Goal: Task Accomplishment & Management: Manage account settings

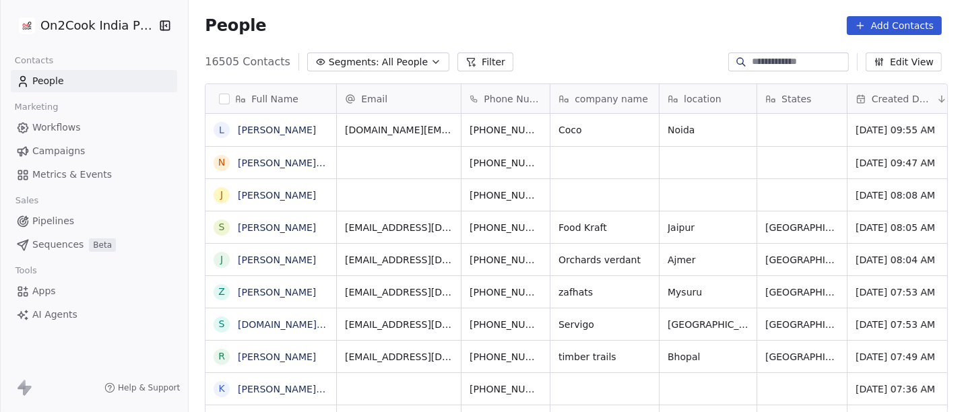
scroll to position [352, 764]
click at [278, 131] on link "[PERSON_NAME]" at bounding box center [277, 130] width 78 height 11
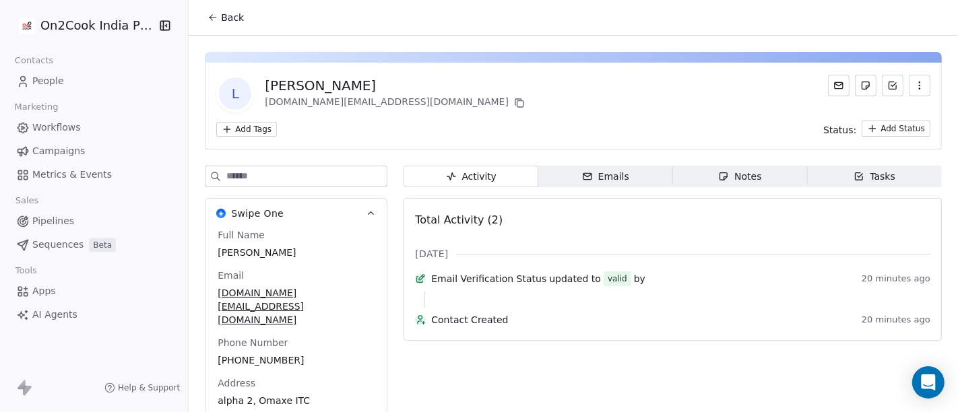
click at [221, 18] on span "Back" at bounding box center [232, 17] width 23 height 13
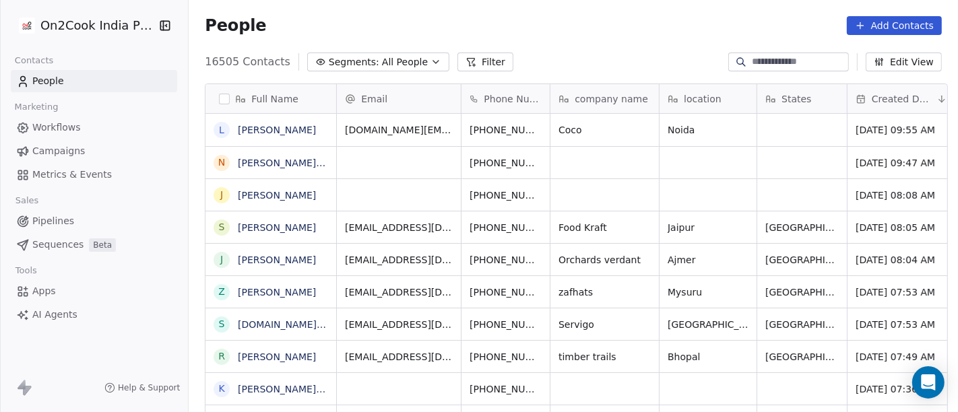
scroll to position [352, 764]
click at [362, 46] on div "People Add Contacts" at bounding box center [573, 25] width 769 height 51
click at [382, 57] on span "All People" at bounding box center [405, 62] width 46 height 14
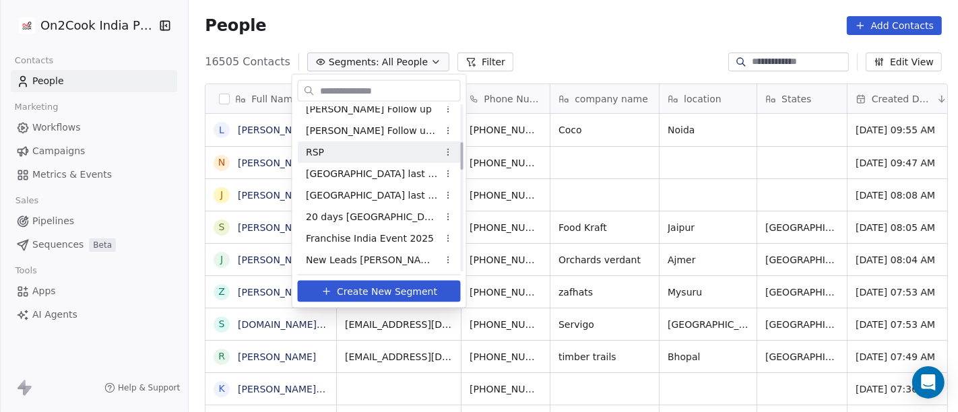
scroll to position [224, 0]
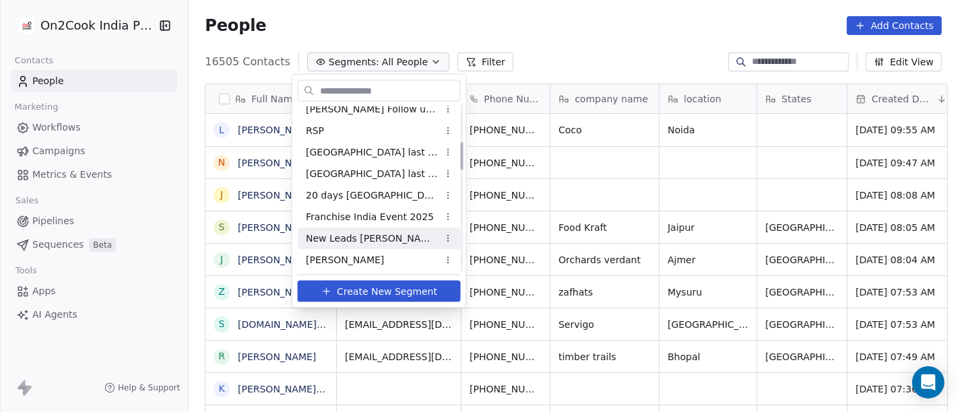
click at [350, 249] on div "[PERSON_NAME]" at bounding box center [379, 260] width 163 height 22
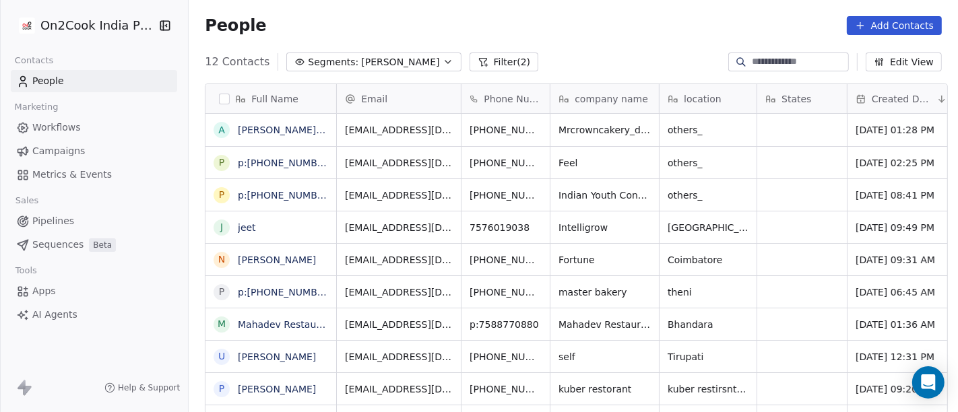
scroll to position [352, 764]
click at [361, 66] on span "[PERSON_NAME]" at bounding box center [400, 62] width 78 height 14
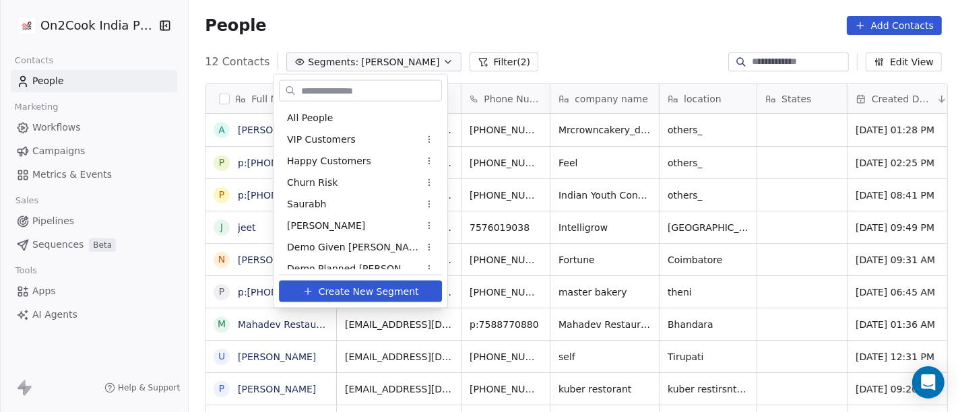
scroll to position [225, 0]
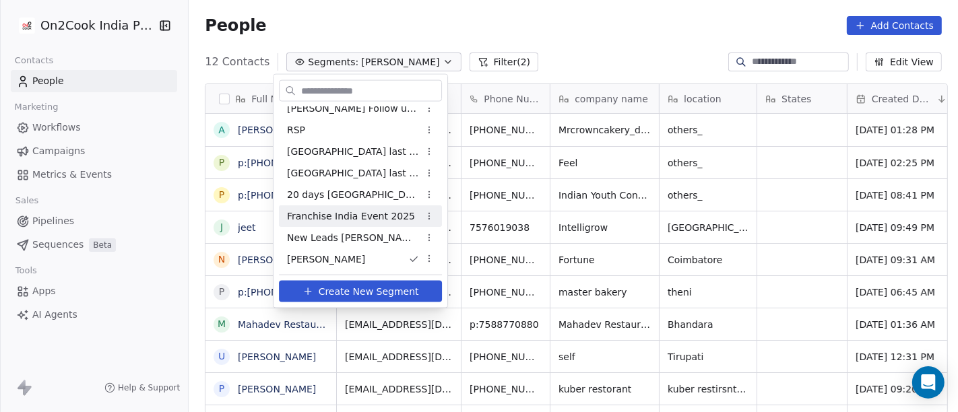
click at [368, 224] on div "Franchise India Event 2025" at bounding box center [360, 216] width 163 height 22
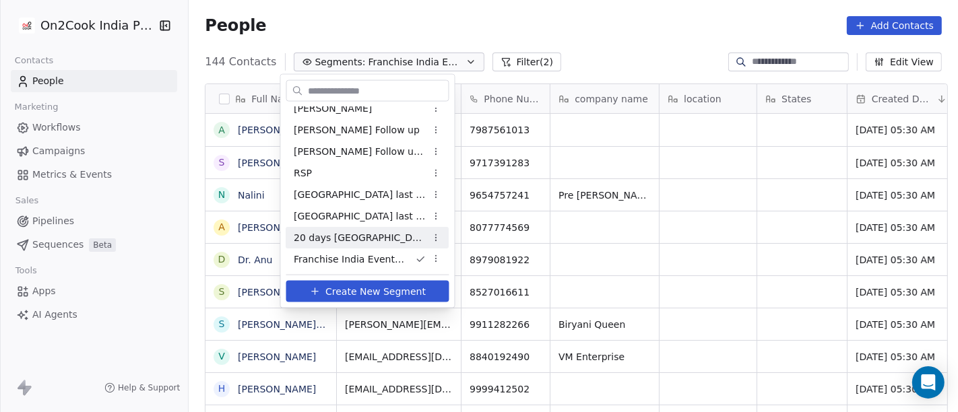
scroll to position [257, 0]
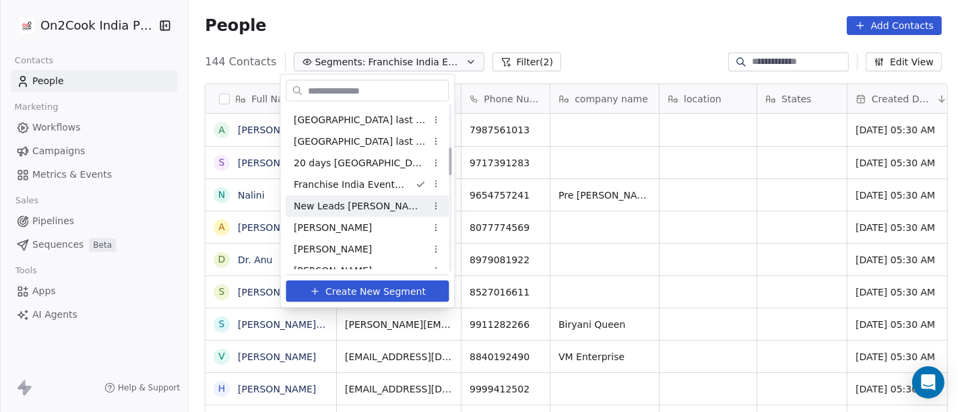
click at [335, 211] on span "New Leads Salim" at bounding box center [360, 206] width 132 height 14
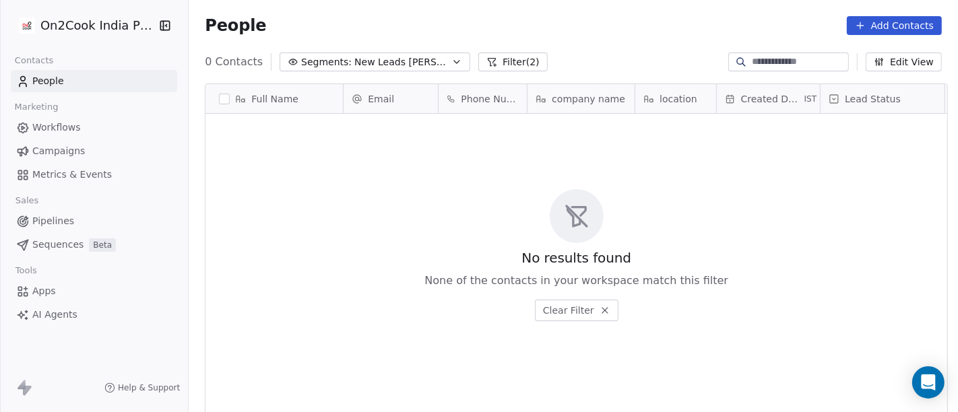
scroll to position [352, 764]
click at [381, 227] on div "No results found None of the contacts in your workspace match this filter Clear…" at bounding box center [576, 256] width 742 height 278
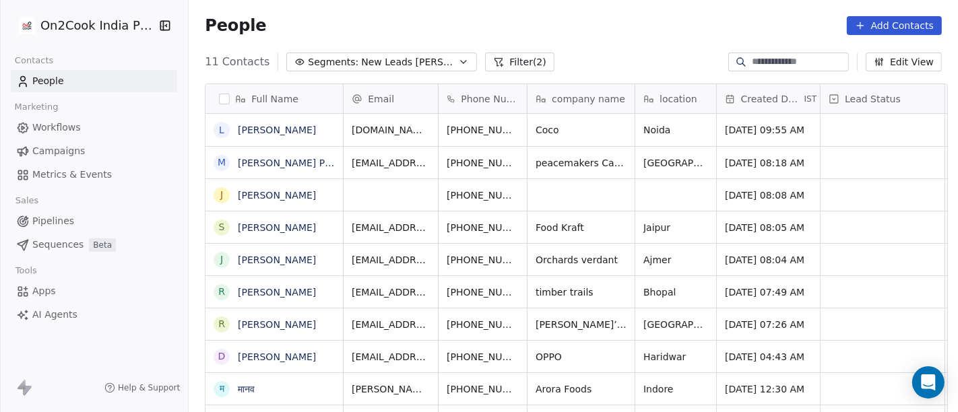
scroll to position [1, 0]
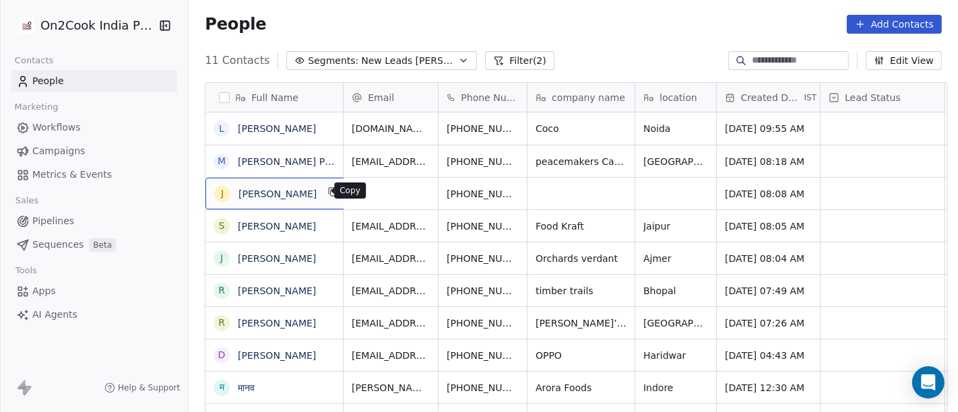
click at [331, 190] on icon "grid" at bounding box center [334, 193] width 6 height 6
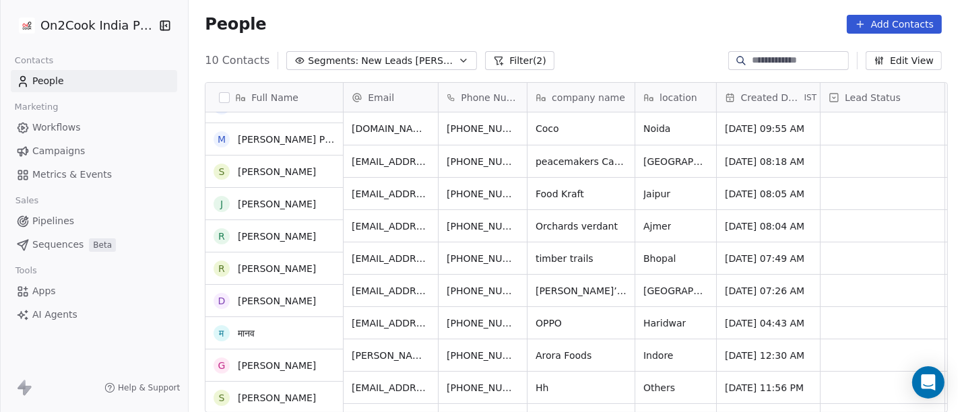
scroll to position [0, 0]
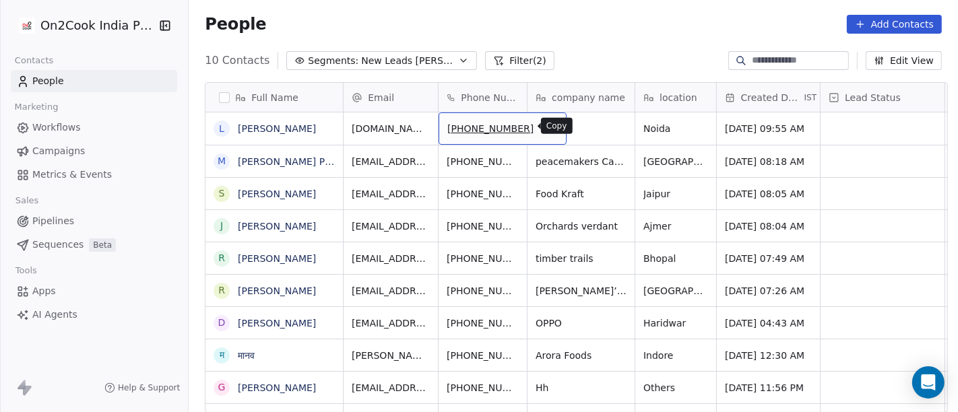
click at [544, 125] on icon "grid" at bounding box center [549, 126] width 11 height 11
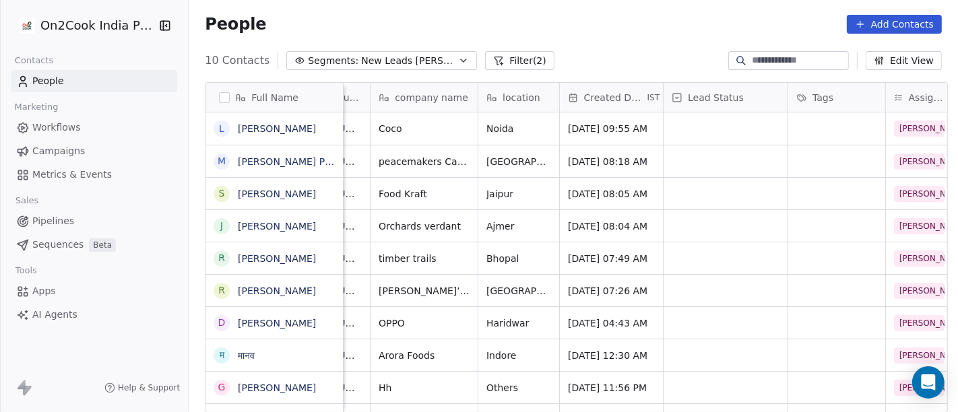
scroll to position [0, 175]
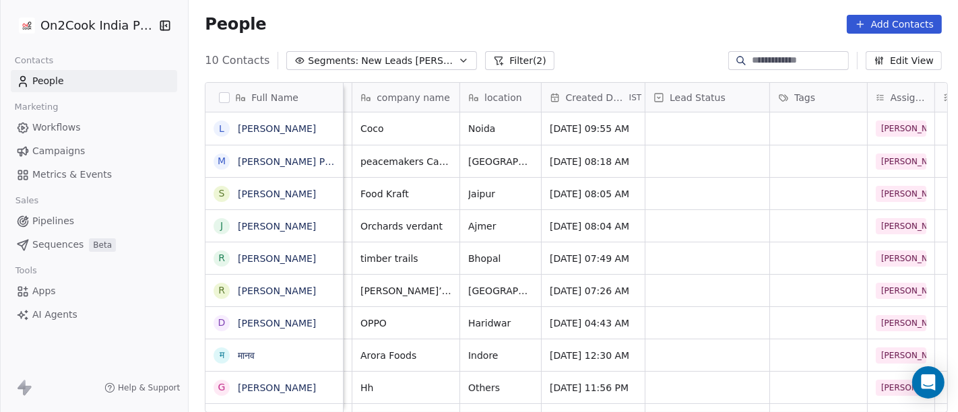
click at [548, 5] on div "People Add Contacts" at bounding box center [573, 24] width 769 height 51
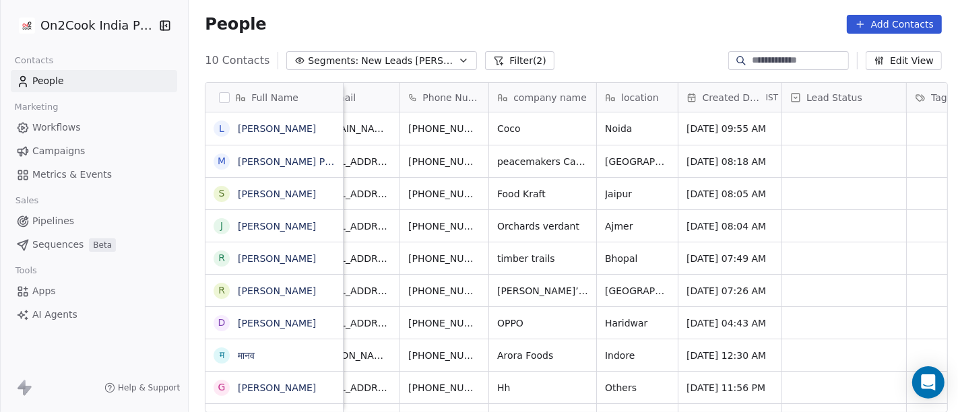
scroll to position [0, 0]
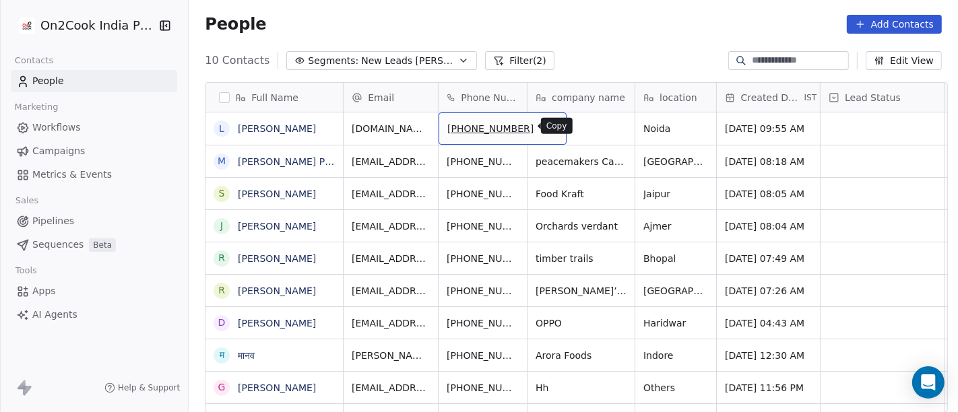
click at [544, 126] on icon "grid" at bounding box center [549, 126] width 11 height 11
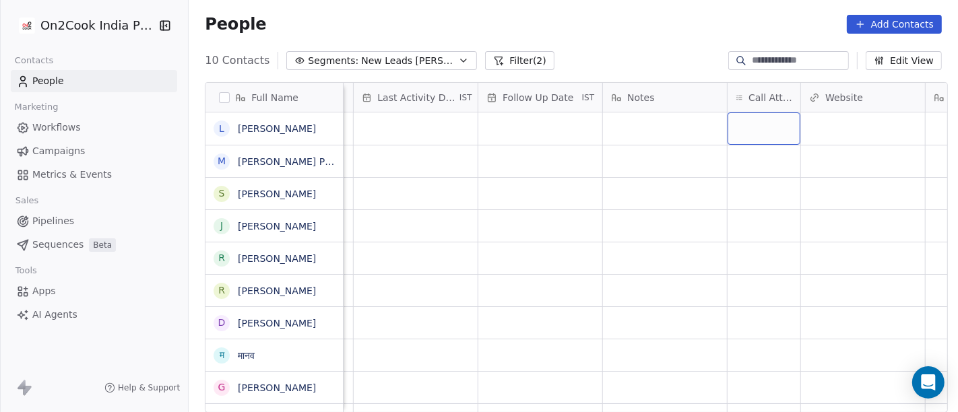
scroll to position [0, 845]
click at [760, 117] on div "grid" at bounding box center [762, 128] width 73 height 32
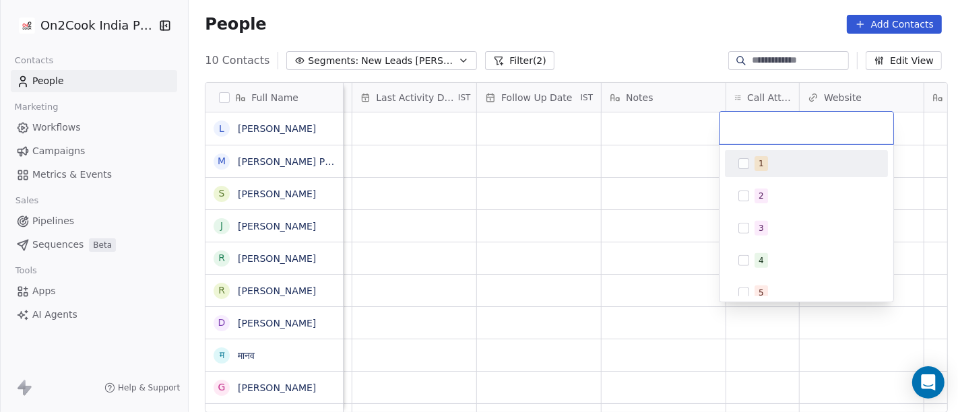
click at [768, 160] on div "1" at bounding box center [814, 163] width 120 height 15
drag, startPoint x: 656, startPoint y: 174, endPoint x: 638, endPoint y: 109, distance: 67.2
click at [654, 174] on html "On2Cook India Pvt. Ltd. Contacts People Marketing Workflows Campaigns Metrics &…" at bounding box center [479, 206] width 958 height 412
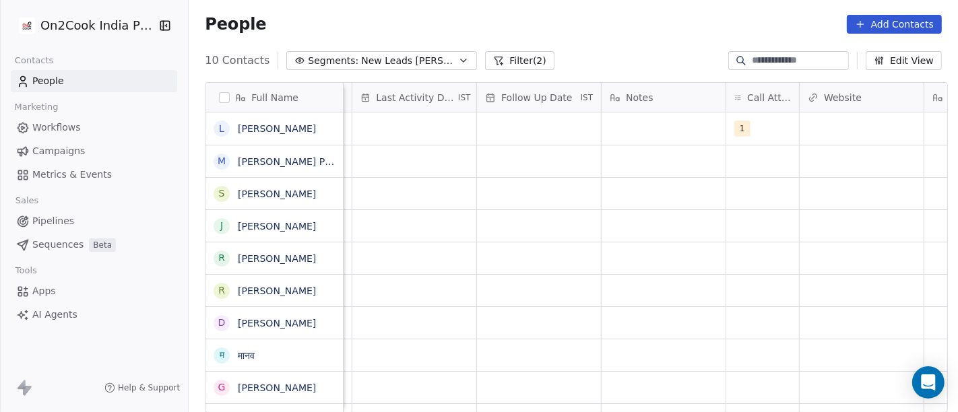
click at [638, 106] on div "Notes" at bounding box center [664, 97] width 124 height 29
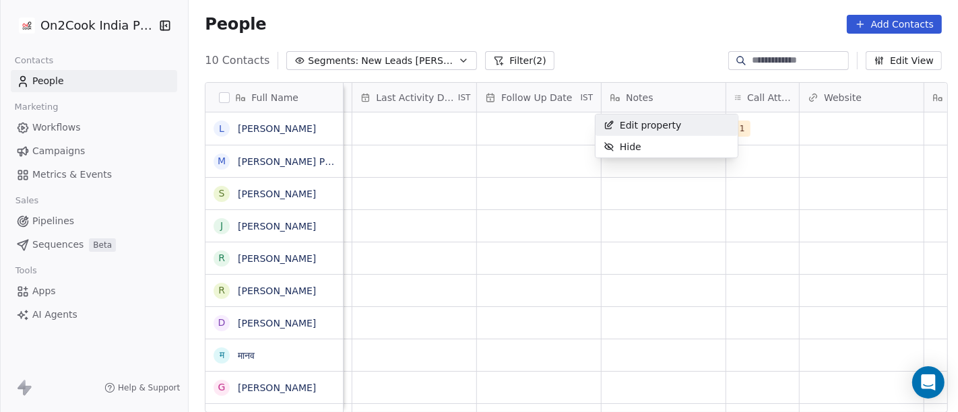
click at [674, 28] on html "On2Cook India Pvt. Ltd. Contacts People Marketing Workflows Campaigns Metrics &…" at bounding box center [479, 206] width 958 height 412
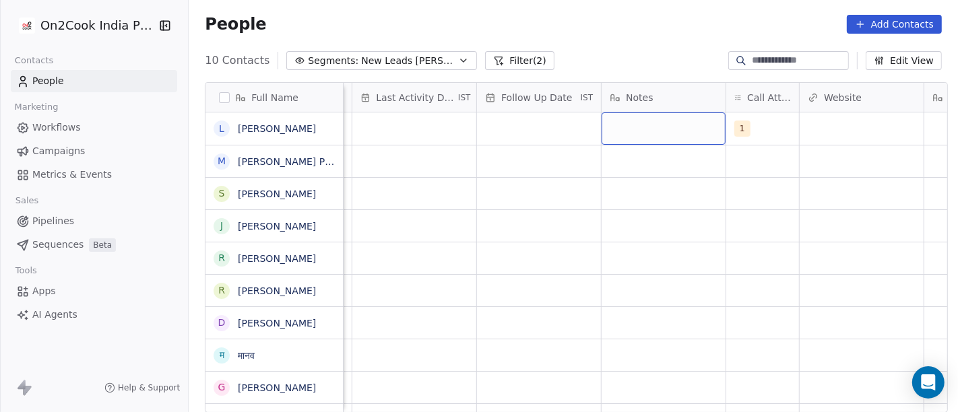
click at [639, 121] on div "grid" at bounding box center [664, 128] width 124 height 32
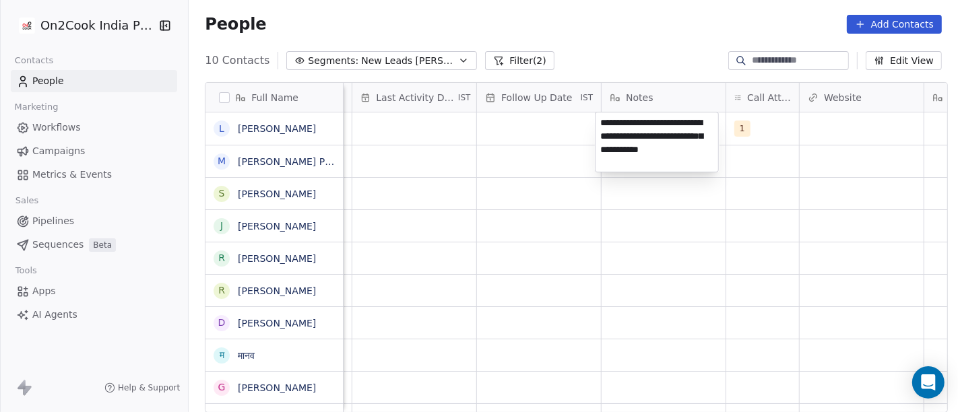
type textarea "**********"
click at [526, 224] on html "**********" at bounding box center [479, 206] width 958 height 412
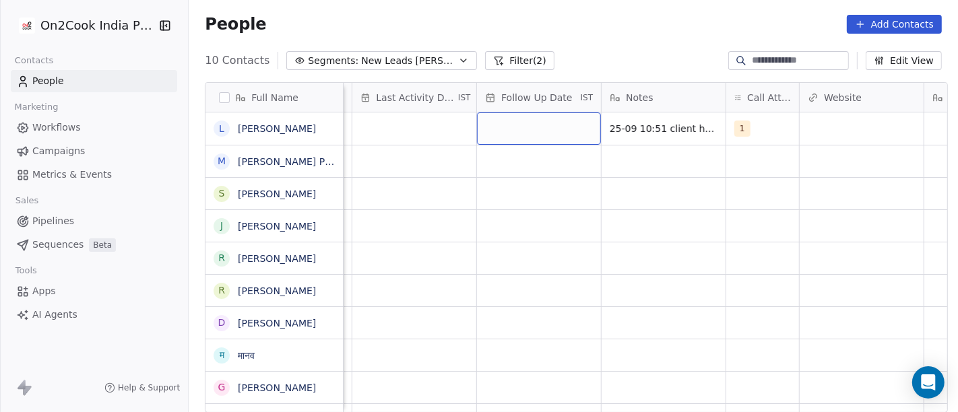
click at [519, 129] on div "grid" at bounding box center [539, 128] width 124 height 32
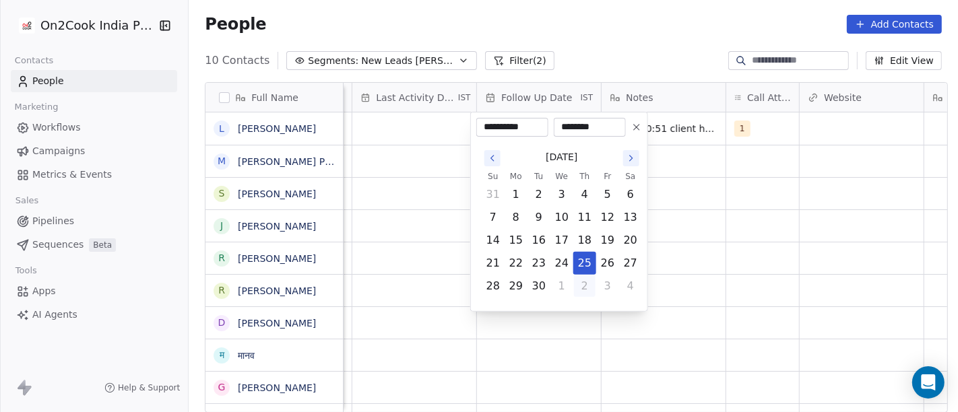
click at [588, 288] on button "2" at bounding box center [585, 287] width 22 height 22
type input "**********"
click at [705, 261] on html "**********" at bounding box center [479, 206] width 958 height 412
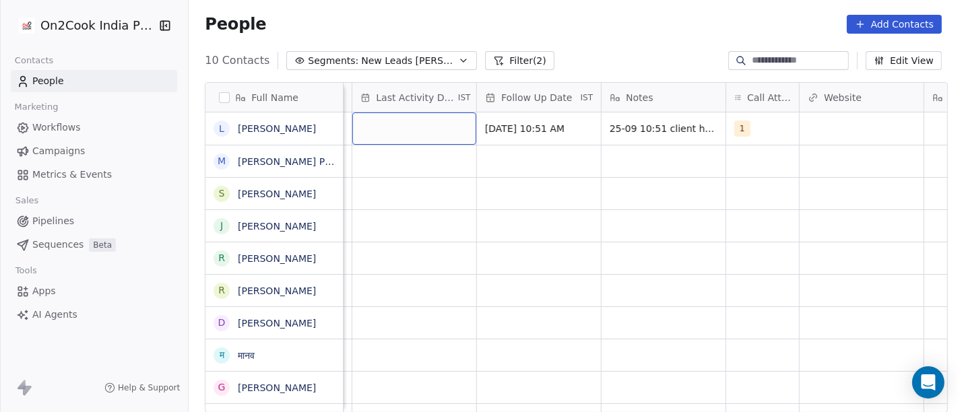
click at [450, 120] on div "grid" at bounding box center [414, 128] width 124 height 32
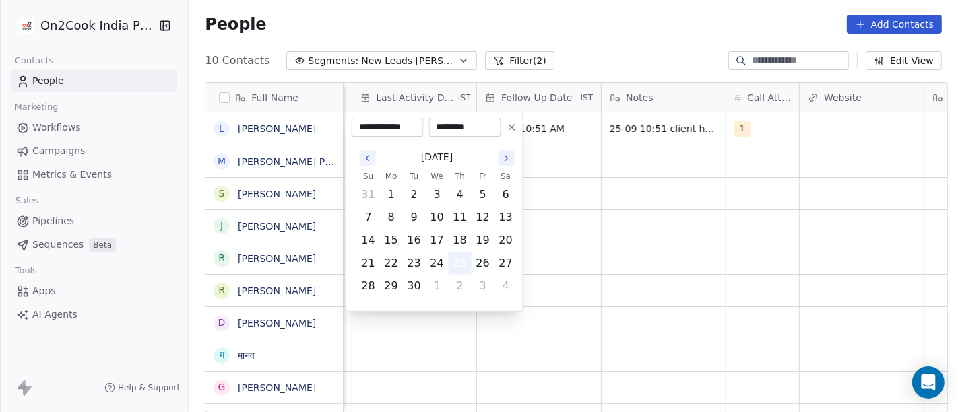
click at [465, 265] on button "25" at bounding box center [460, 264] width 22 height 22
click at [616, 245] on html "On2Cook India Pvt. Ltd. Contacts People Marketing Workflows Campaigns Metrics &…" at bounding box center [479, 206] width 958 height 412
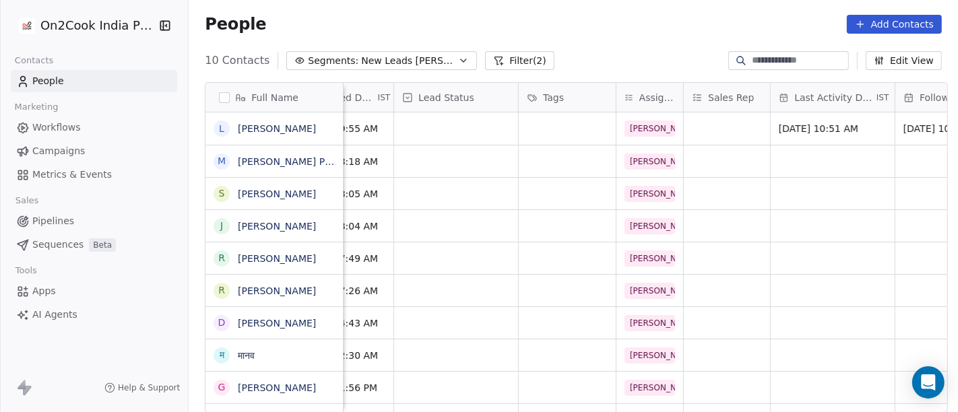
scroll to position [0, 426]
click at [441, 130] on div "grid" at bounding box center [456, 128] width 124 height 32
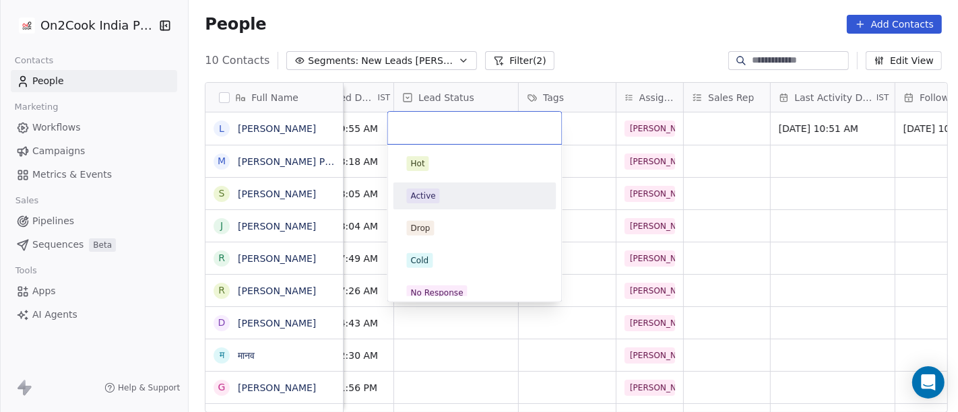
click at [451, 196] on div "Active" at bounding box center [475, 196] width 136 height 15
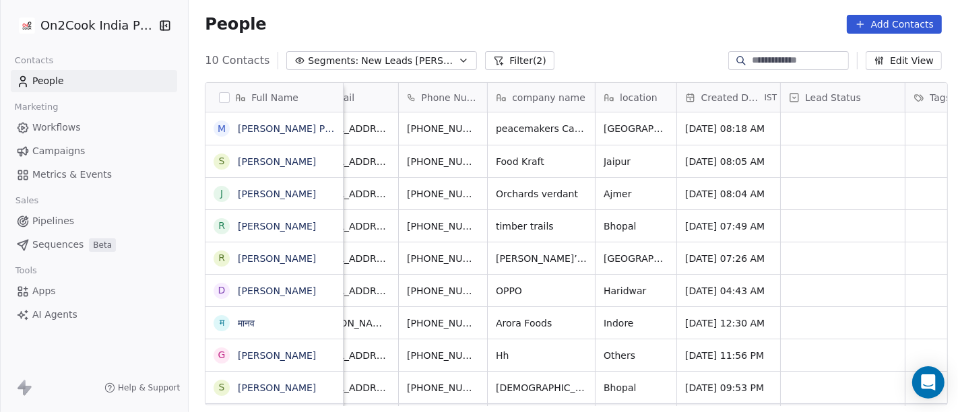
scroll to position [0, 0]
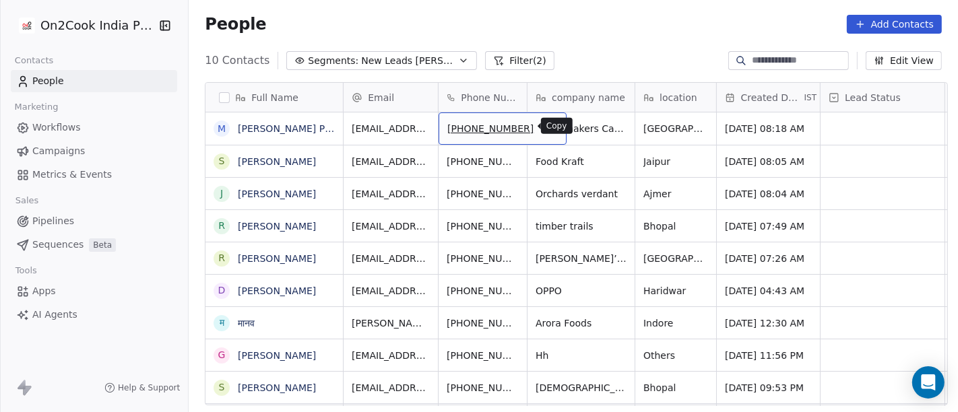
click at [544, 128] on icon "grid" at bounding box center [549, 126] width 11 height 11
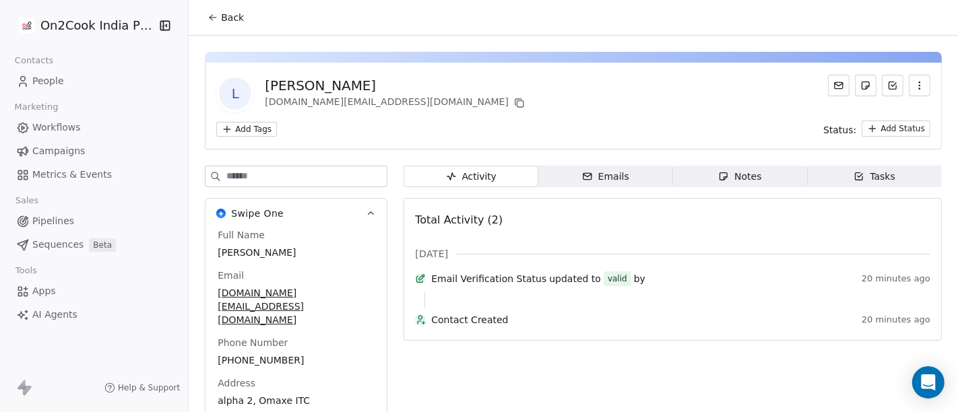
click at [234, 20] on span "Back" at bounding box center [232, 17] width 23 height 13
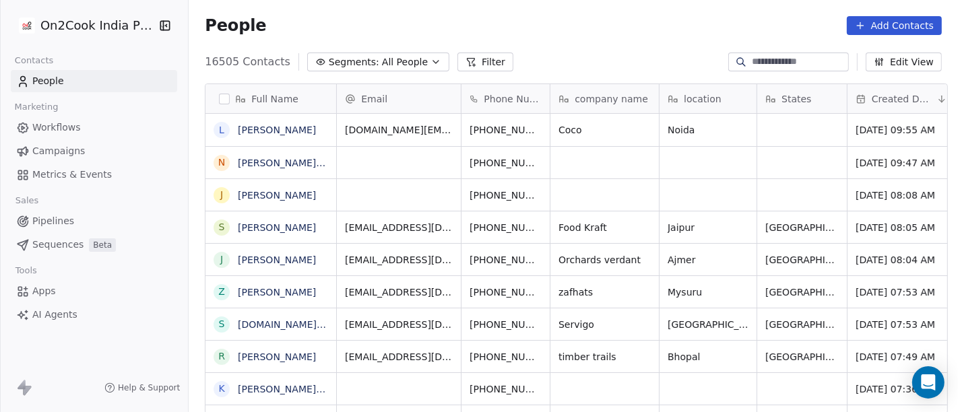
scroll to position [11, 11]
click at [463, 66] on button "Filter" at bounding box center [485, 62] width 56 height 19
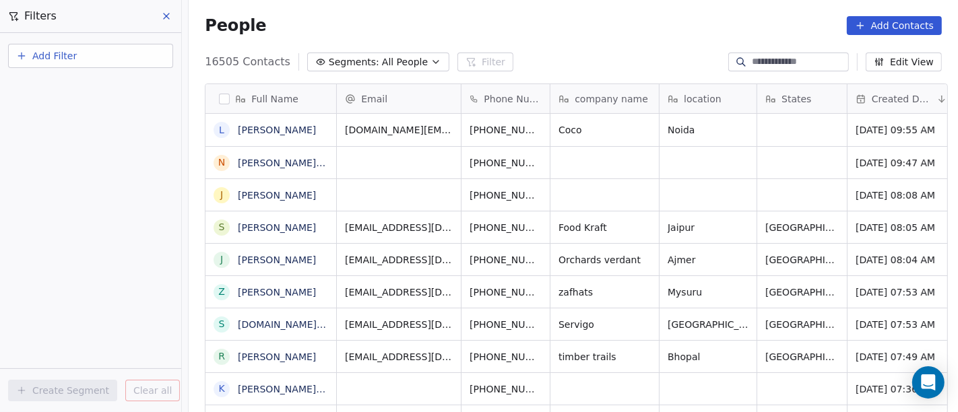
click at [109, 61] on button "Add Filter" at bounding box center [90, 56] width 165 height 24
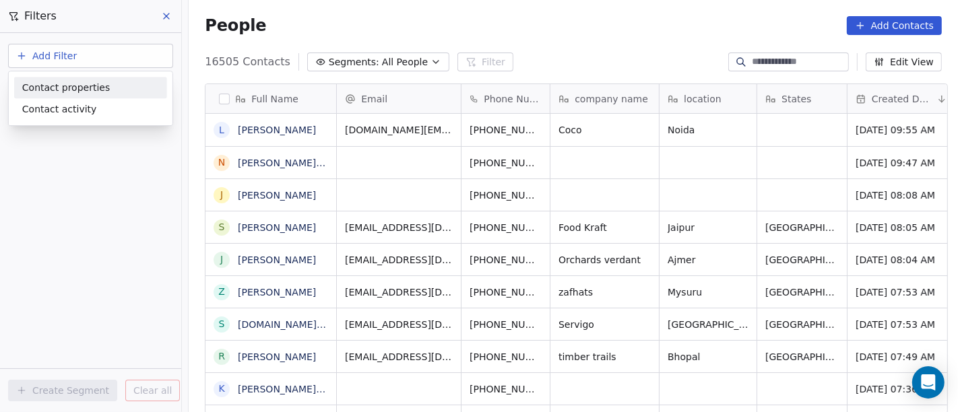
click at [112, 92] on div "Contact properties" at bounding box center [90, 88] width 137 height 14
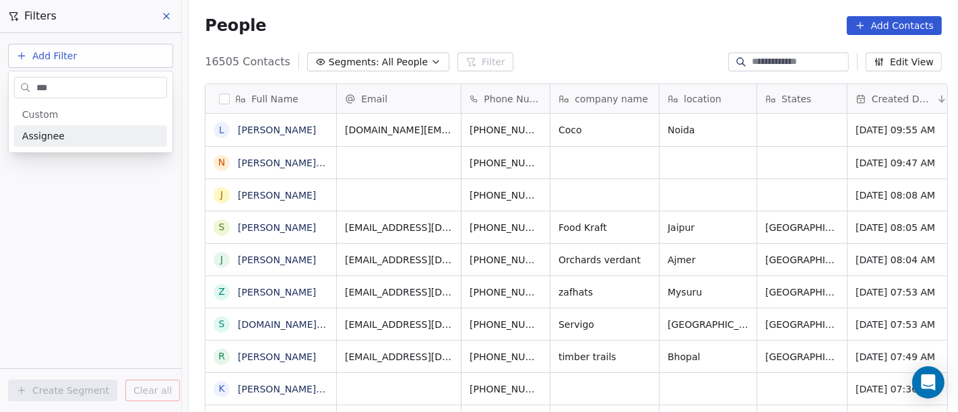
type input "***"
click at [81, 131] on div "Assignee" at bounding box center [90, 135] width 137 height 13
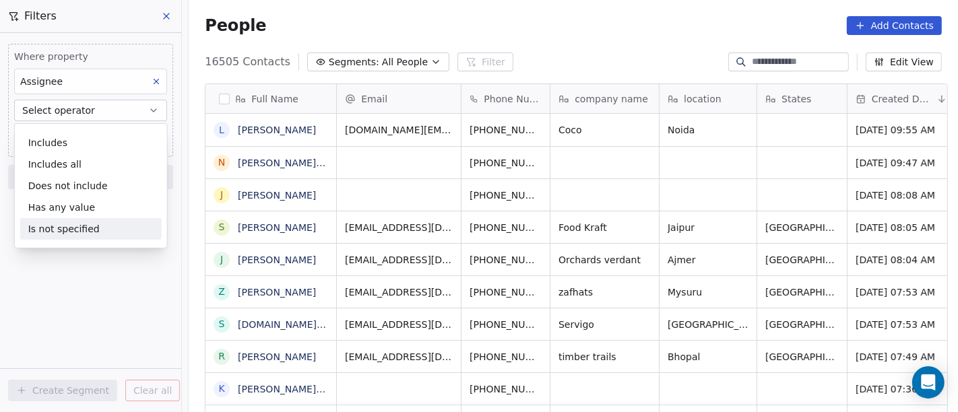
click at [81, 221] on div "Is not specified" at bounding box center [90, 229] width 141 height 22
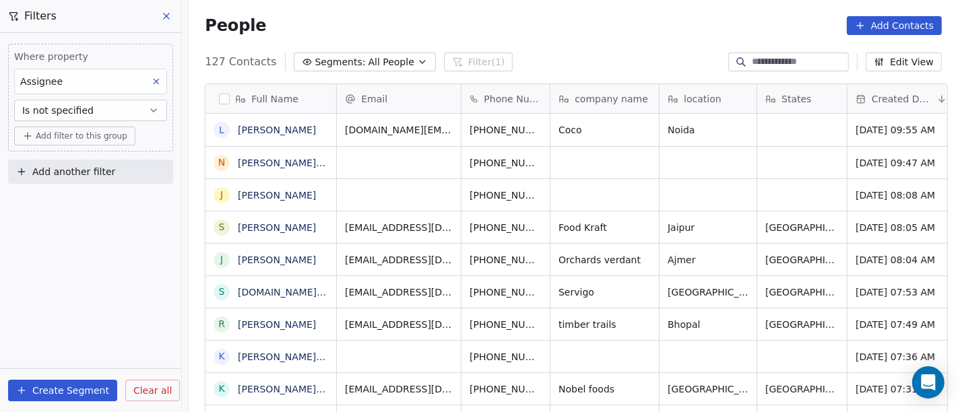
scroll to position [352, 764]
click at [79, 135] on span "Add filter to this group" at bounding box center [82, 136] width 92 height 11
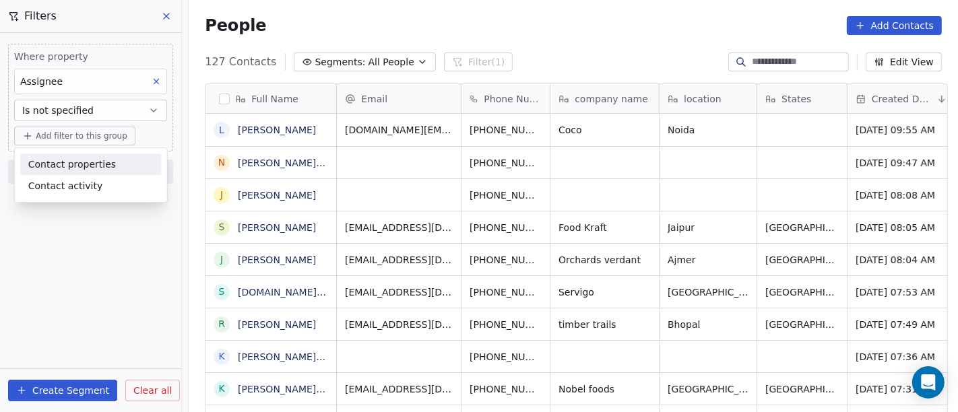
click at [90, 162] on span "Contact properties" at bounding box center [72, 165] width 88 height 14
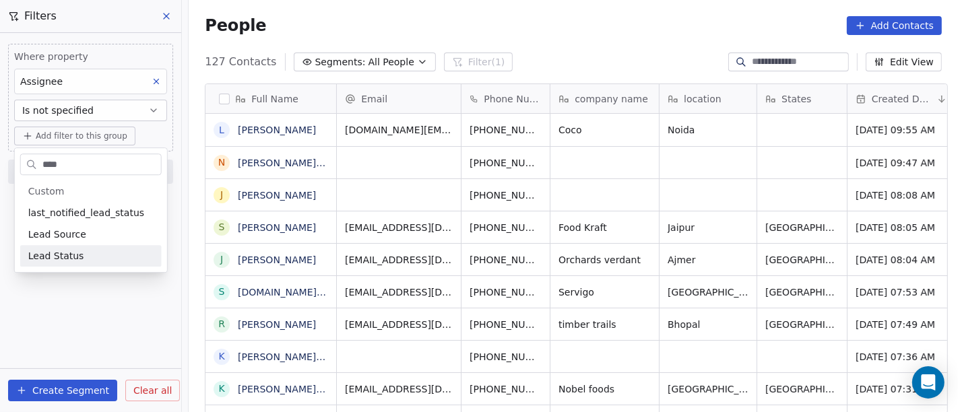
type input "****"
click at [65, 251] on span "Lead Status" at bounding box center [56, 255] width 56 height 13
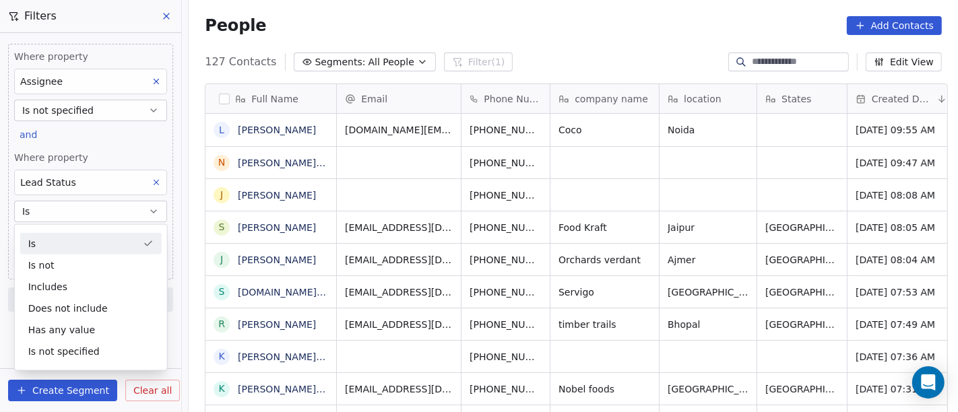
click at [90, 182] on div "Lead Status" at bounding box center [90, 183] width 153 height 26
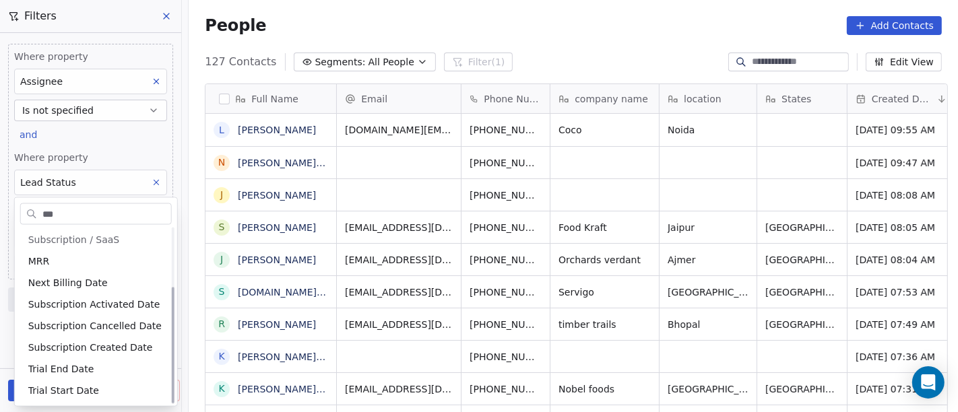
scroll to position [0, 0]
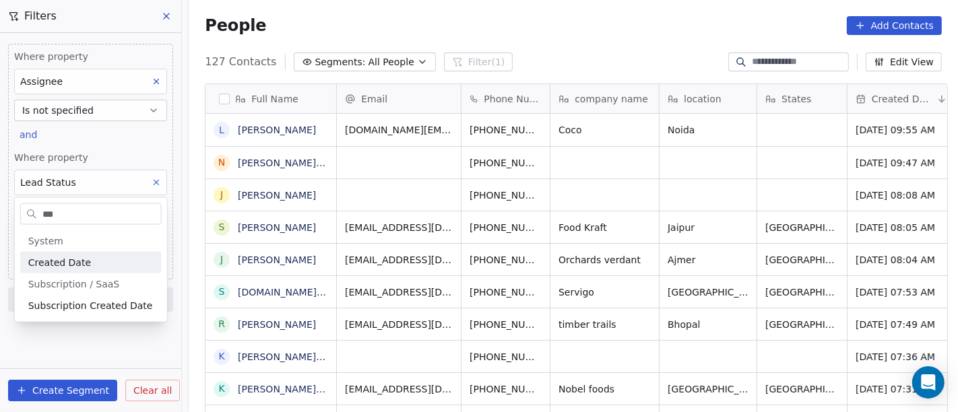
type input "***"
click at [70, 261] on span "Created Date" at bounding box center [59, 262] width 63 height 13
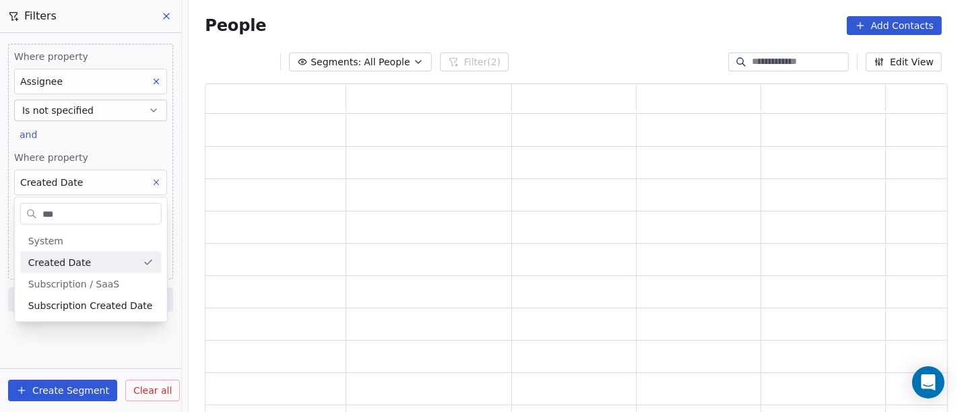
scroll to position [319, 732]
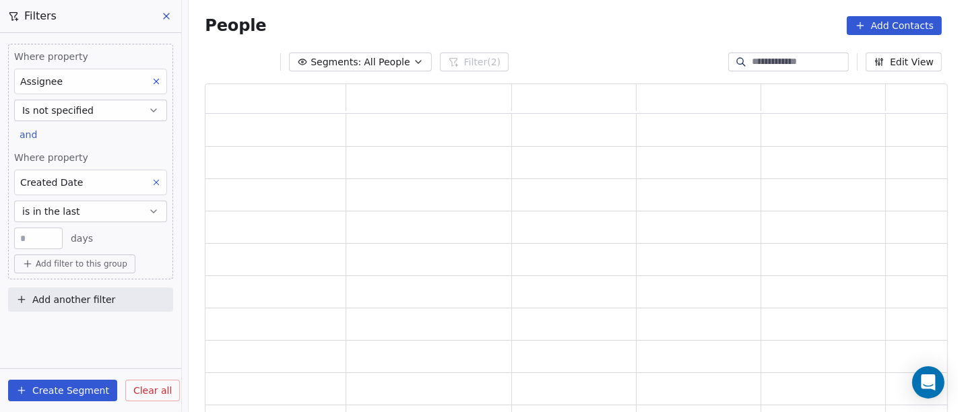
click at [65, 214] on span "is in the last" at bounding box center [51, 211] width 58 height 13
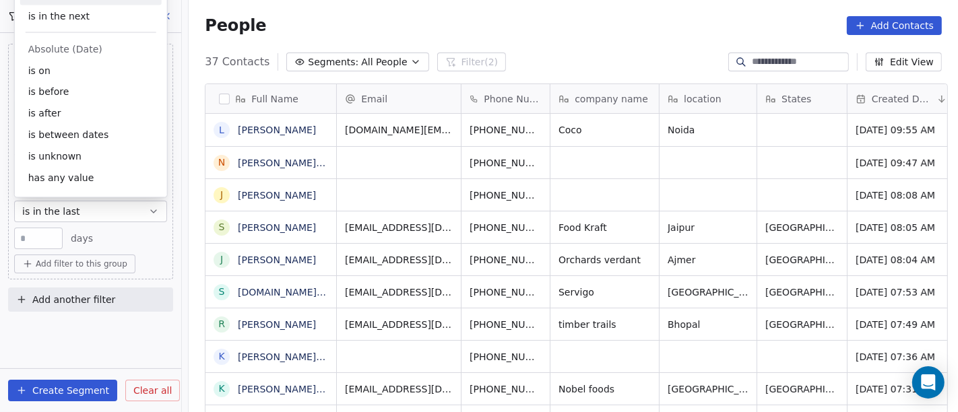
scroll to position [352, 764]
click at [67, 115] on div "is after" at bounding box center [90, 114] width 141 height 22
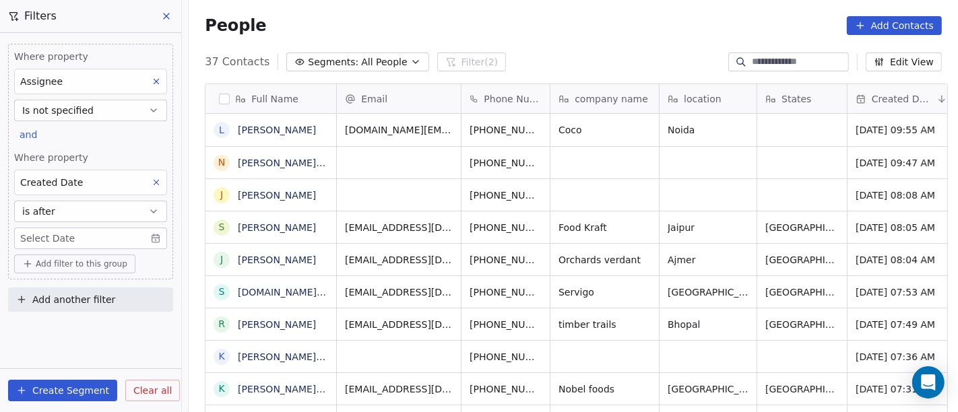
click at [81, 239] on body "On2Cook India Pvt. Ltd. Contacts People Marketing Workflows Campaigns Metrics &…" at bounding box center [479, 206] width 958 height 412
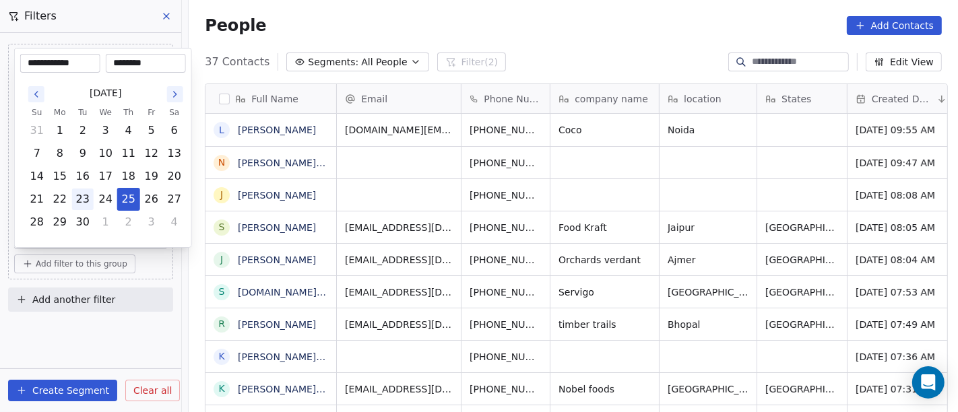
click at [84, 198] on button "23" at bounding box center [83, 200] width 22 height 22
type input "**********"
click at [106, 355] on html "On2Cook India Pvt. Ltd. Contacts People Marketing Workflows Campaigns Metrics &…" at bounding box center [479, 206] width 958 height 412
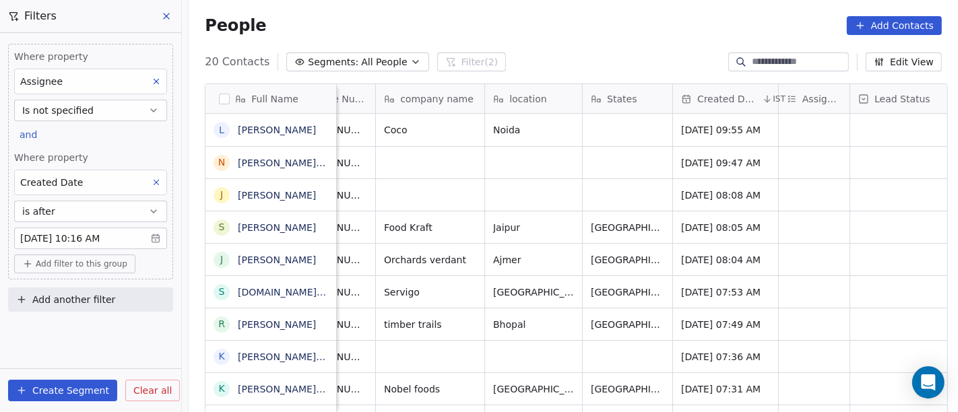
scroll to position [0, 210]
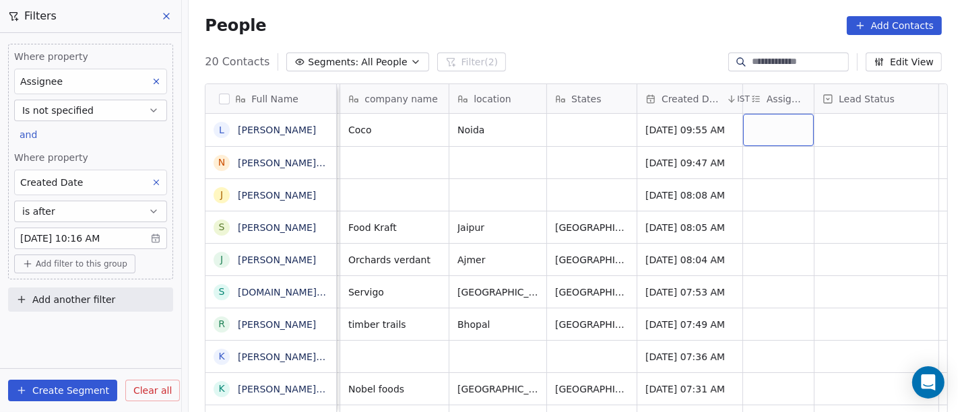
click at [774, 120] on div "grid" at bounding box center [778, 130] width 71 height 32
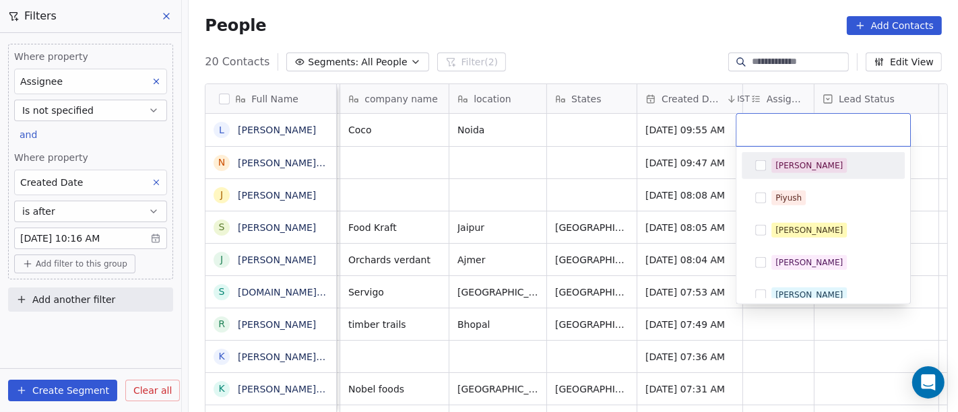
click at [777, 162] on div "[PERSON_NAME]" at bounding box center [808, 166] width 67 height 12
click at [631, 40] on html "On2Cook India Pvt. Ltd. Contacts People Marketing Workflows Campaigns Metrics &…" at bounding box center [479, 206] width 958 height 412
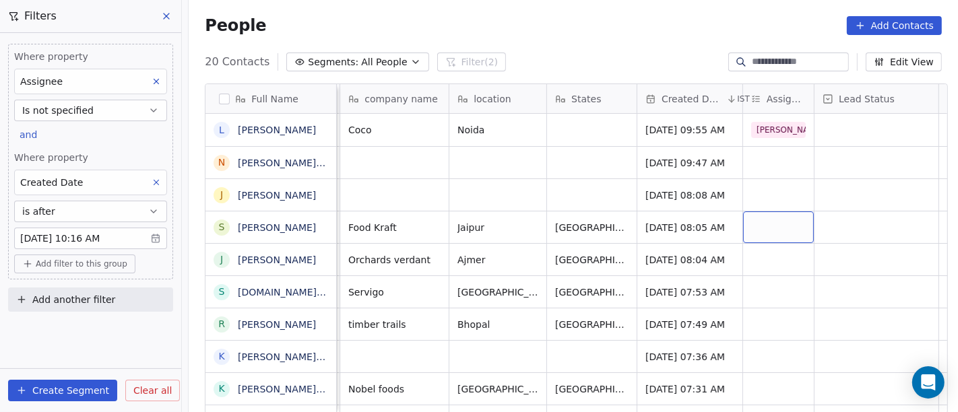
click at [758, 222] on div "grid" at bounding box center [778, 228] width 71 height 32
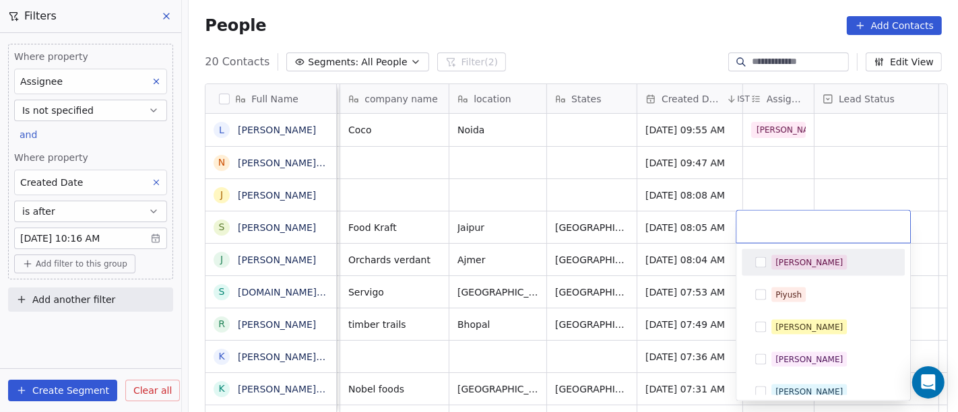
click at [773, 257] on span "[PERSON_NAME]" at bounding box center [808, 262] width 75 height 15
click at [671, 40] on html "On2Cook India Pvt. Ltd. Contacts People Marketing Workflows Campaigns Metrics &…" at bounding box center [479, 206] width 958 height 412
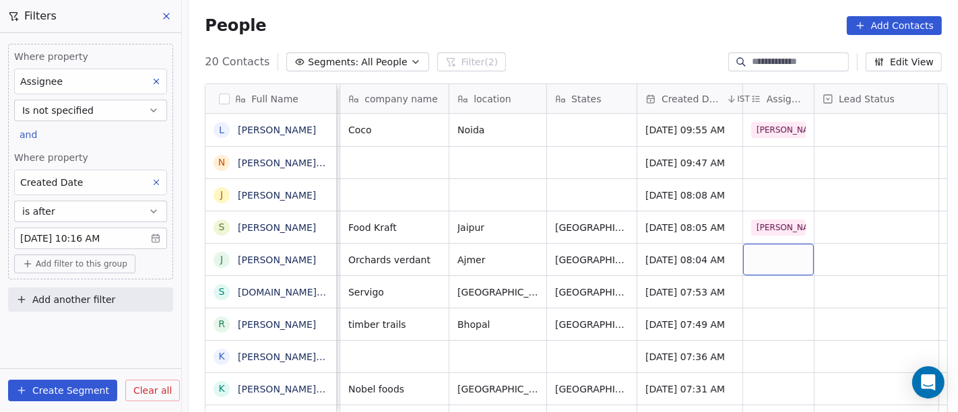
click at [779, 261] on div "grid" at bounding box center [778, 260] width 71 height 32
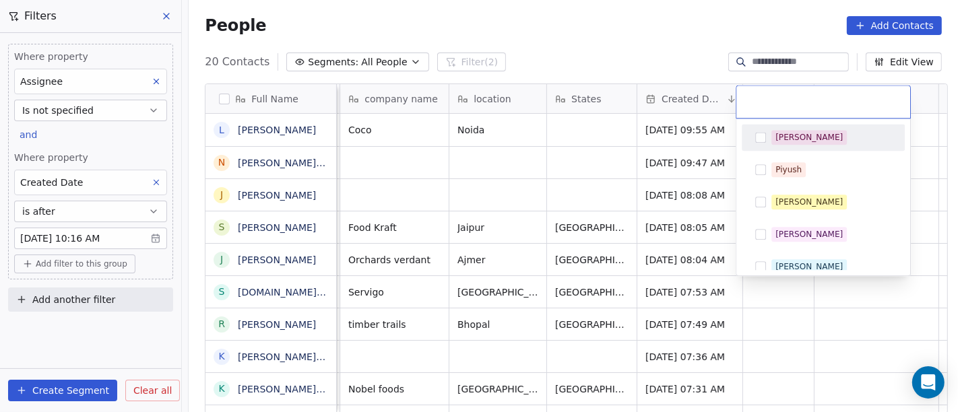
click at [771, 139] on span "[PERSON_NAME]" at bounding box center [808, 137] width 75 height 15
click at [653, 44] on html "On2Cook India Pvt. Ltd. Contacts People Marketing Workflows Campaigns Metrics &…" at bounding box center [479, 206] width 958 height 412
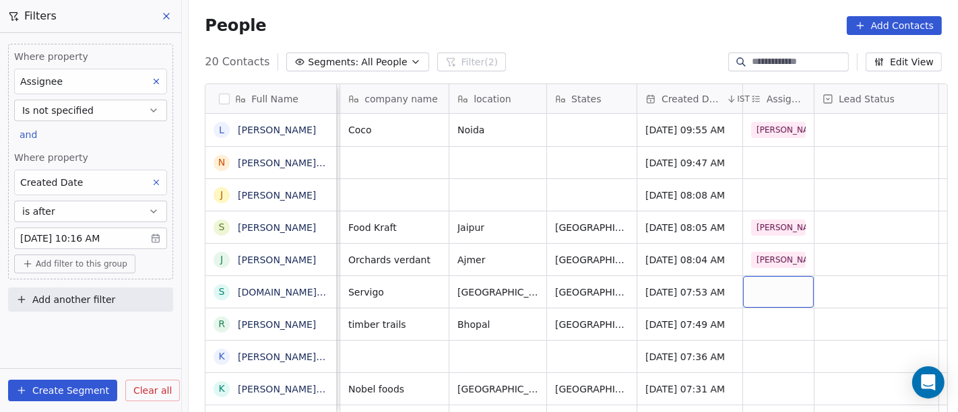
click at [743, 300] on div "grid" at bounding box center [778, 292] width 71 height 32
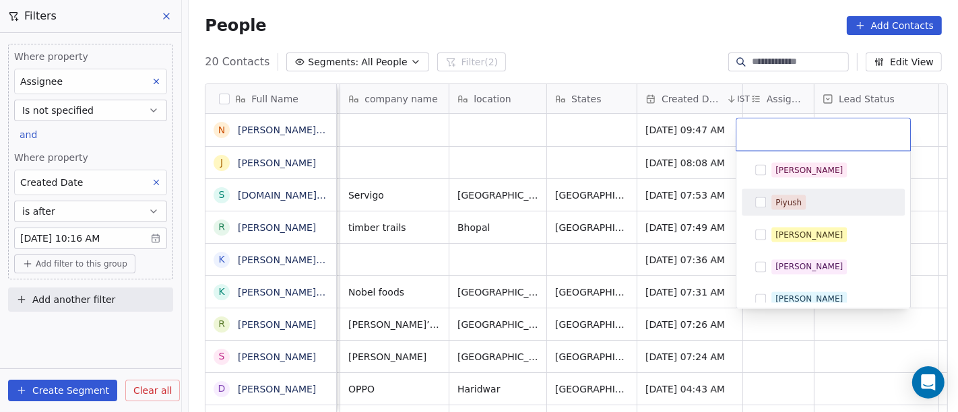
click at [636, 25] on html "On2Cook India Pvt. Ltd. Contacts People Marketing Workflows Campaigns Metrics &…" at bounding box center [479, 206] width 958 height 412
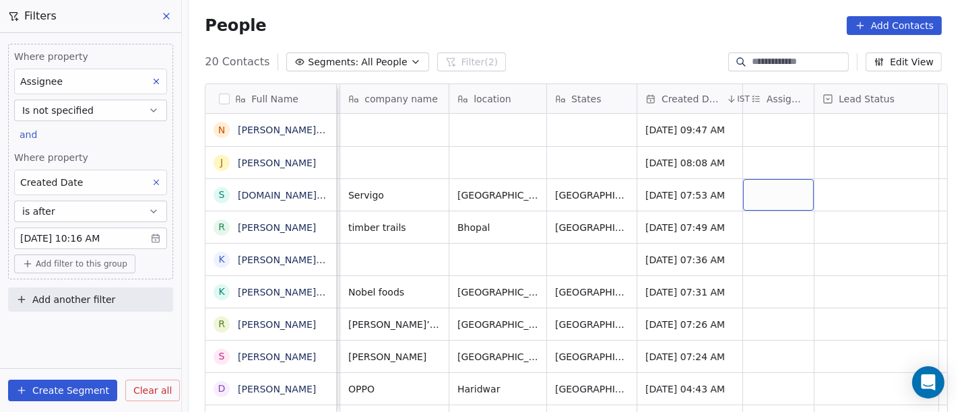
click at [743, 196] on div "grid" at bounding box center [778, 195] width 71 height 32
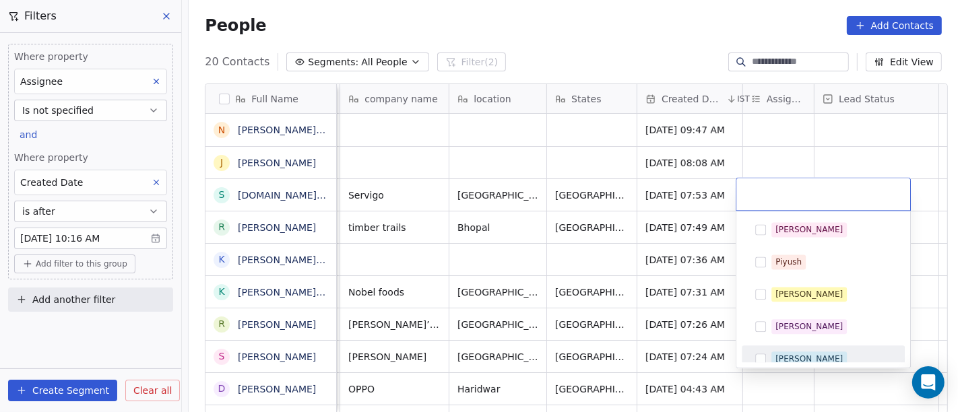
click at [785, 352] on span "[PERSON_NAME]" at bounding box center [808, 359] width 75 height 15
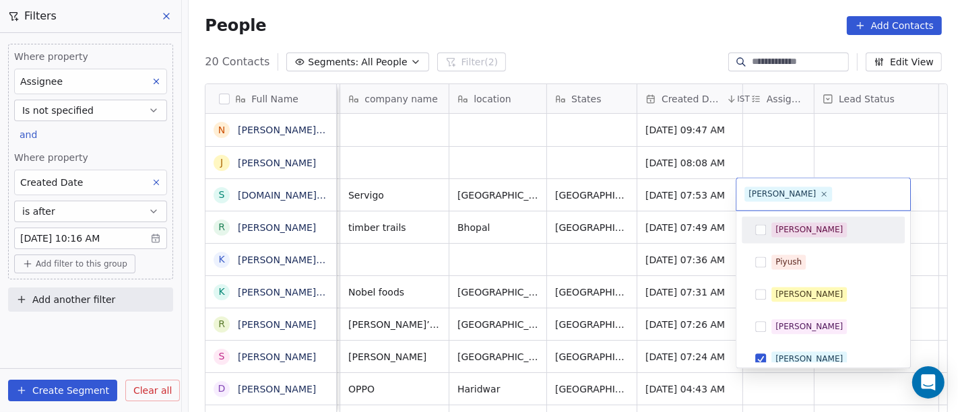
click at [623, 18] on html "On2Cook India Pvt. Ltd. Contacts People Marketing Workflows Campaigns Metrics &…" at bounding box center [479, 206] width 958 height 412
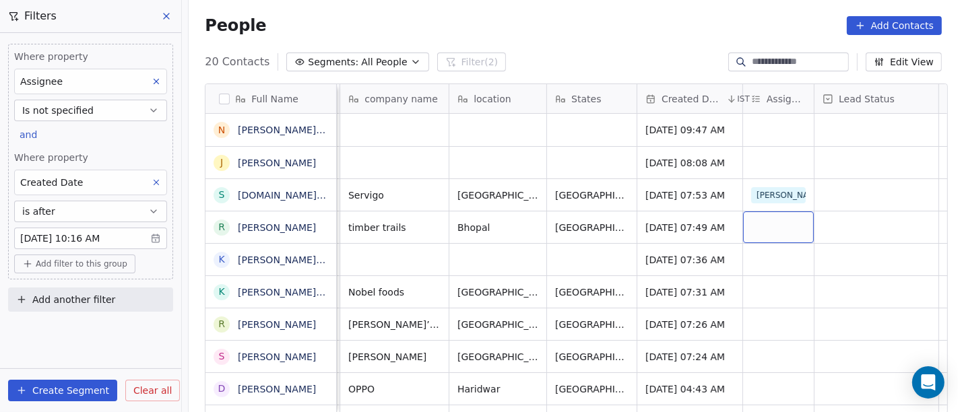
click at [768, 224] on div "grid" at bounding box center [778, 228] width 71 height 32
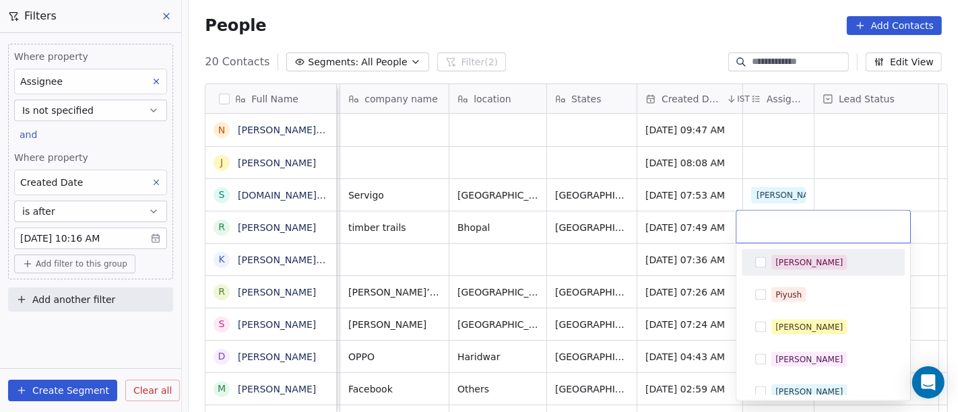
click at [769, 265] on div "[PERSON_NAME]" at bounding box center [823, 263] width 152 height 22
click at [633, 33] on html "On2Cook India Pvt. Ltd. Contacts People Marketing Workflows Campaigns Metrics &…" at bounding box center [479, 206] width 958 height 412
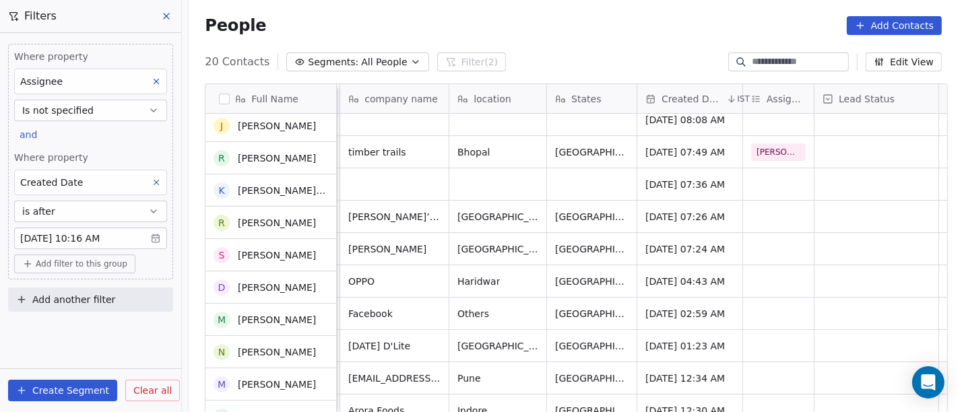
scroll to position [0, 0]
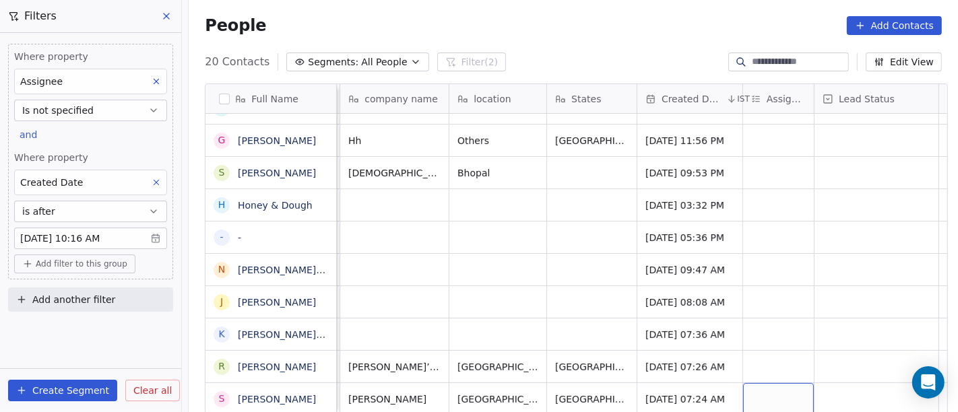
click at [763, 393] on div "grid" at bounding box center [778, 399] width 71 height 32
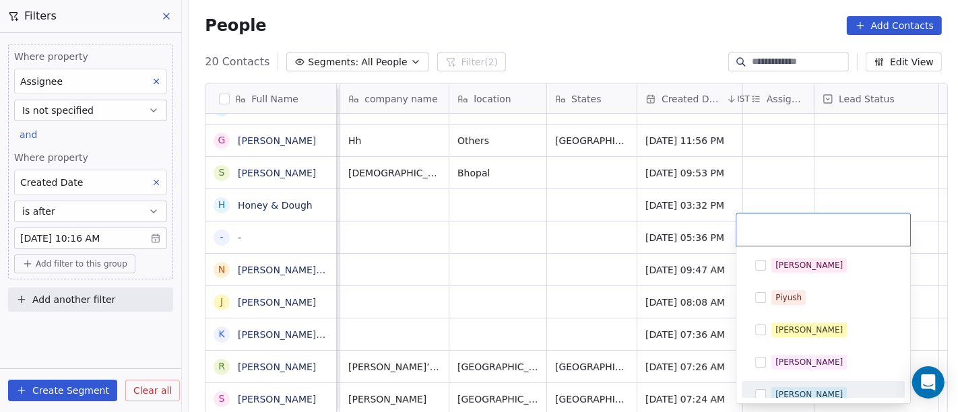
click at [779, 393] on div "[PERSON_NAME]" at bounding box center [808, 395] width 67 height 12
click at [509, 286] on html "On2Cook India Pvt. Ltd. Contacts People Marketing Workflows Campaigns Metrics &…" at bounding box center [479, 206] width 958 height 412
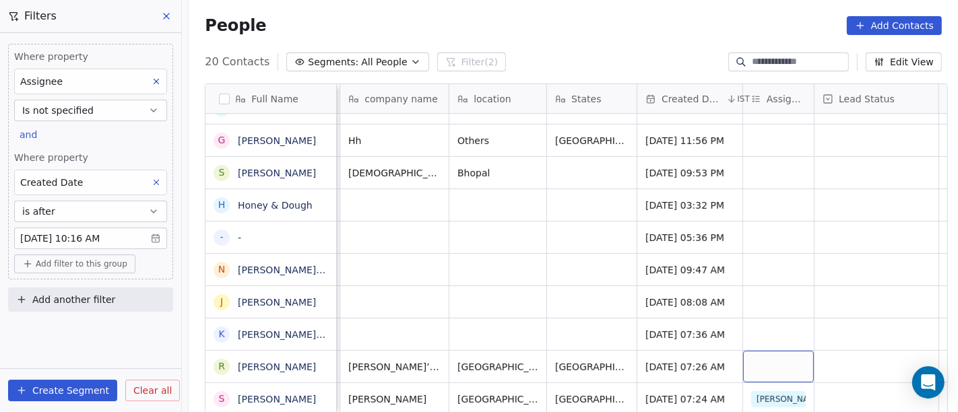
click at [746, 351] on div "grid" at bounding box center [778, 367] width 71 height 32
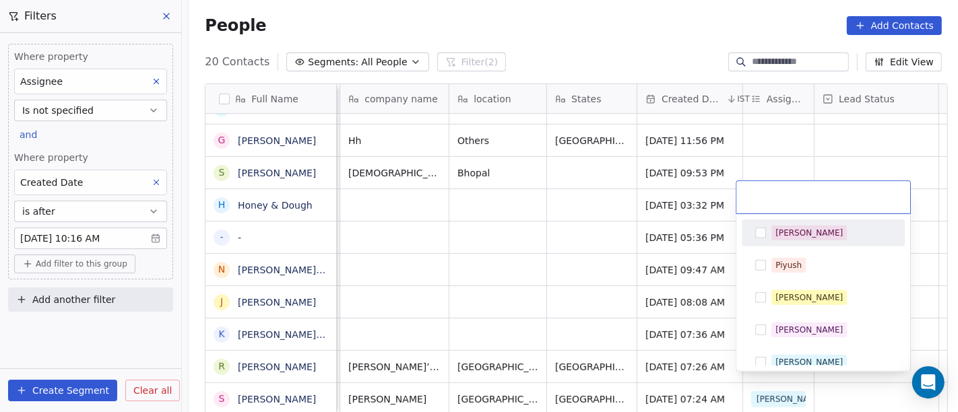
click at [779, 240] on div "[PERSON_NAME]" at bounding box center [823, 233] width 152 height 22
click at [604, 238] on html "On2Cook India Pvt. Ltd. Contacts People Marketing Workflows Campaigns Metrics &…" at bounding box center [479, 206] width 958 height 412
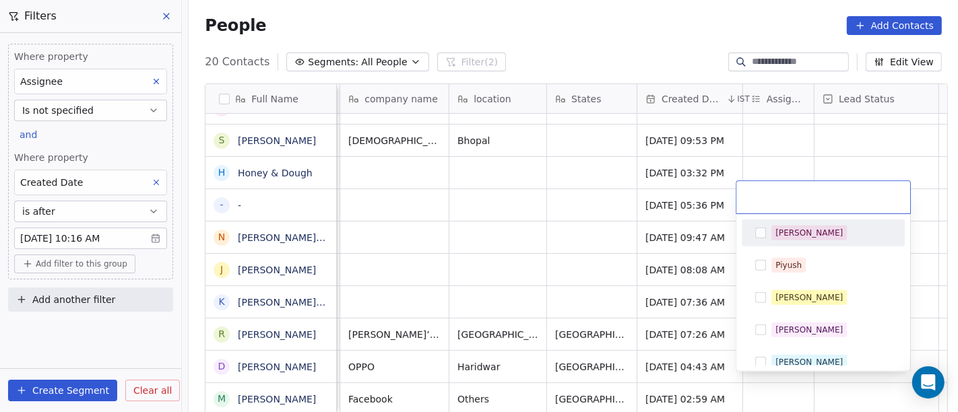
click at [558, 176] on html "On2Cook India Pvt. Ltd. Contacts People Marketing Workflows Campaigns Metrics &…" at bounding box center [479, 206] width 958 height 412
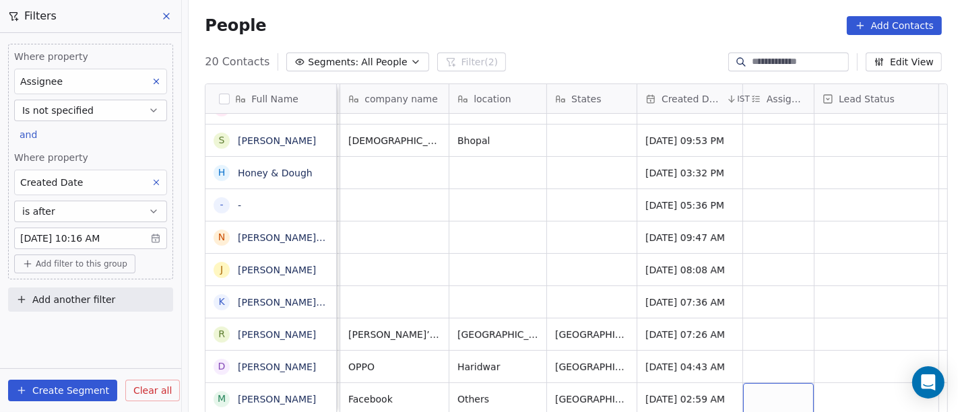
click at [756, 399] on div "grid" at bounding box center [778, 399] width 71 height 32
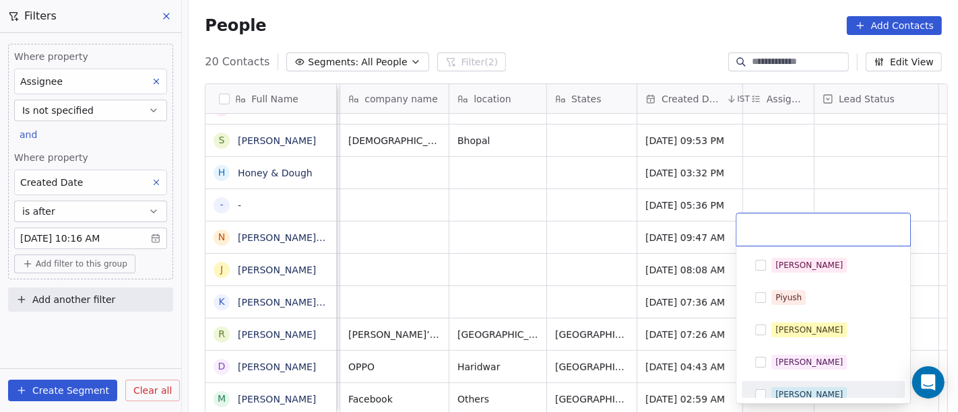
click at [763, 384] on div "[PERSON_NAME]" at bounding box center [823, 395] width 152 height 22
click at [532, 273] on html "On2Cook India Pvt. Ltd. Contacts People Marketing Workflows Campaigns Metrics &…" at bounding box center [479, 206] width 958 height 412
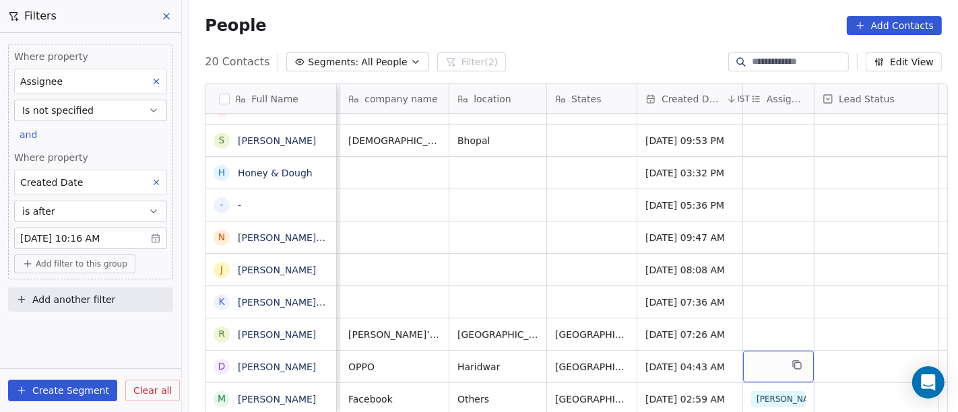
click at [759, 351] on div "grid" at bounding box center [778, 367] width 71 height 32
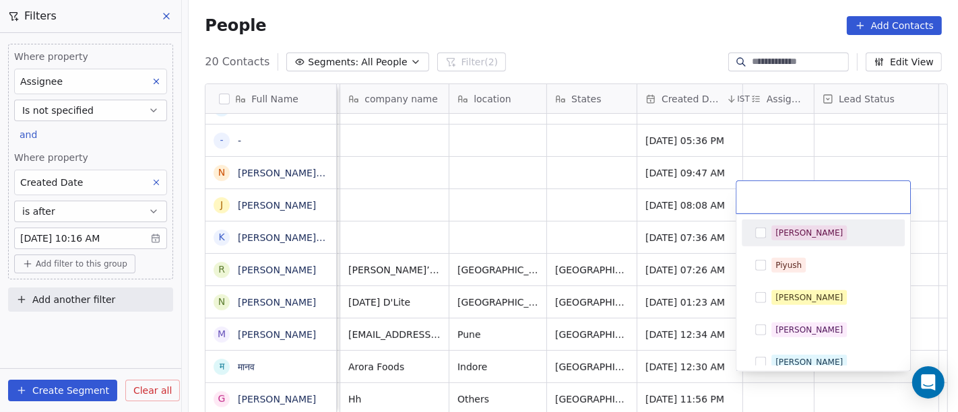
click at [453, 198] on html "On2Cook India Pvt. Ltd. Contacts People Marketing Workflows Campaigns Metrics &…" at bounding box center [479, 206] width 958 height 412
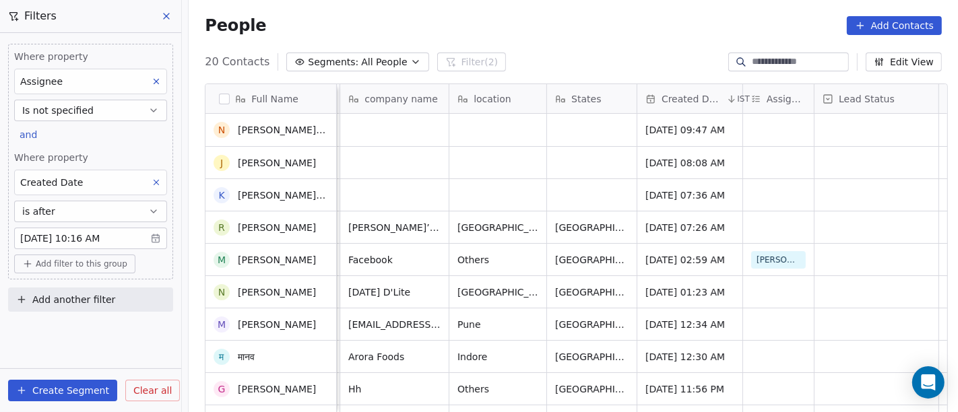
scroll to position [346, 0]
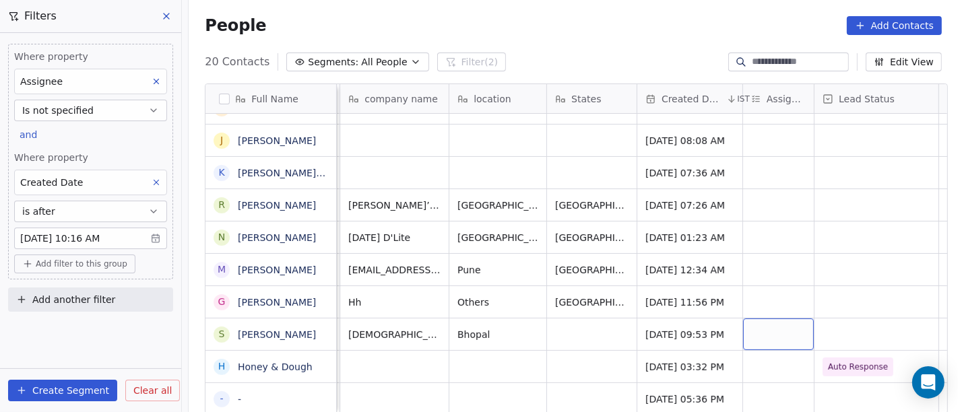
click at [771, 319] on div "grid" at bounding box center [778, 335] width 71 height 32
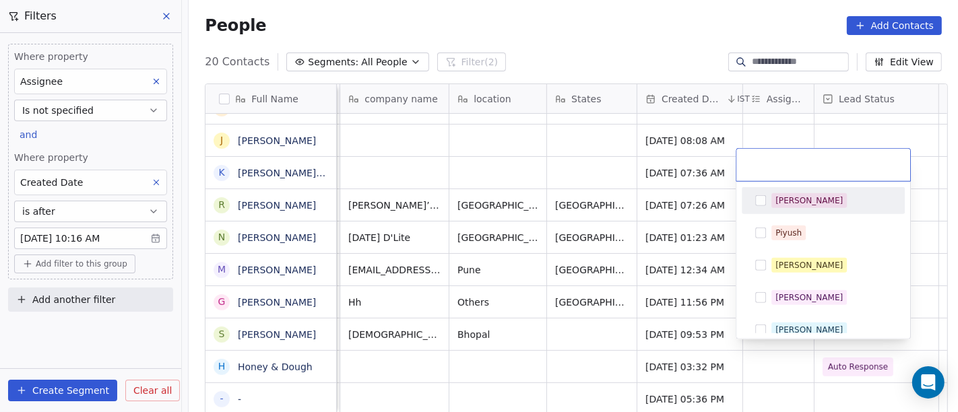
click at [798, 200] on span "[PERSON_NAME]" at bounding box center [808, 200] width 75 height 15
click at [535, 143] on html "On2Cook India Pvt. Ltd. Contacts People Marketing Workflows Campaigns Metrics &…" at bounding box center [479, 206] width 958 height 412
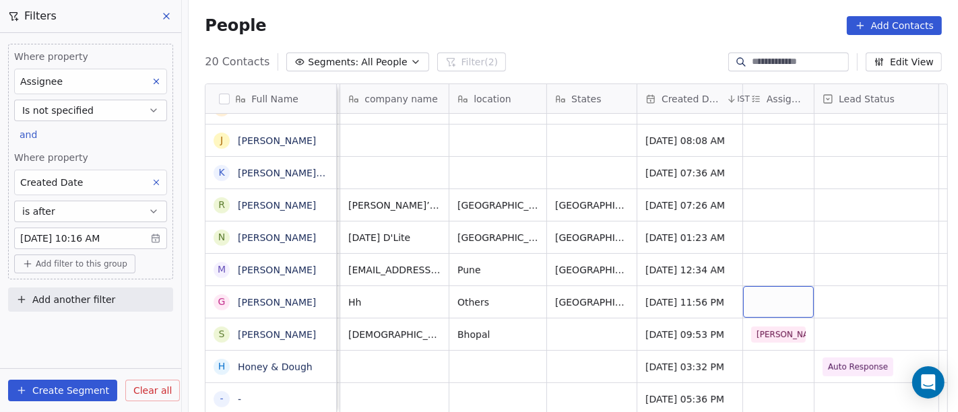
click at [763, 286] on div "grid" at bounding box center [778, 302] width 71 height 32
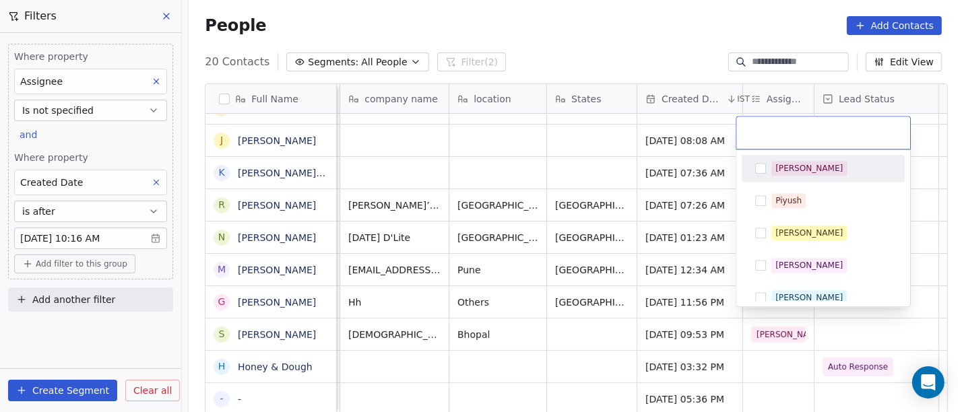
click at [791, 179] on div "[PERSON_NAME]" at bounding box center [823, 169] width 152 height 22
click at [558, 156] on html "On2Cook India Pvt. Ltd. Contacts People Marketing Workflows Campaigns Metrics &…" at bounding box center [479, 206] width 958 height 412
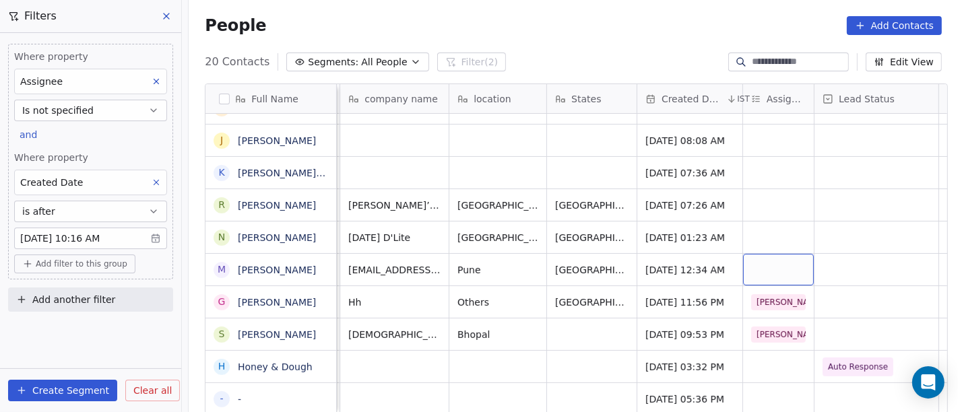
click at [756, 258] on div "grid" at bounding box center [778, 270] width 71 height 32
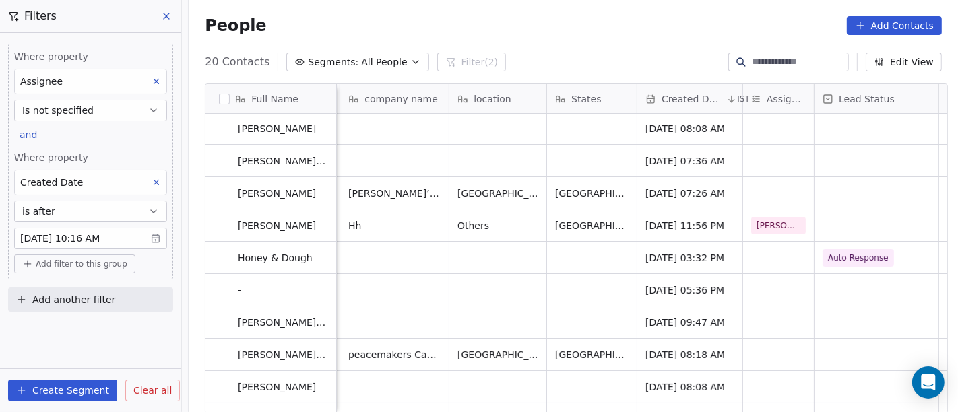
scroll to position [0, 0]
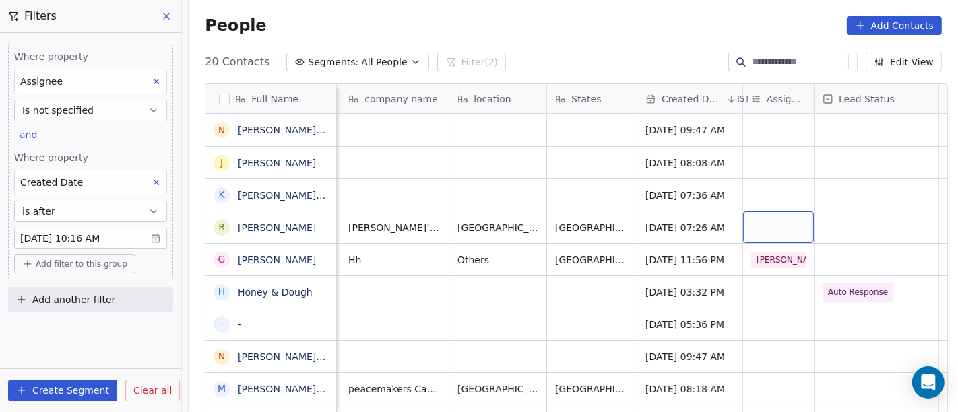
click at [769, 232] on div "grid" at bounding box center [778, 228] width 71 height 32
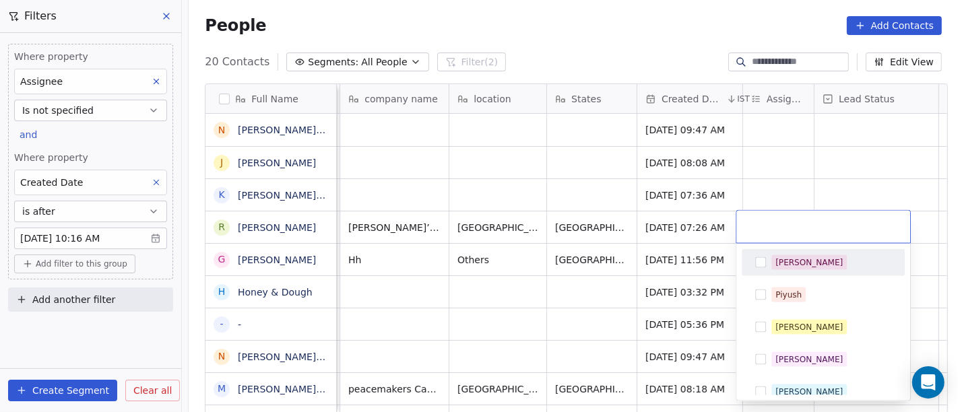
click at [777, 265] on div "[PERSON_NAME]" at bounding box center [808, 263] width 67 height 12
click at [585, 176] on html "On2Cook India Pvt. Ltd. Contacts People Marketing Workflows Campaigns Metrics &…" at bounding box center [479, 206] width 958 height 412
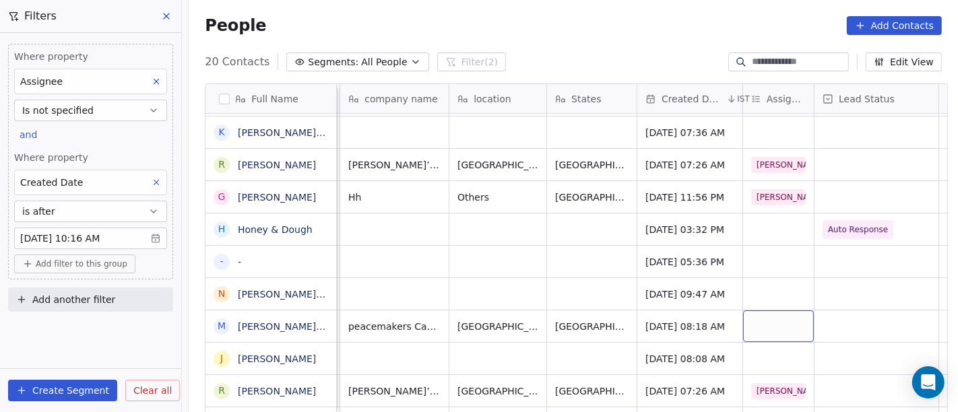
click at [769, 327] on div "grid" at bounding box center [778, 327] width 71 height 32
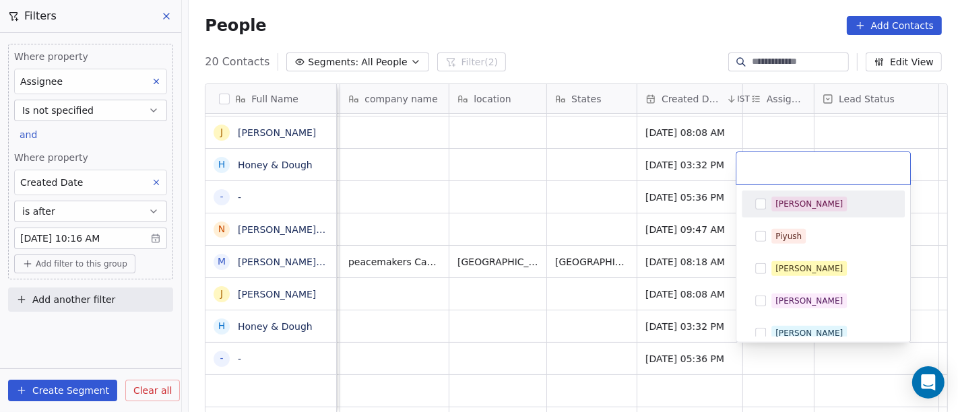
click at [517, 203] on html "On2Cook India Pvt. Ltd. Contacts People Marketing Workflows Campaigns Metrics &…" at bounding box center [479, 206] width 958 height 412
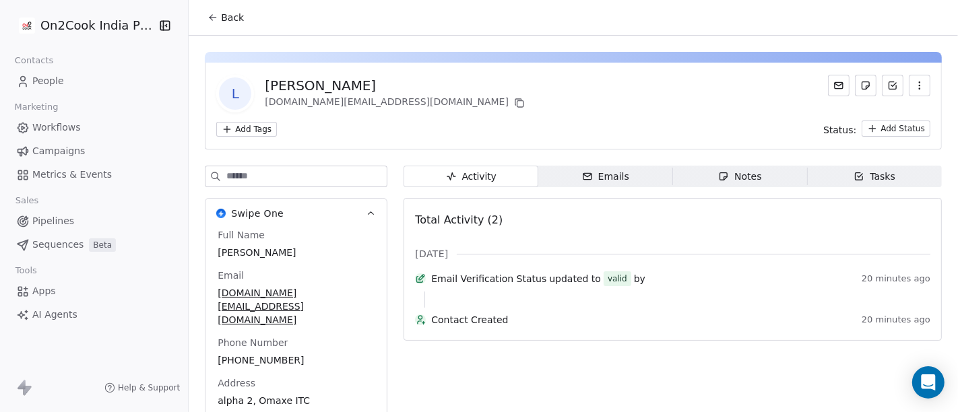
click at [223, 15] on span "Back" at bounding box center [232, 17] width 23 height 13
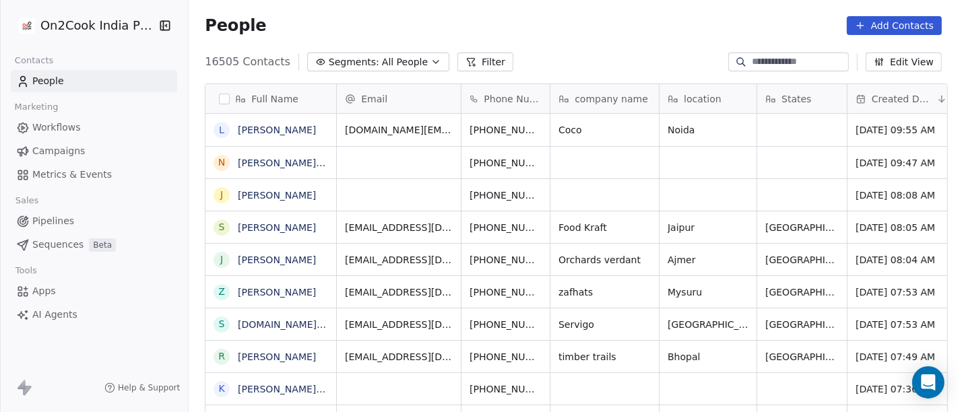
scroll to position [11, 11]
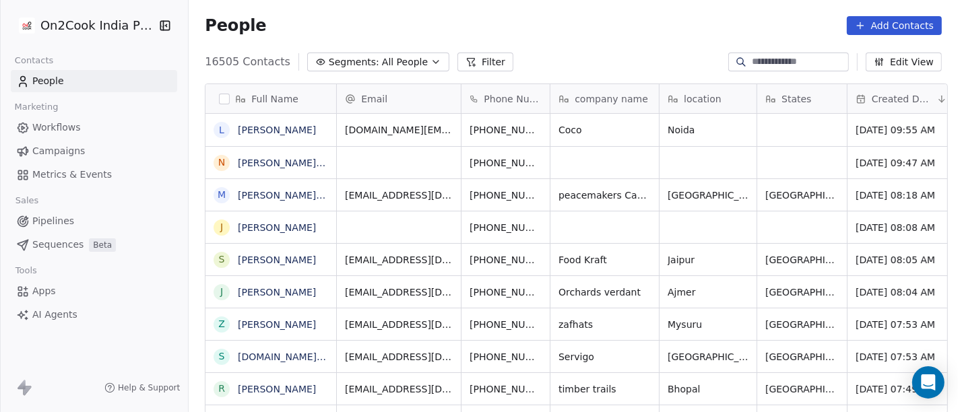
click at [765, 65] on input at bounding box center [799, 61] width 94 height 13
paste input "**********"
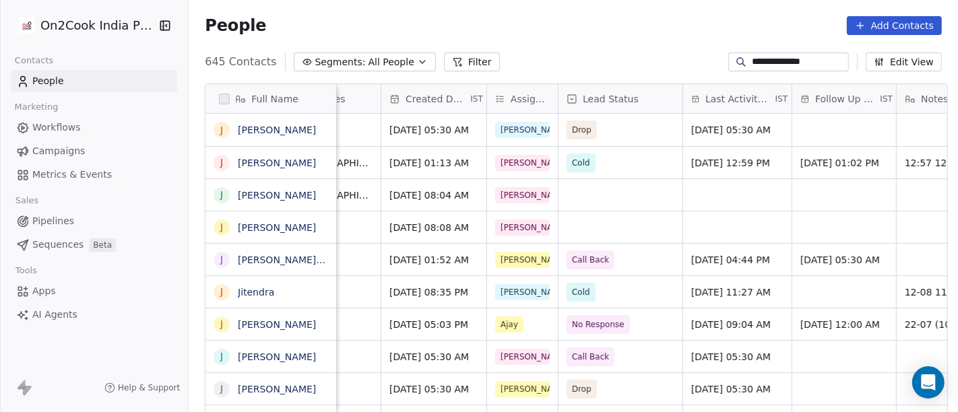
scroll to position [0, 465]
type input "**********"
click at [577, 220] on div "grid" at bounding box center [621, 228] width 124 height 32
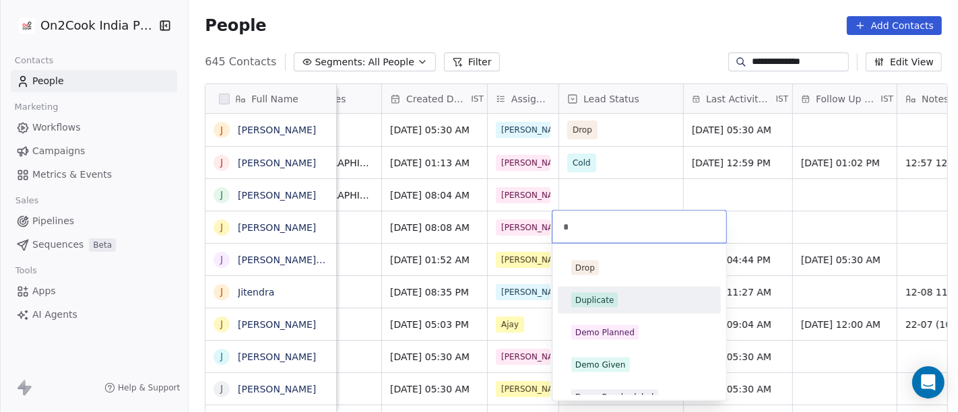
type input "*"
click at [628, 293] on div "Duplicate" at bounding box center [639, 300] width 136 height 15
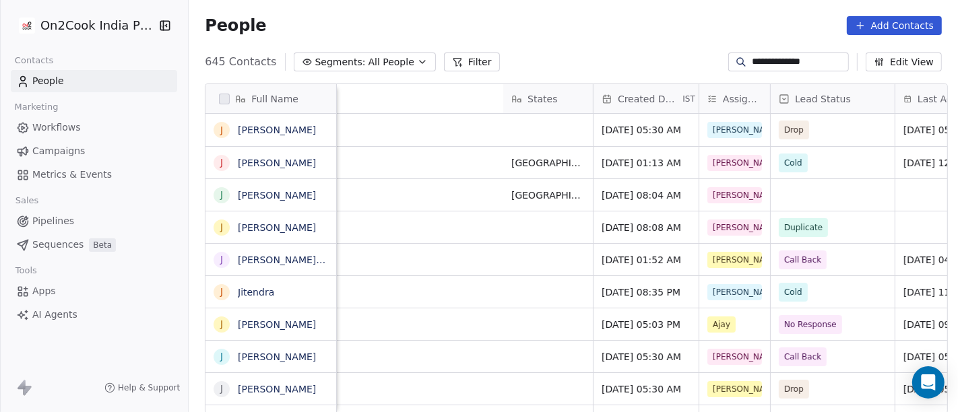
scroll to position [0, 748]
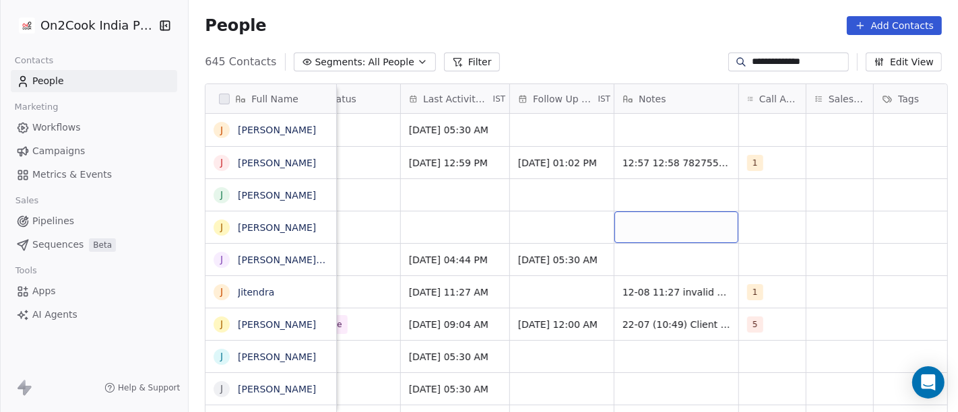
click at [651, 238] on div "grid" at bounding box center [676, 228] width 124 height 32
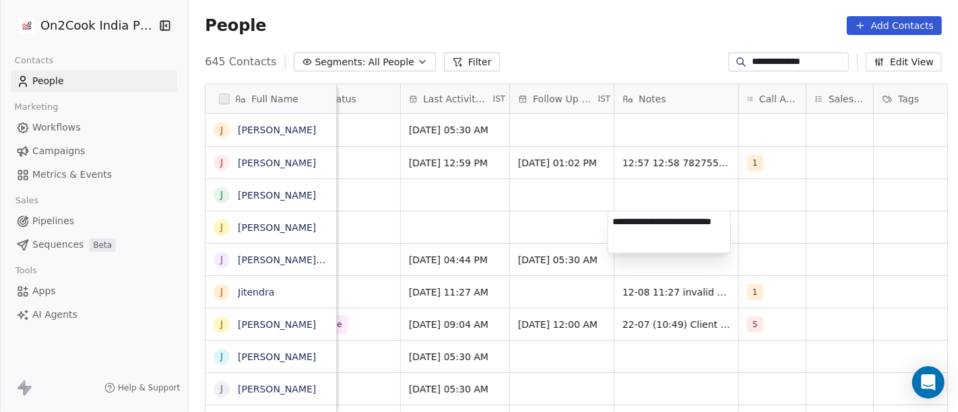
type textarea "**********"
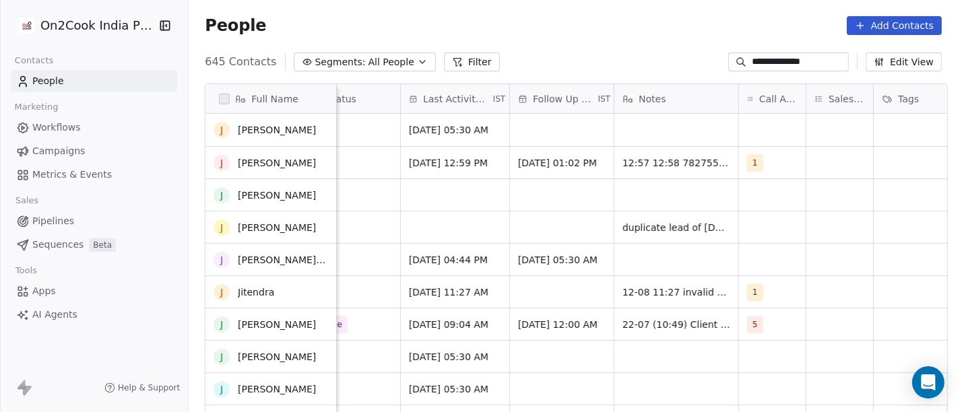
scroll to position [0, 0]
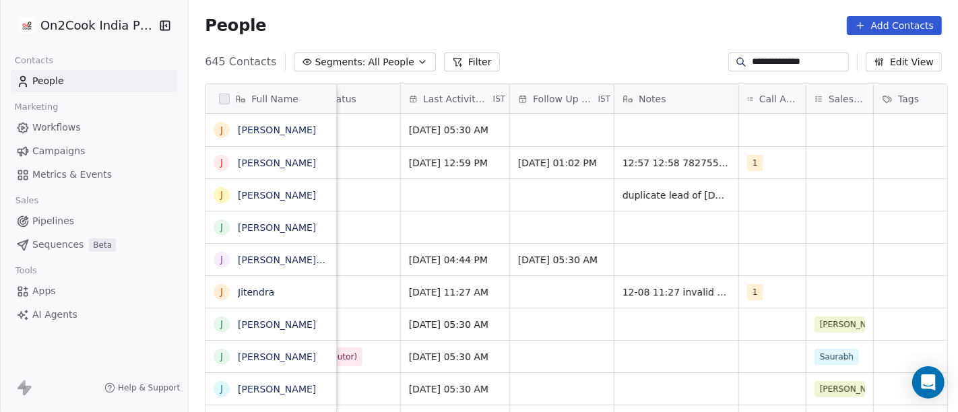
click at [768, 57] on input "**********" at bounding box center [799, 61] width 94 height 13
paste input
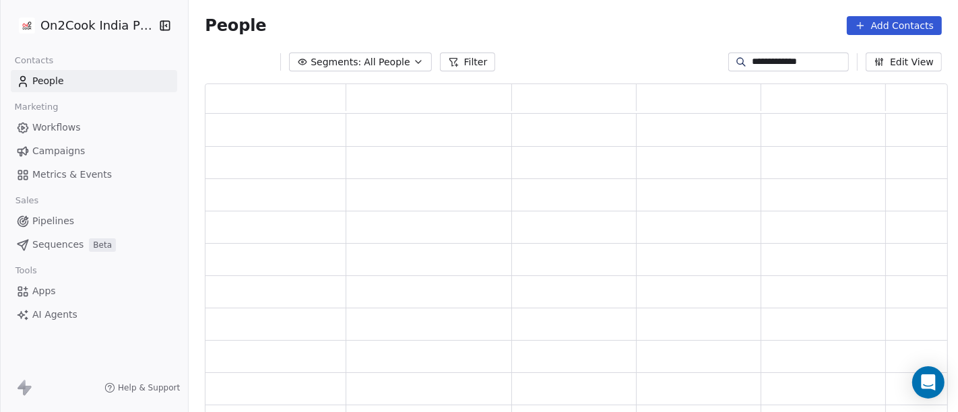
scroll to position [319, 732]
type input "**********"
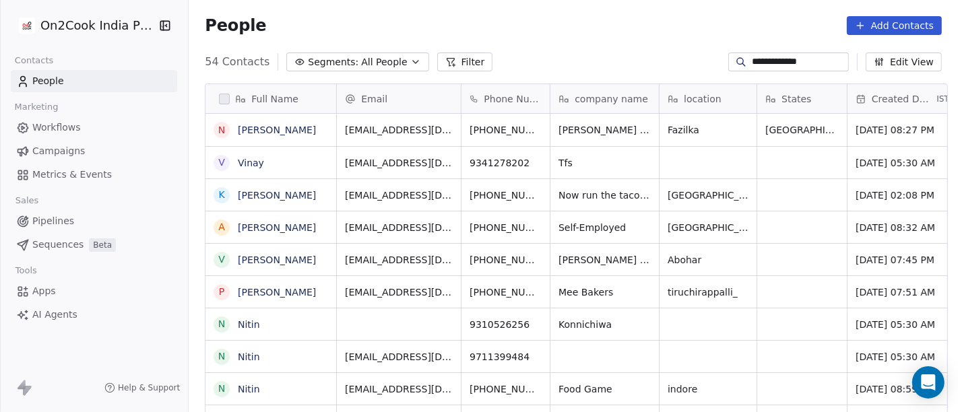
scroll to position [11, 11]
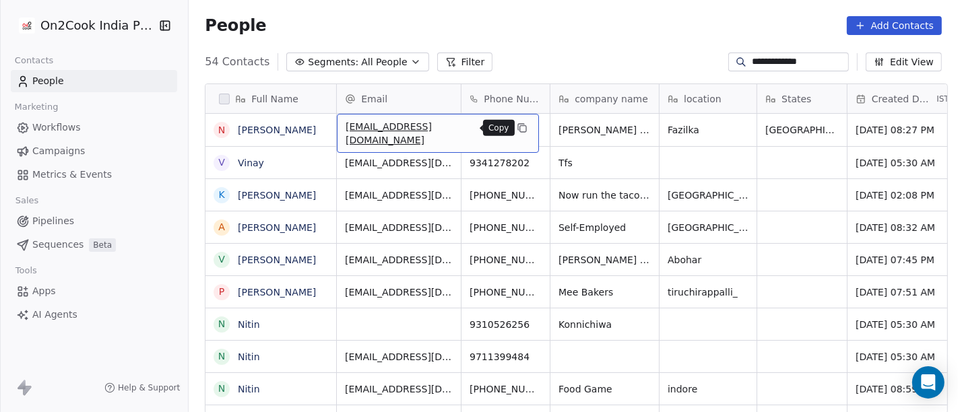
click at [514, 125] on button "grid" at bounding box center [522, 128] width 16 height 16
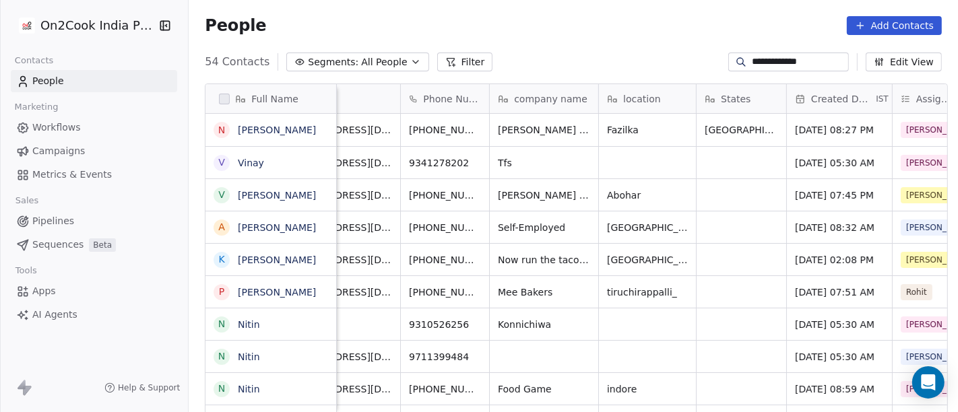
scroll to position [0, 61]
click at [441, 125] on span "+919855323737" at bounding box center [452, 129] width 86 height 13
click at [419, 125] on input "**********" at bounding box center [449, 130] width 106 height 27
type input "**********"
click at [560, 57] on html "**********" at bounding box center [479, 206] width 958 height 412
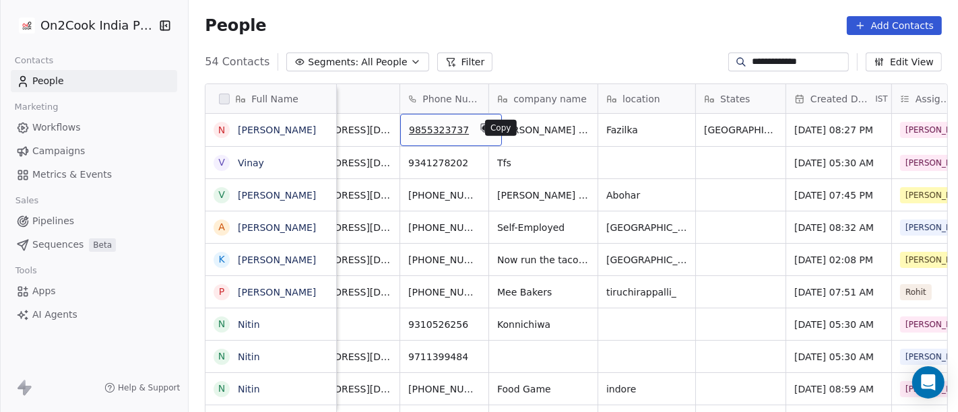
click at [480, 128] on icon "grid" at bounding box center [485, 128] width 11 height 11
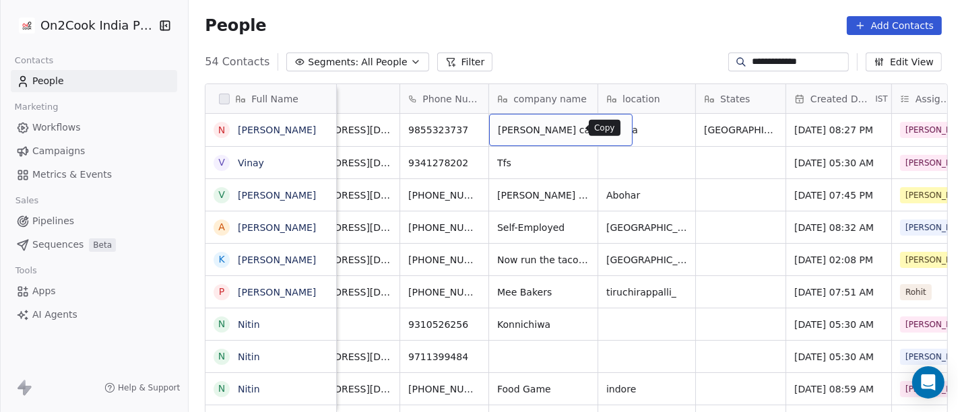
click at [613, 129] on icon "grid" at bounding box center [616, 129] width 6 height 6
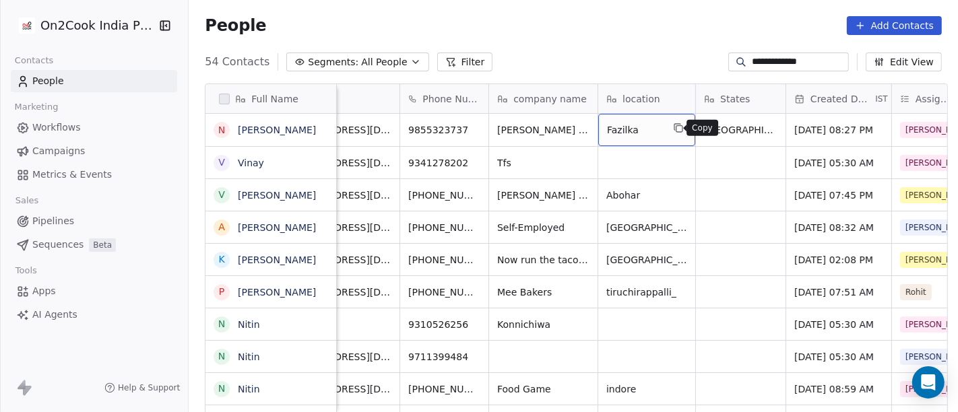
click at [673, 129] on icon "grid" at bounding box center [678, 128] width 11 height 11
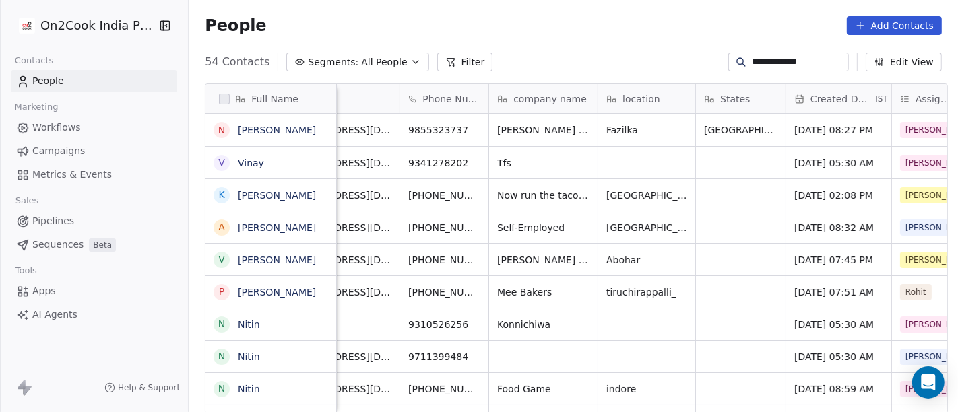
click at [767, 51] on div "**********" at bounding box center [573, 62] width 769 height 22
click at [775, 61] on input "**********" at bounding box center [799, 61] width 94 height 13
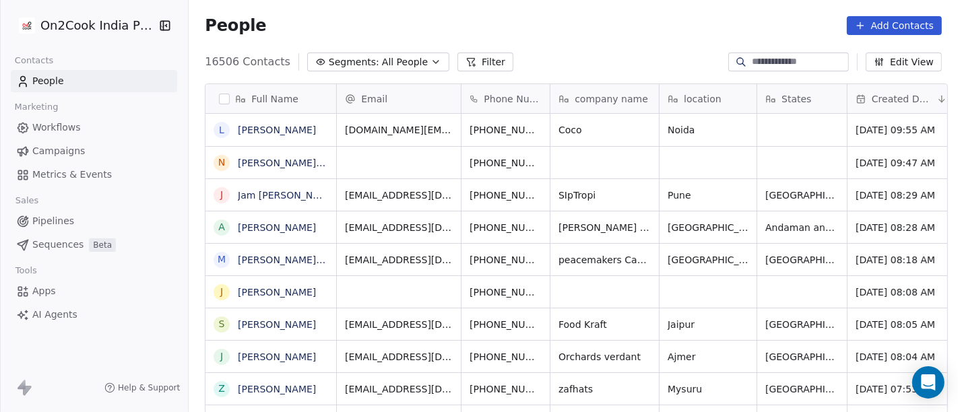
scroll to position [352, 764]
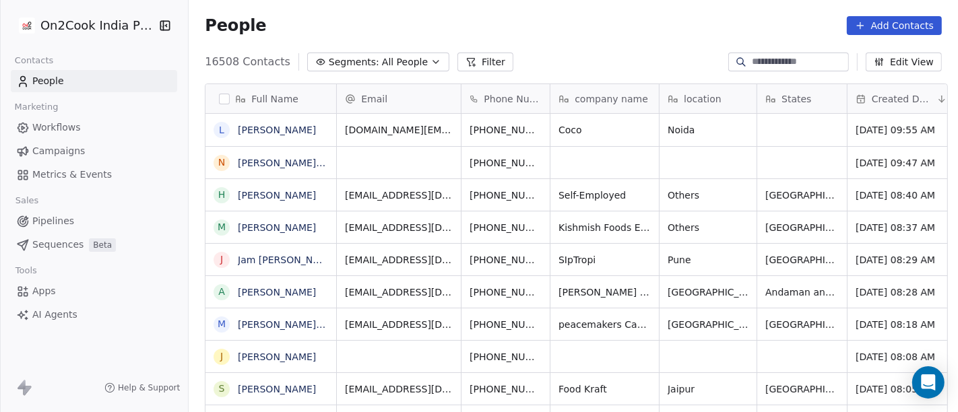
scroll to position [352, 764]
click at [383, 62] on span "All People" at bounding box center [405, 62] width 46 height 14
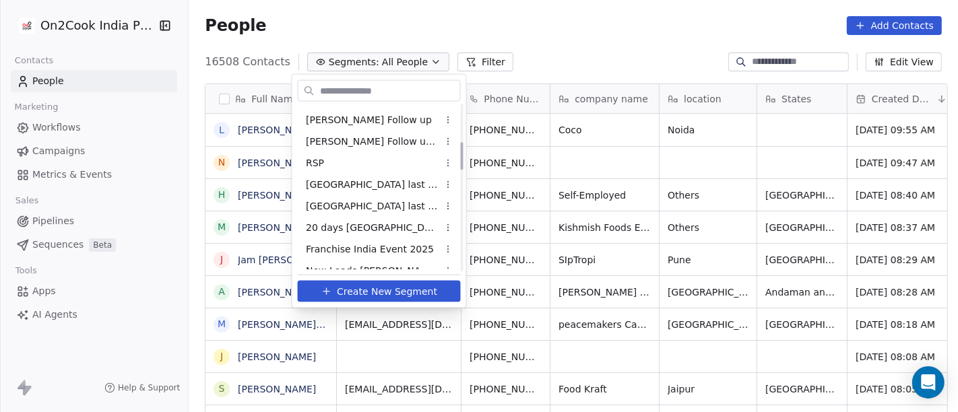
scroll to position [224, 0]
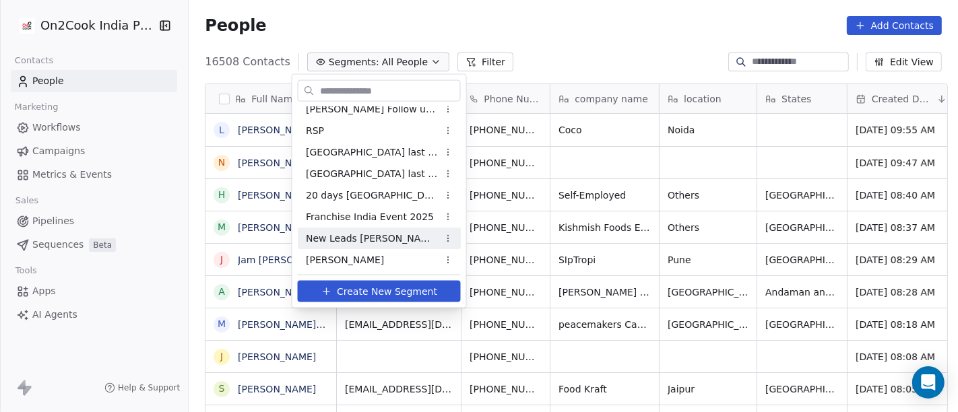
click at [370, 246] on div "New Leads Salim" at bounding box center [379, 239] width 163 height 22
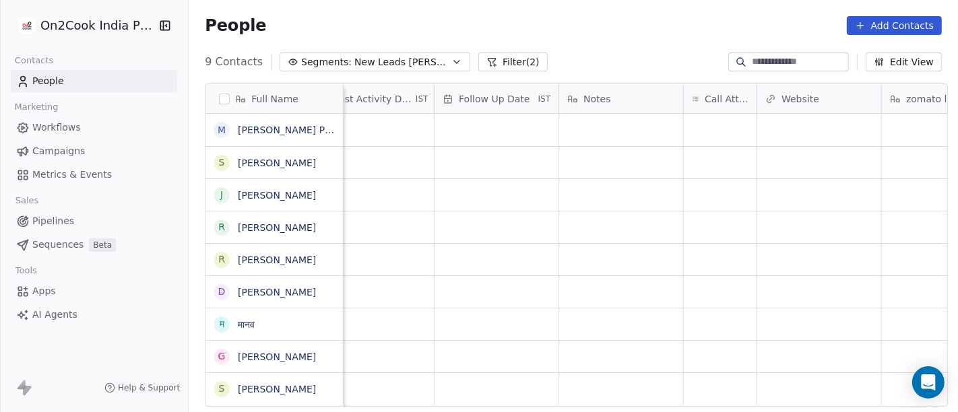
scroll to position [0, 917]
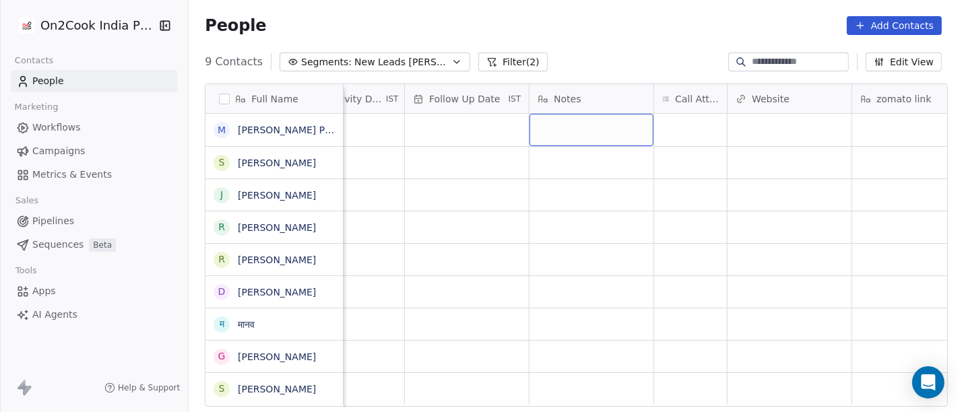
click at [597, 129] on div "grid" at bounding box center [591, 130] width 124 height 32
click at [597, 129] on textarea at bounding box center [584, 136] width 123 height 42
click at [603, 131] on textarea "**********" at bounding box center [584, 136] width 123 height 42
type textarea "**********"
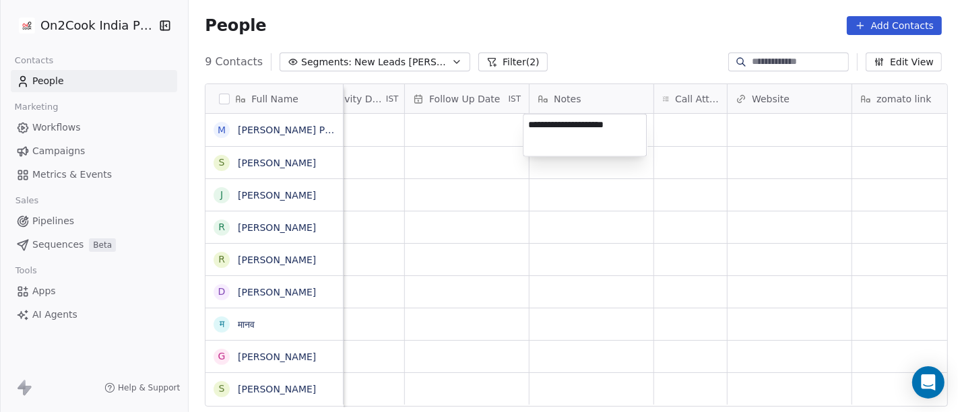
click at [626, 233] on html "**********" at bounding box center [479, 206] width 958 height 412
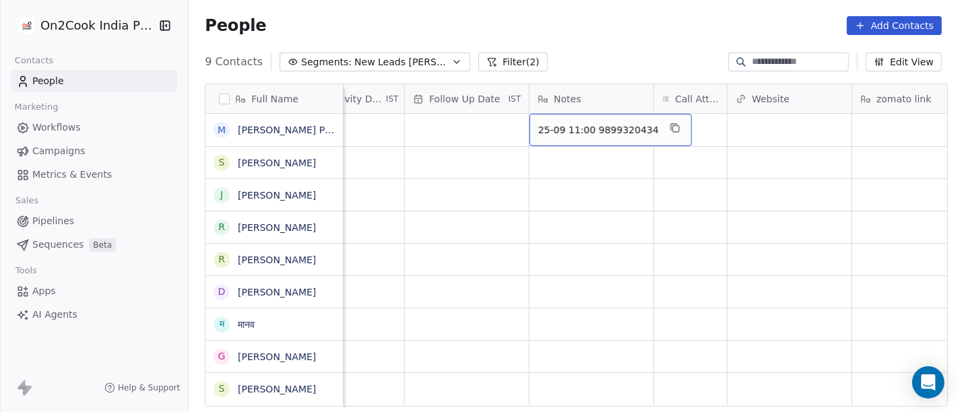
click at [590, 141] on div "25-09 11:00 9899320434" at bounding box center [610, 130] width 162 height 32
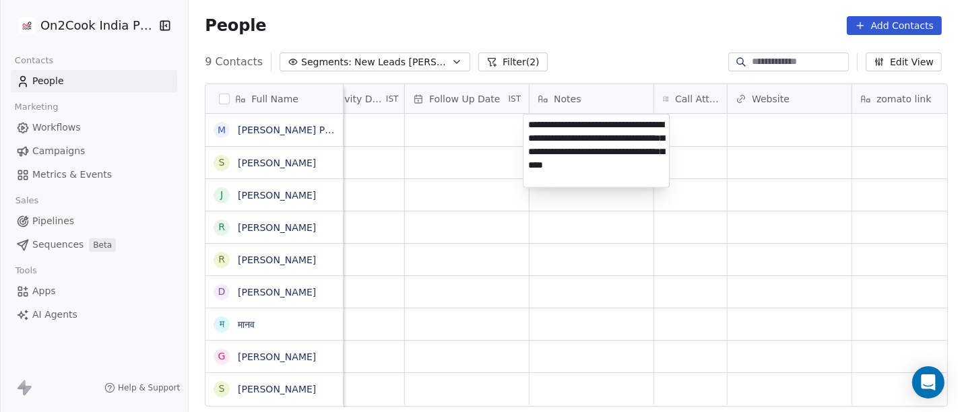
type textarea "**********"
click at [584, 239] on html "**********" at bounding box center [479, 206] width 958 height 412
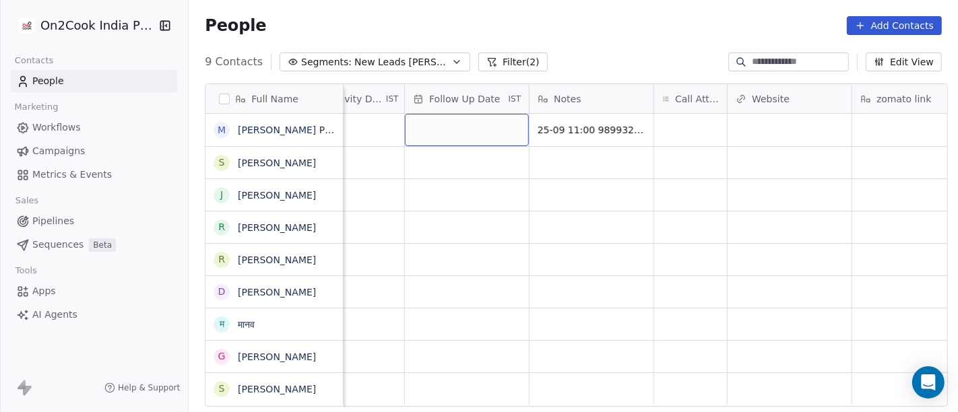
click at [452, 130] on div "grid" at bounding box center [467, 130] width 124 height 32
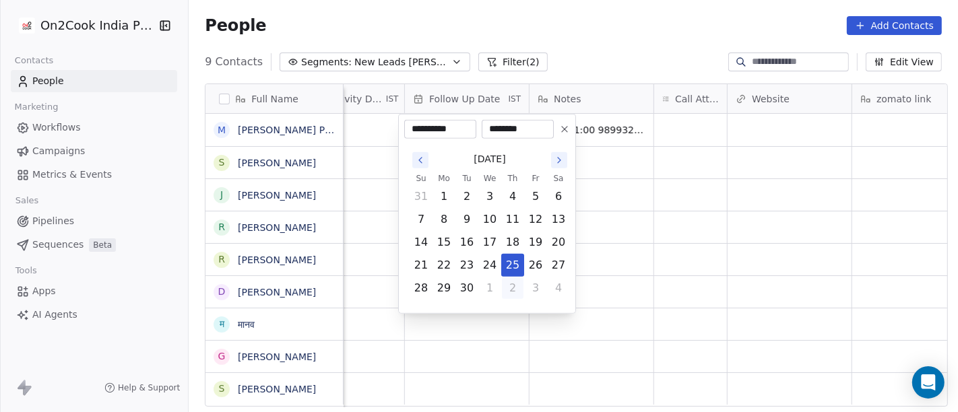
click at [513, 291] on button "2" at bounding box center [513, 289] width 22 height 22
type input "**********"
click at [709, 226] on html "**********" at bounding box center [479, 206] width 958 height 412
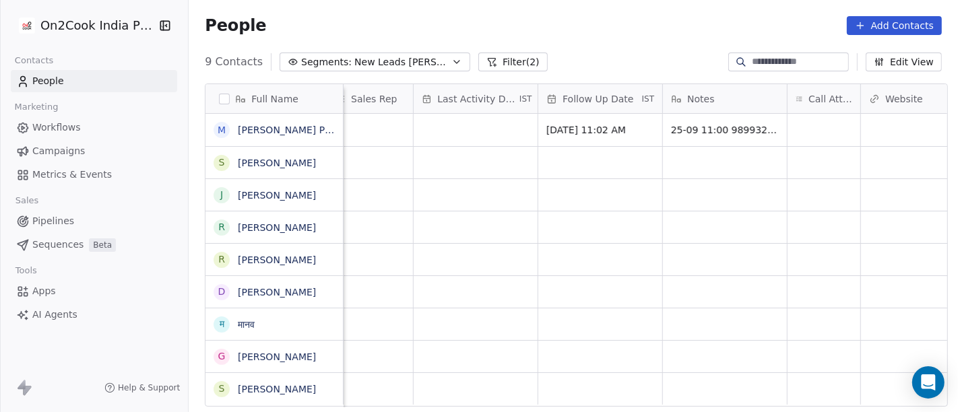
scroll to position [0, 782]
click at [481, 129] on div "grid" at bounding box center [477, 130] width 124 height 32
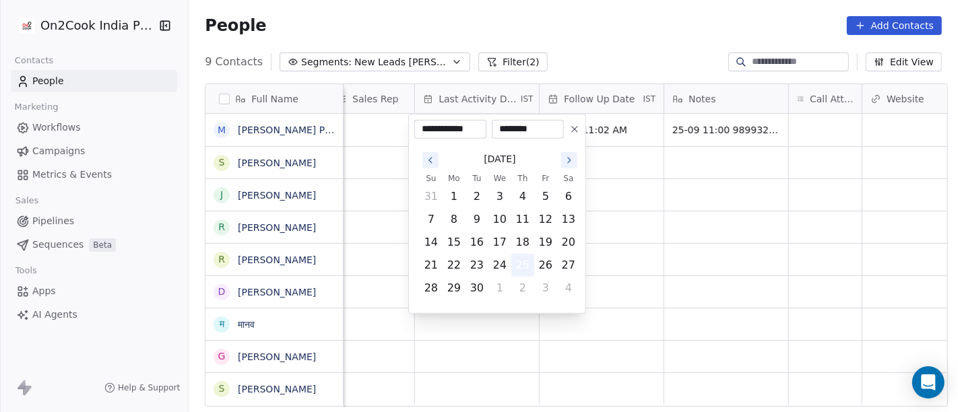
click at [517, 258] on button "25" at bounding box center [523, 266] width 22 height 22
click at [756, 247] on html "On2Cook India Pvt. Ltd. Contacts People Marketing Workflows Campaigns Metrics &…" at bounding box center [479, 206] width 958 height 412
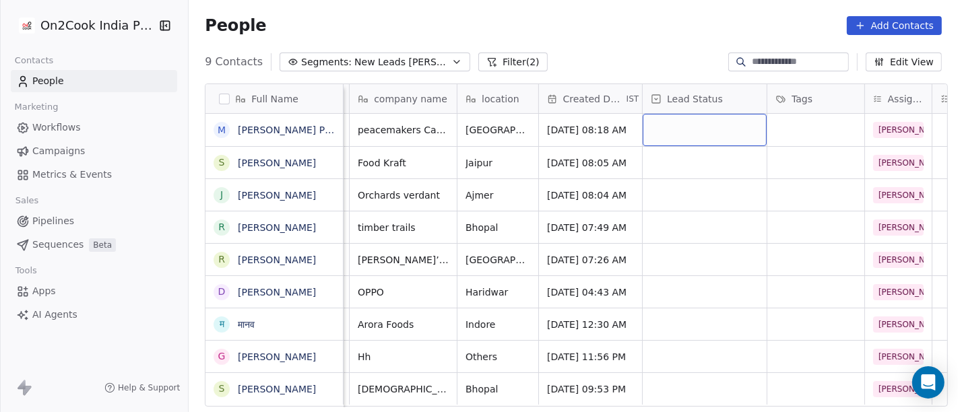
scroll to position [0, 177]
click at [702, 131] on div "grid" at bounding box center [705, 130] width 124 height 32
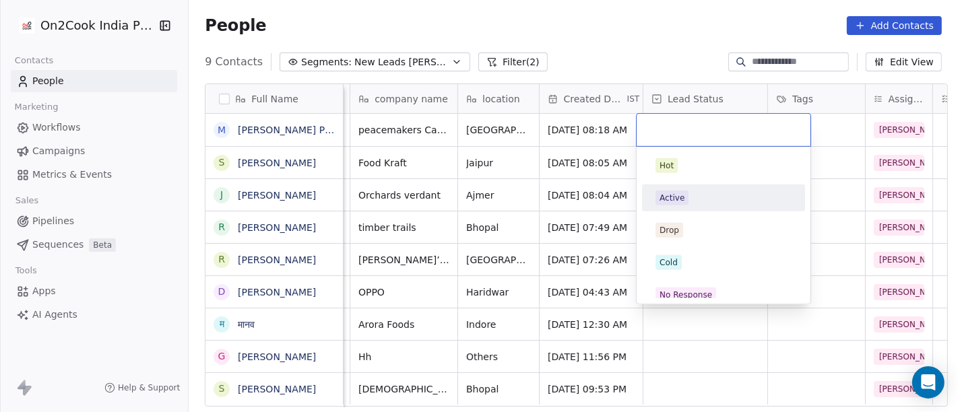
click at [683, 198] on span "Active" at bounding box center [671, 198] width 33 height 15
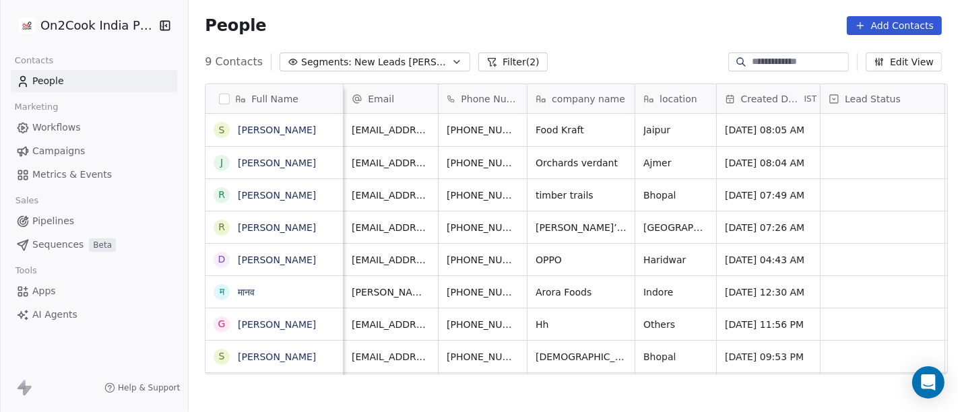
scroll to position [0, 0]
click at [616, 126] on icon "grid" at bounding box center [619, 129] width 6 height 6
click at [544, 131] on icon "grid" at bounding box center [549, 128] width 11 height 11
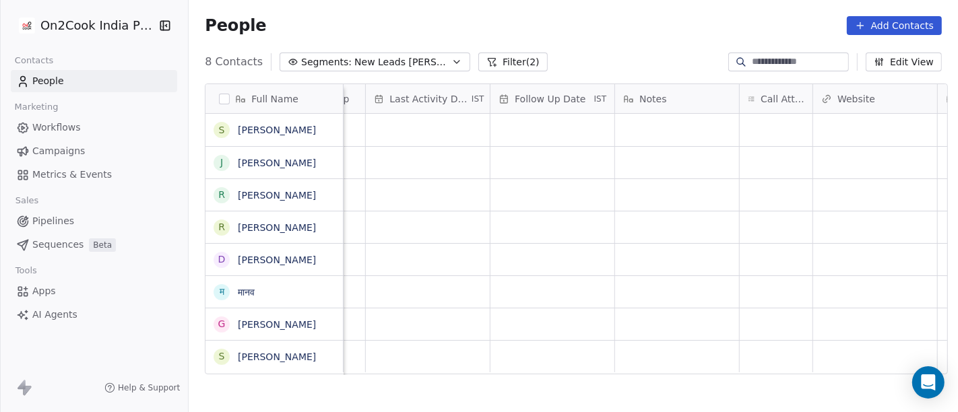
scroll to position [0, 832]
click at [780, 124] on div "grid" at bounding box center [775, 130] width 73 height 32
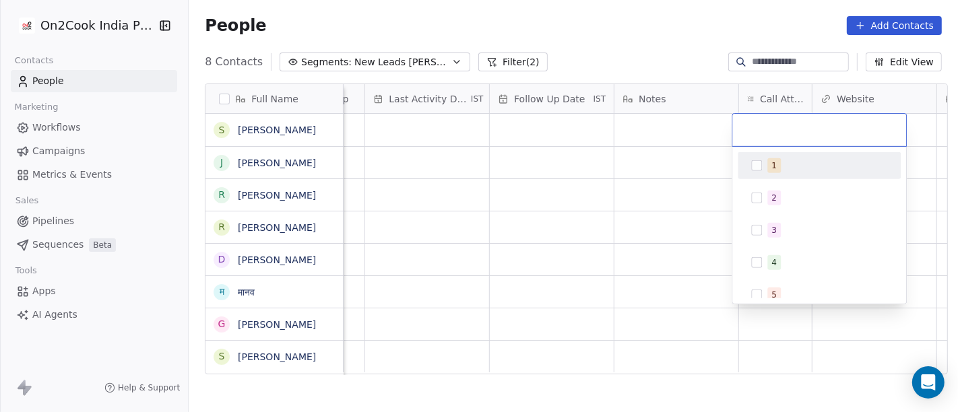
click at [735, 173] on div "1 2 3 4 5 6 7 8 9 10" at bounding box center [819, 225] width 174 height 157
click at [694, 160] on html "On2Cook India Pvt. Ltd. Contacts People Marketing Workflows Campaigns Metrics &…" at bounding box center [479, 206] width 958 height 412
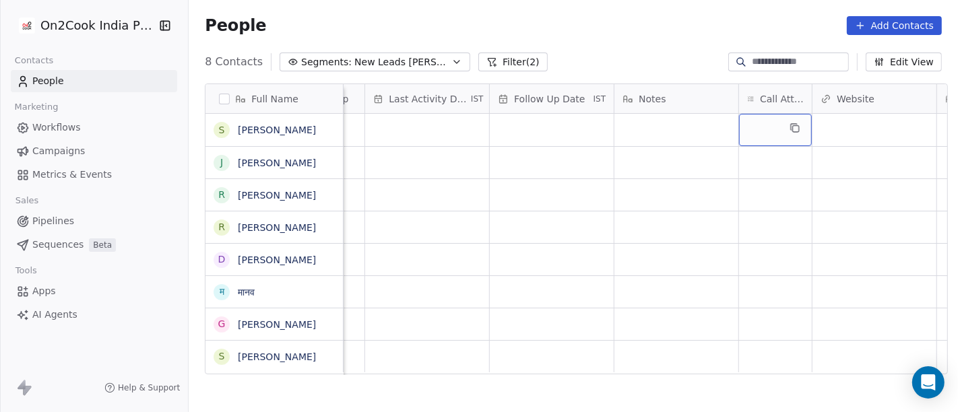
click at [767, 123] on div "grid" at bounding box center [775, 130] width 73 height 32
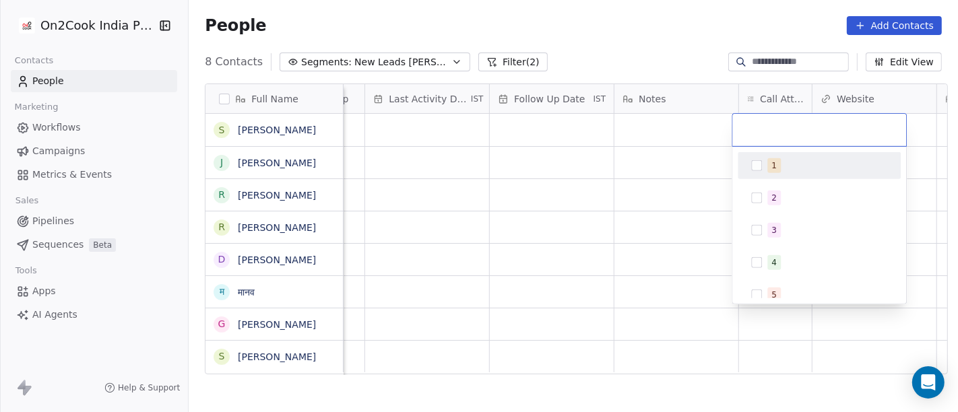
click at [788, 162] on div "1" at bounding box center [827, 165] width 120 height 15
click at [695, 165] on html "On2Cook India Pvt. Ltd. Contacts People Marketing Workflows Campaigns Metrics &…" at bounding box center [479, 206] width 958 height 412
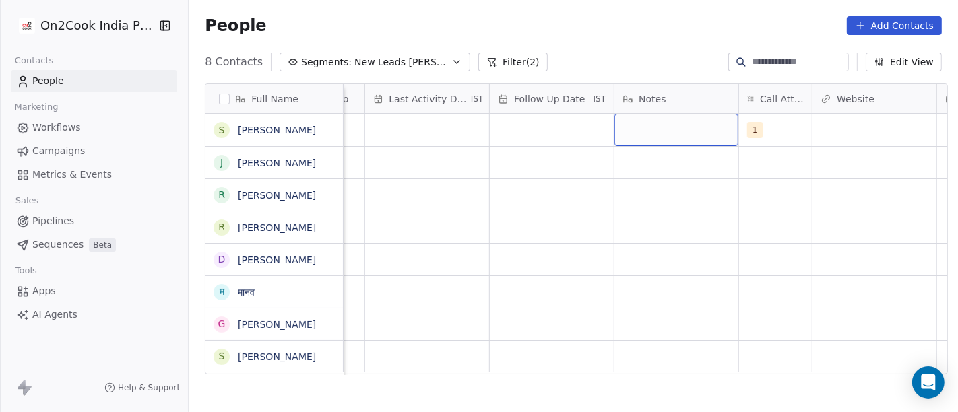
click at [663, 124] on div "grid" at bounding box center [676, 130] width 124 height 32
type textarea "**********"
click at [692, 231] on html "On2Cook India Pvt. Ltd. Contacts People Marketing Workflows Campaigns Metrics &…" at bounding box center [479, 206] width 958 height 412
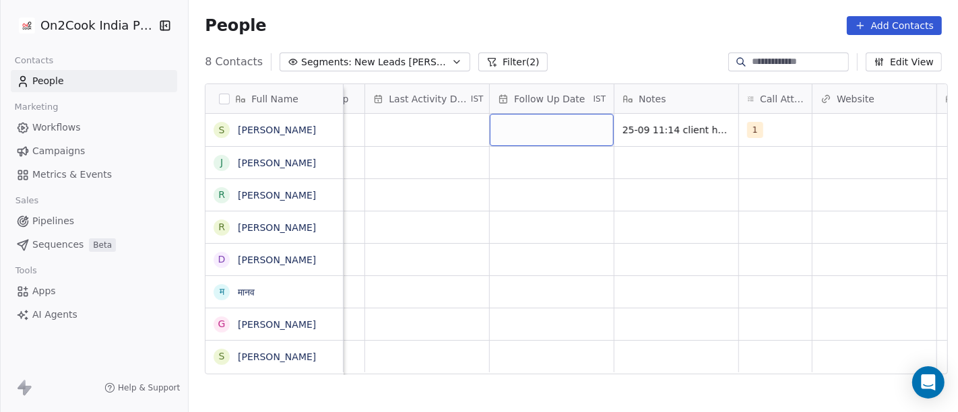
click at [541, 137] on div "grid" at bounding box center [552, 130] width 124 height 32
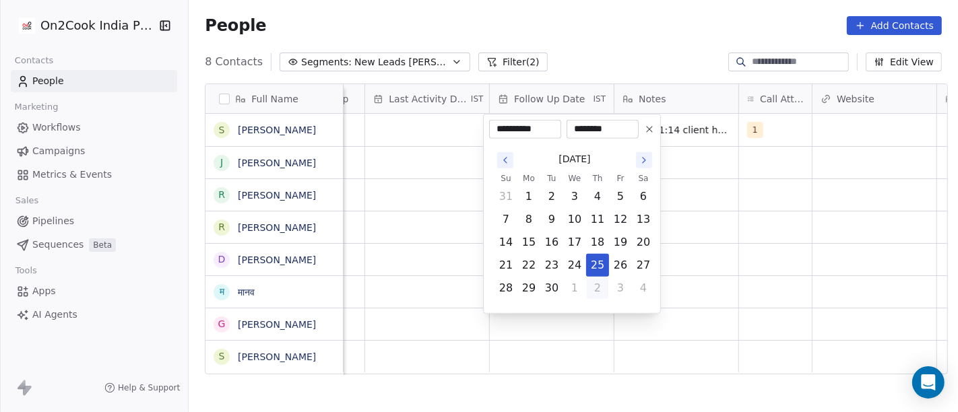
click at [595, 290] on button "2" at bounding box center [598, 289] width 22 height 22
type input "**********"
click at [754, 252] on html "**********" at bounding box center [479, 206] width 958 height 412
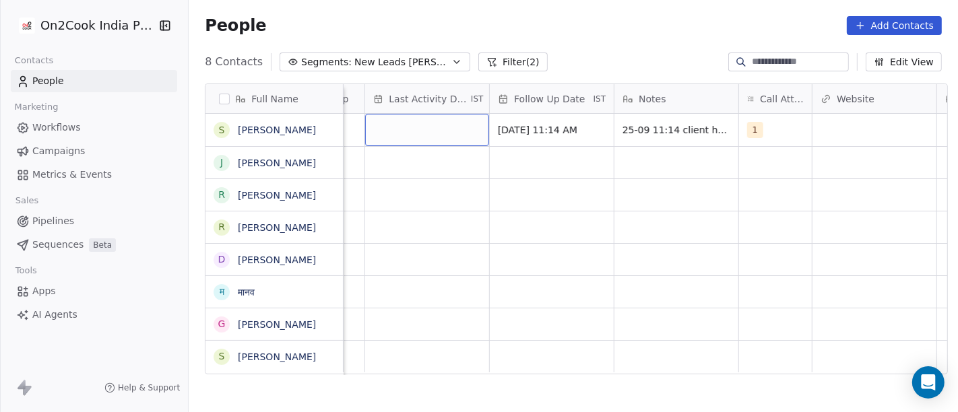
click at [416, 120] on div "grid" at bounding box center [427, 130] width 124 height 32
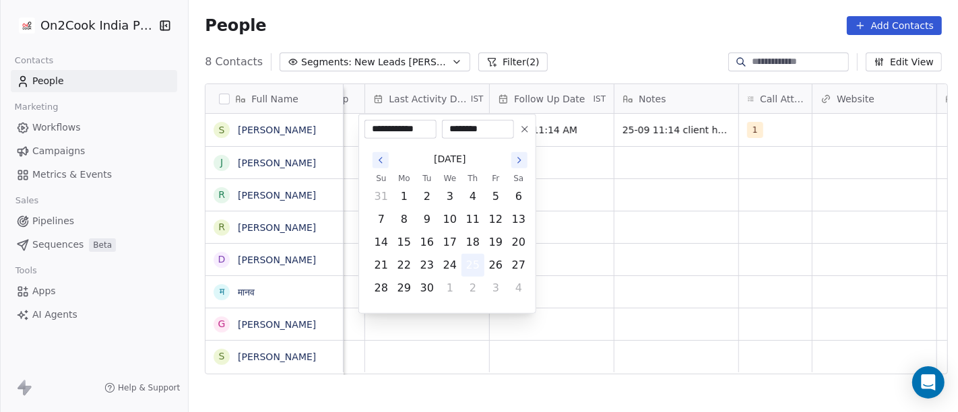
click at [475, 270] on button "25" at bounding box center [473, 266] width 22 height 22
click at [656, 247] on html "**********" at bounding box center [479, 206] width 958 height 412
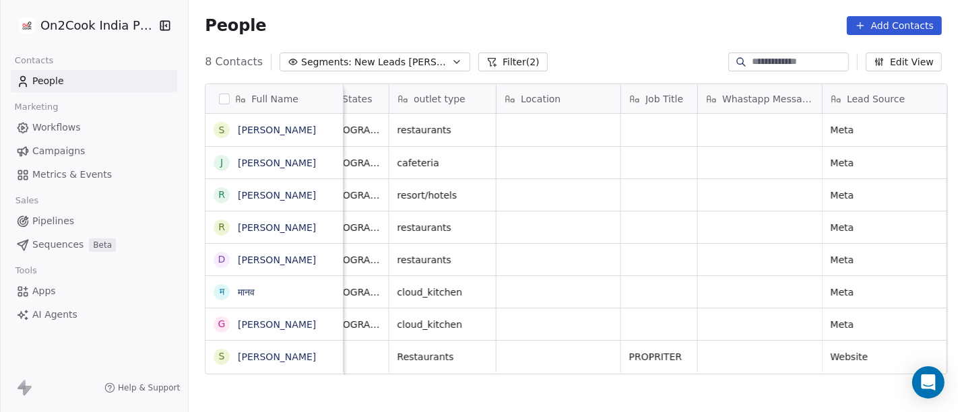
scroll to position [0, 1576]
click at [744, 129] on div "grid" at bounding box center [759, 130] width 124 height 32
click at [631, 66] on html "On2Cook India Pvt. Ltd. Contacts People Marketing Workflows Campaigns Metrics &…" at bounding box center [479, 206] width 958 height 412
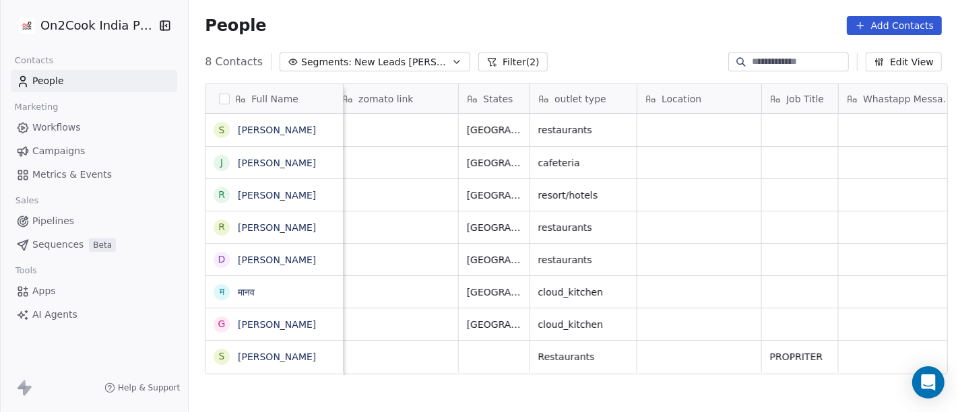
scroll to position [0, 1116]
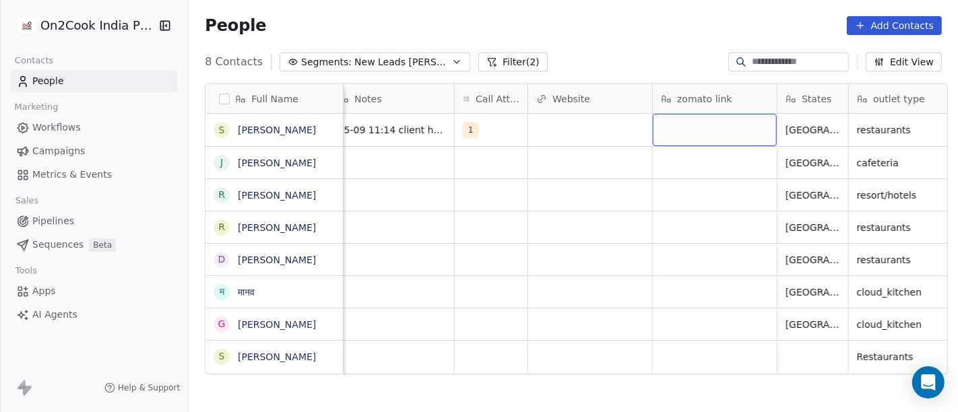
click at [687, 133] on div "grid" at bounding box center [715, 130] width 124 height 32
type textarea "**********"
click at [572, 57] on html "**********" at bounding box center [479, 206] width 958 height 412
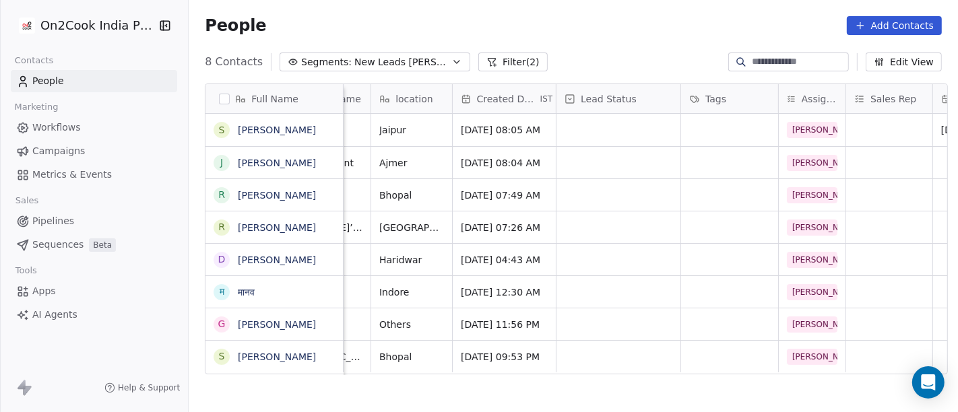
scroll to position [1, 264]
click at [566, 135] on div "grid" at bounding box center [618, 130] width 124 height 32
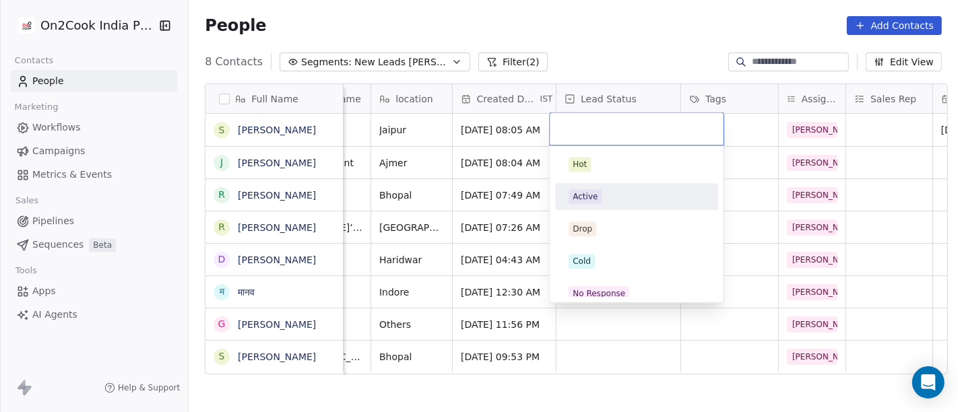
click at [585, 196] on div "Active" at bounding box center [585, 197] width 25 height 12
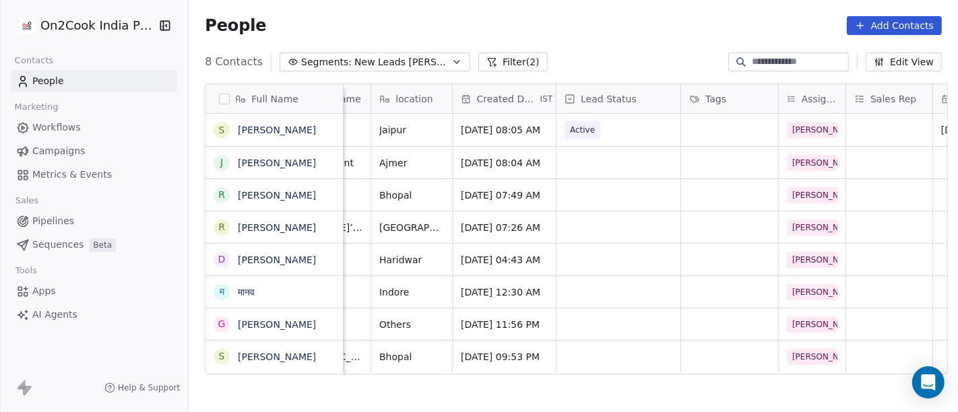
click at [598, 34] on div "People Add Contacts" at bounding box center [573, 25] width 737 height 19
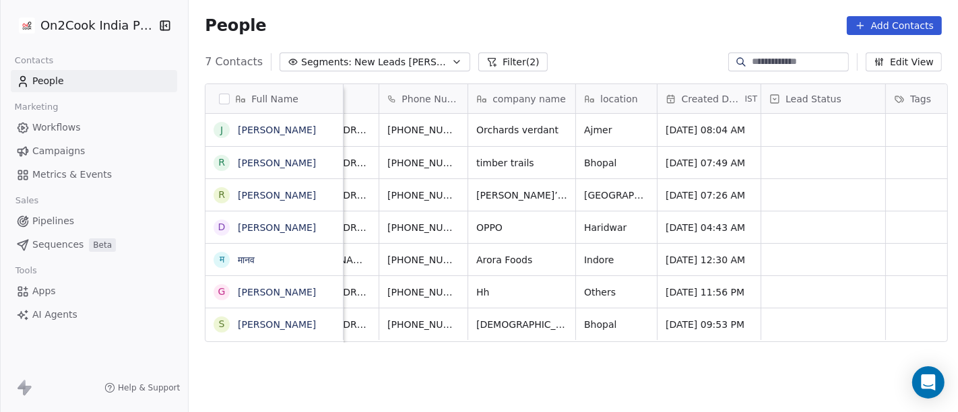
scroll to position [1, 0]
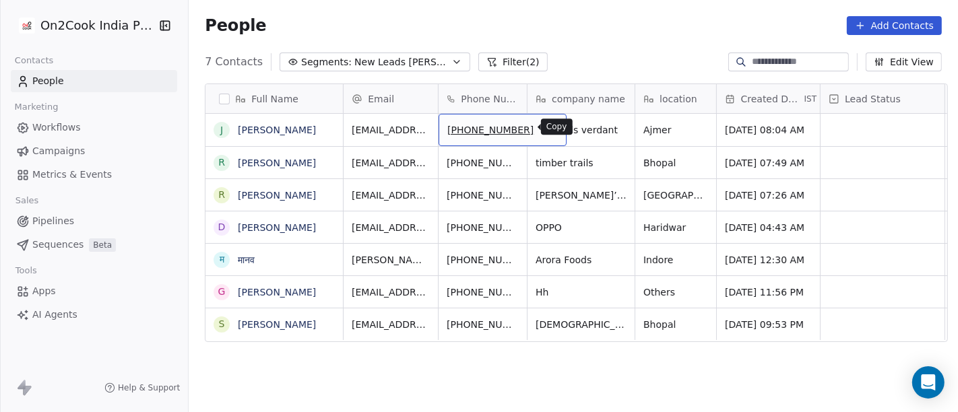
click at [544, 126] on icon "grid" at bounding box center [549, 128] width 11 height 11
click at [544, 129] on icon "grid" at bounding box center [549, 128] width 11 height 11
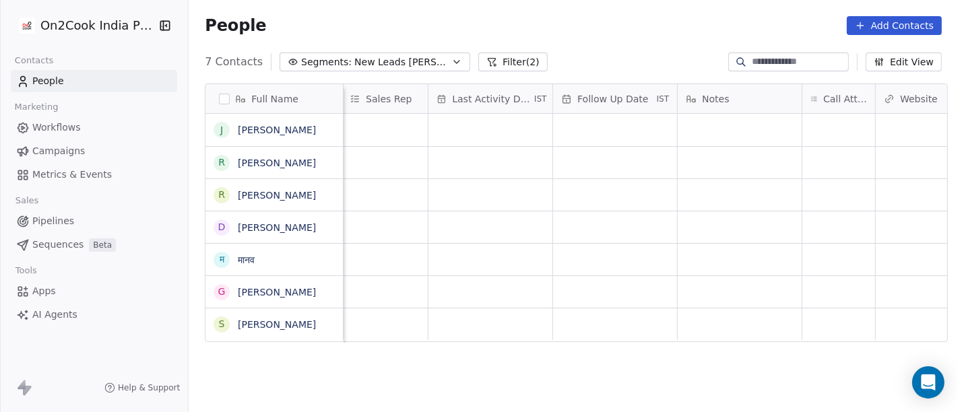
scroll to position [1, 769]
click at [836, 121] on div "grid" at bounding box center [838, 130] width 73 height 32
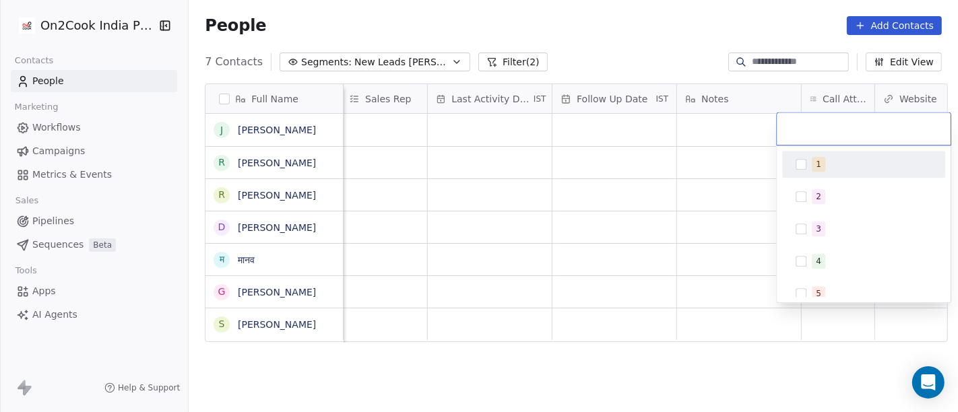
click at [832, 168] on div "1" at bounding box center [872, 164] width 120 height 15
click at [721, 174] on html "On2Cook India Pvt. Ltd. Contacts People Marketing Workflows Campaigns Metrics &…" at bounding box center [479, 206] width 958 height 412
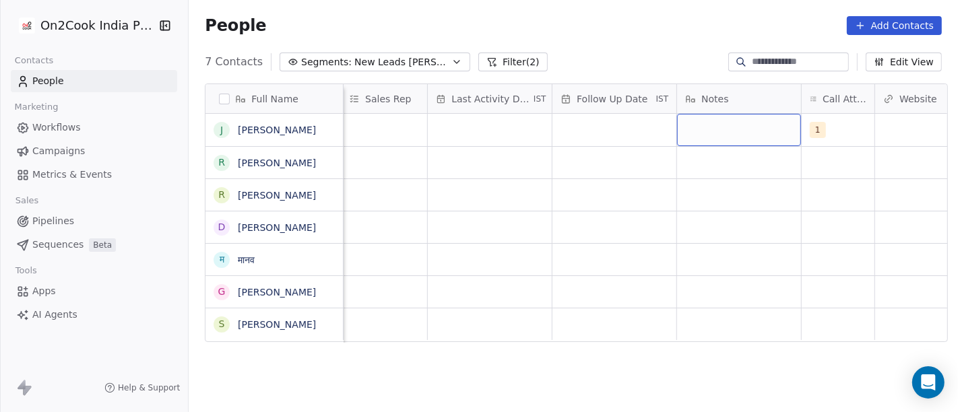
click at [699, 126] on div "grid" at bounding box center [739, 130] width 124 height 32
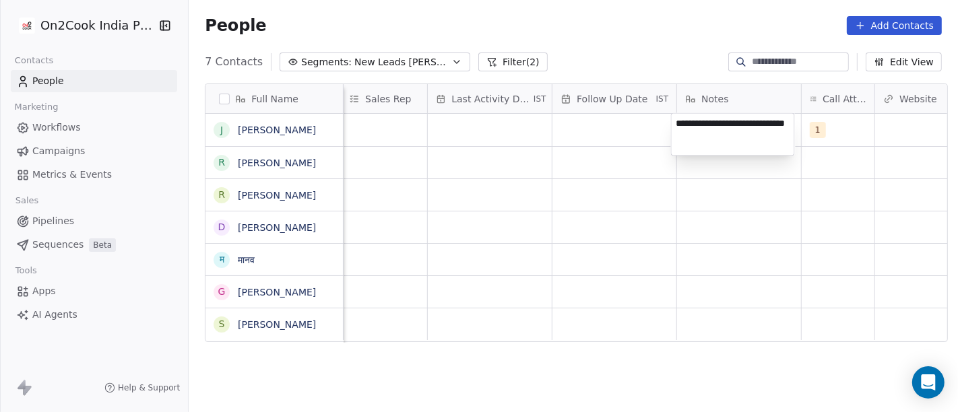
type textarea "**********"
click at [627, 240] on html "**********" at bounding box center [479, 206] width 958 height 412
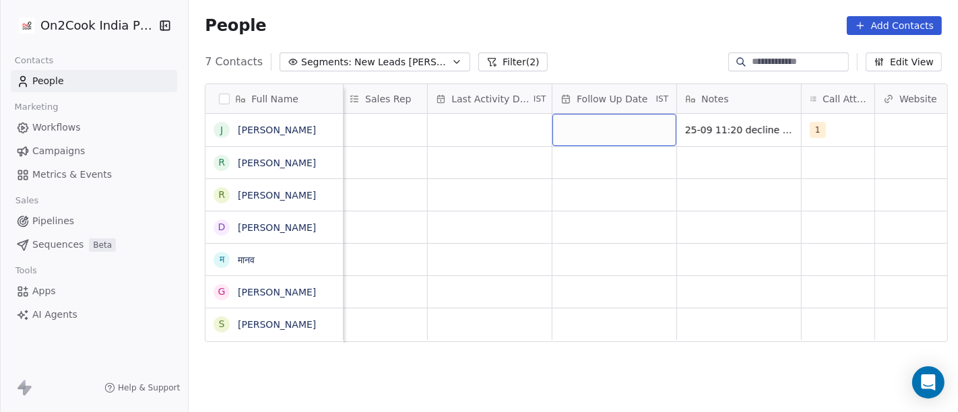
click at [596, 134] on div "grid" at bounding box center [614, 130] width 124 height 32
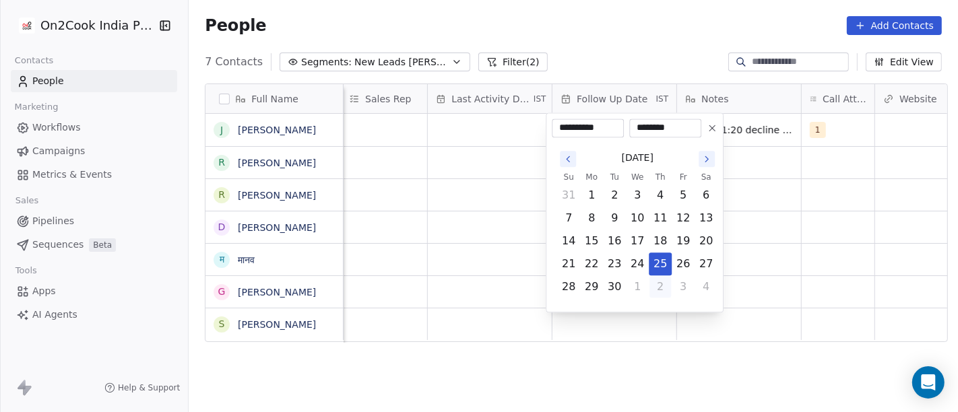
click at [659, 286] on button "2" at bounding box center [660, 287] width 22 height 22
type input "**********"
click at [824, 284] on html "**********" at bounding box center [479, 206] width 958 height 412
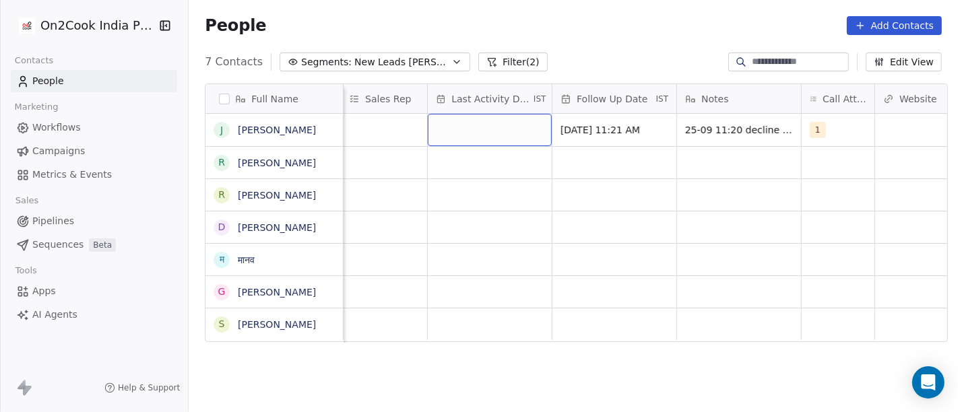
click at [518, 116] on div "grid" at bounding box center [490, 130] width 124 height 32
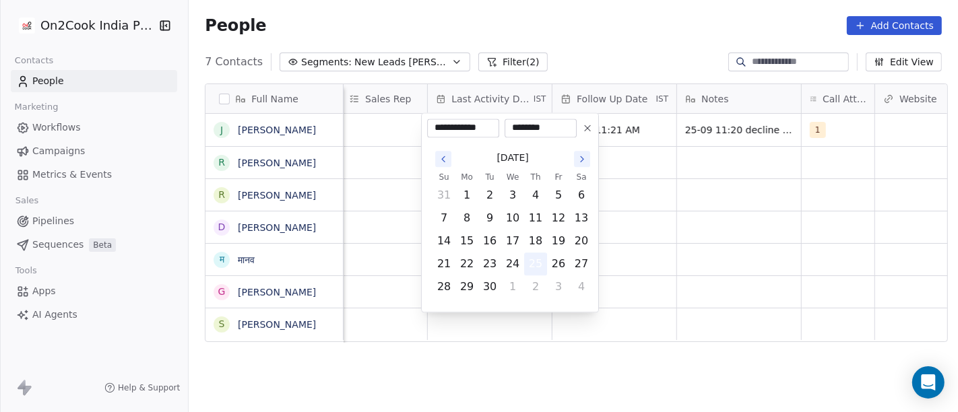
click at [537, 269] on button "25" at bounding box center [536, 264] width 22 height 22
click at [803, 253] on html "On2Cook India Pvt. Ltd. Contacts People Marketing Workflows Campaigns Metrics &…" at bounding box center [479, 206] width 958 height 412
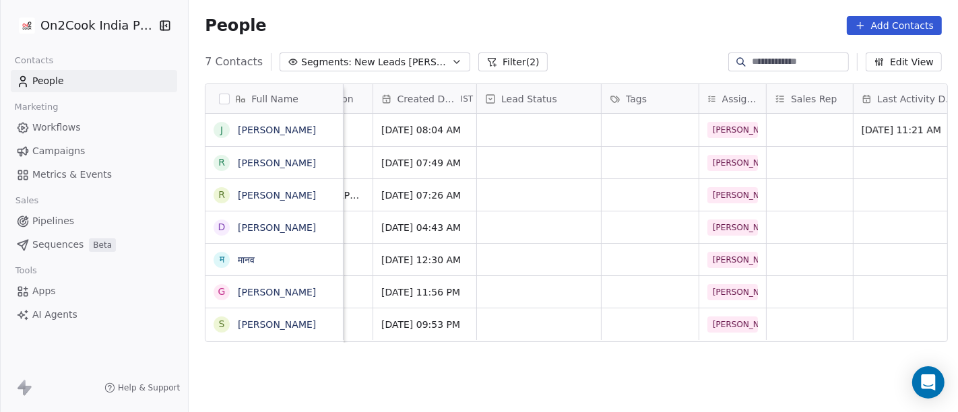
scroll to position [2, 337]
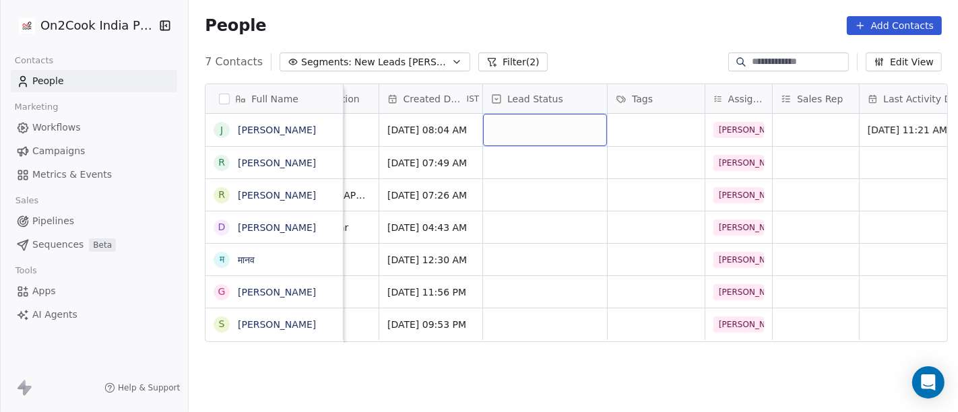
click at [518, 131] on div "grid" at bounding box center [545, 130] width 124 height 32
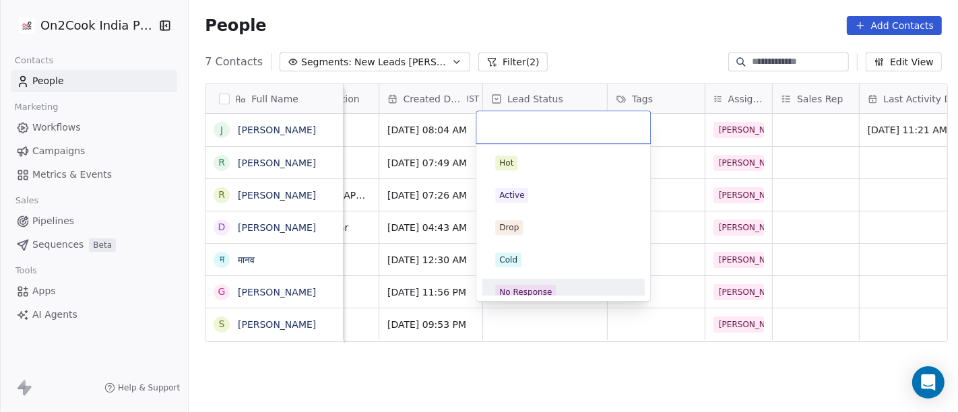
click at [533, 283] on div "No Response" at bounding box center [563, 293] width 152 height 22
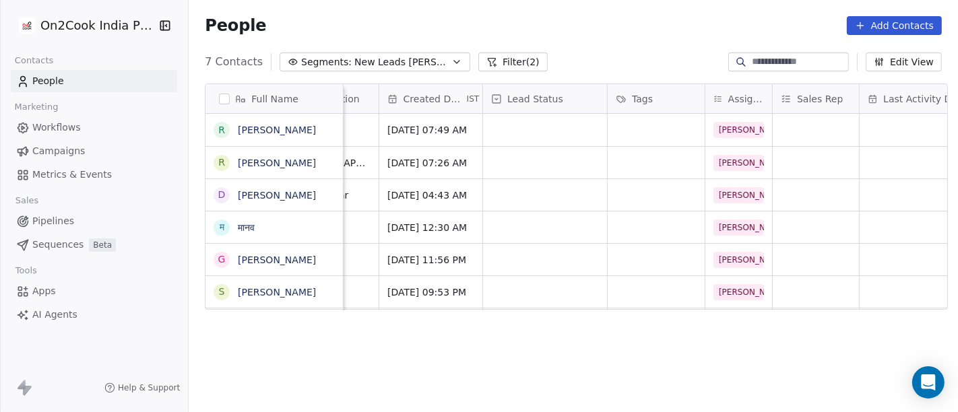
drag, startPoint x: 492, startPoint y: 38, endPoint x: 393, endPoint y: 11, distance: 102.6
click at [492, 38] on div "People Add Contacts" at bounding box center [573, 25] width 769 height 51
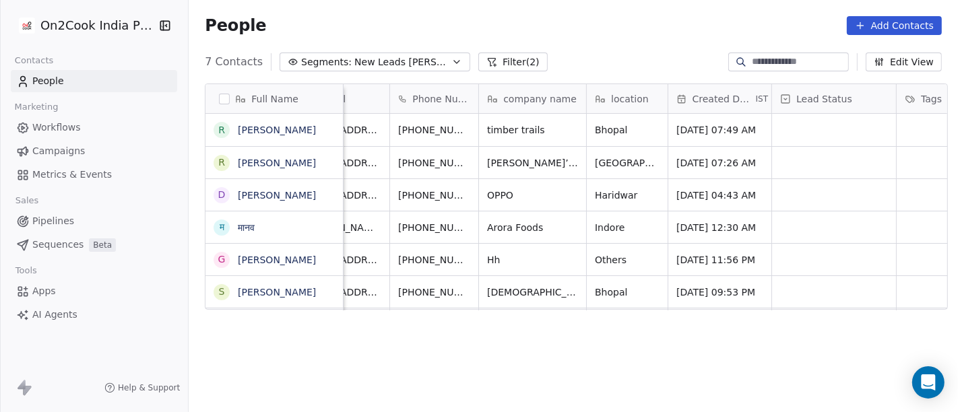
scroll to position [2, 0]
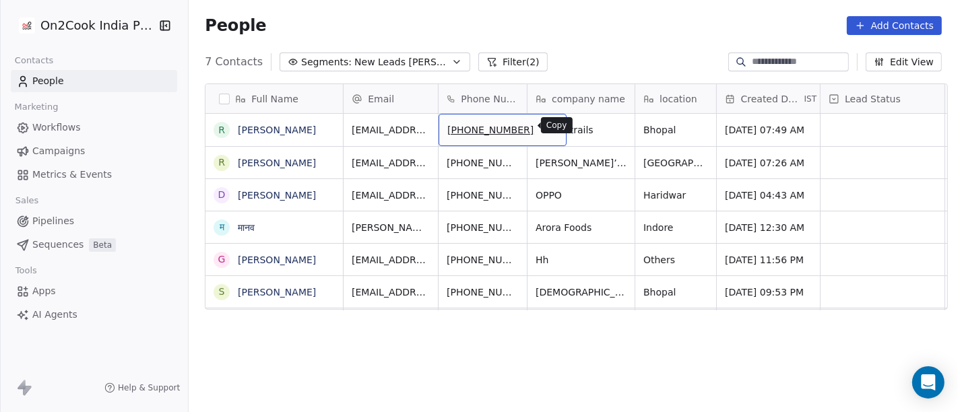
click at [544, 126] on icon "grid" at bounding box center [549, 128] width 11 height 11
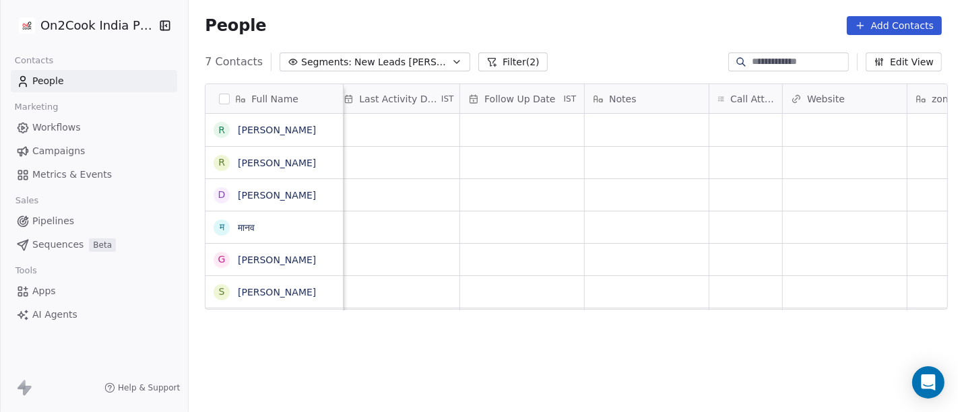
scroll to position [2, 862]
click at [732, 126] on div "grid" at bounding box center [745, 130] width 73 height 32
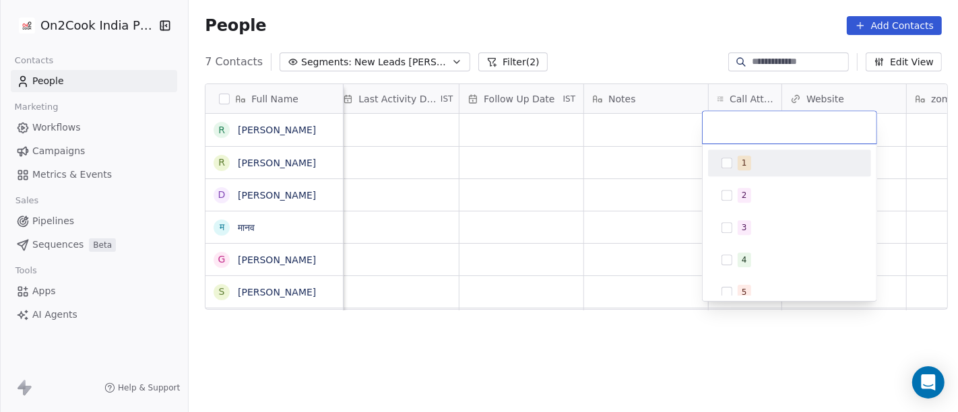
click at [746, 160] on span "1" at bounding box center [744, 163] width 13 height 15
click at [612, 126] on html "On2Cook India Pvt. Ltd. Contacts People Marketing Workflows Campaigns Metrics &…" at bounding box center [479, 206] width 958 height 412
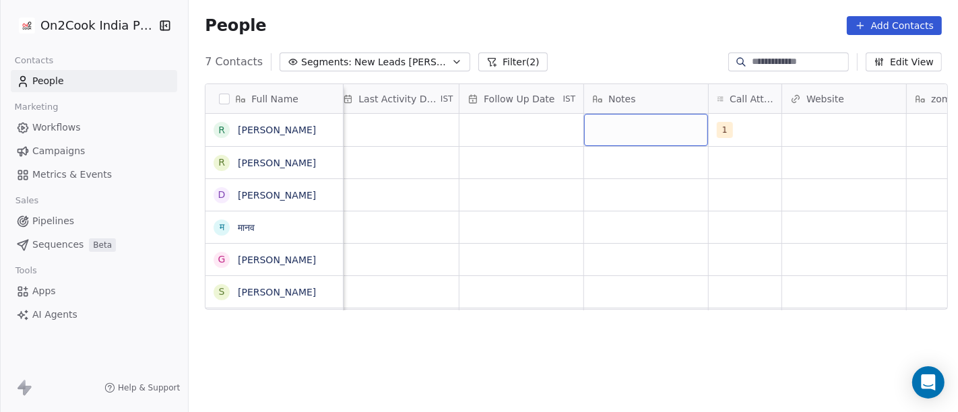
click at [612, 126] on div "grid" at bounding box center [646, 130] width 124 height 32
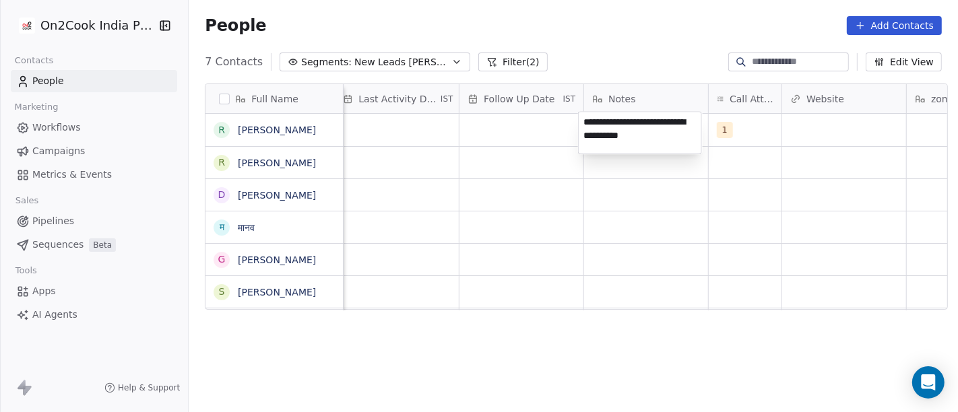
type textarea "**********"
click at [625, 242] on html "**********" at bounding box center [479, 206] width 958 height 412
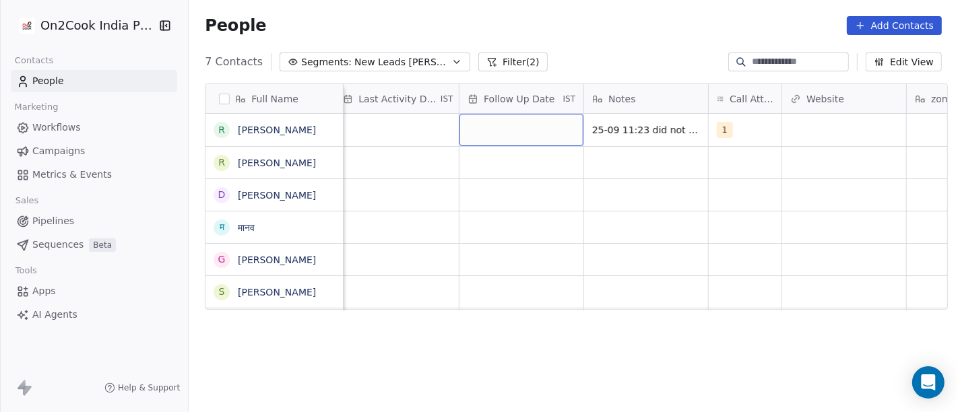
click at [504, 132] on div "grid" at bounding box center [521, 130] width 124 height 32
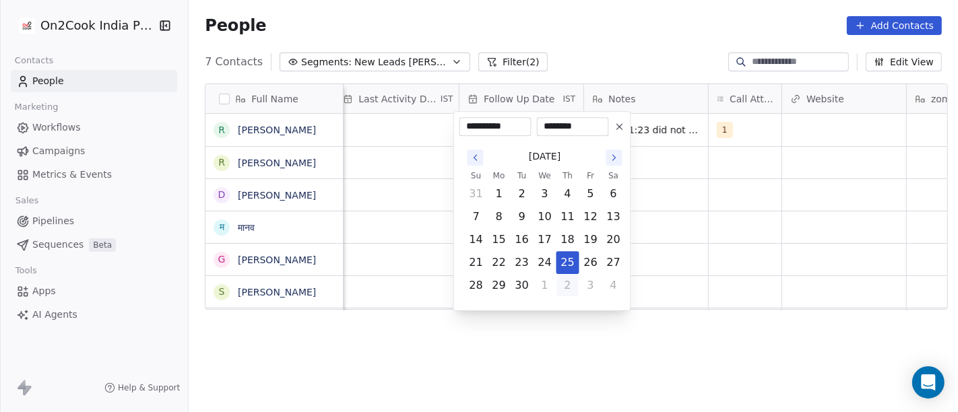
click at [571, 280] on button "2" at bounding box center [568, 286] width 22 height 22
type input "**********"
click at [701, 233] on html "**********" at bounding box center [479, 206] width 958 height 412
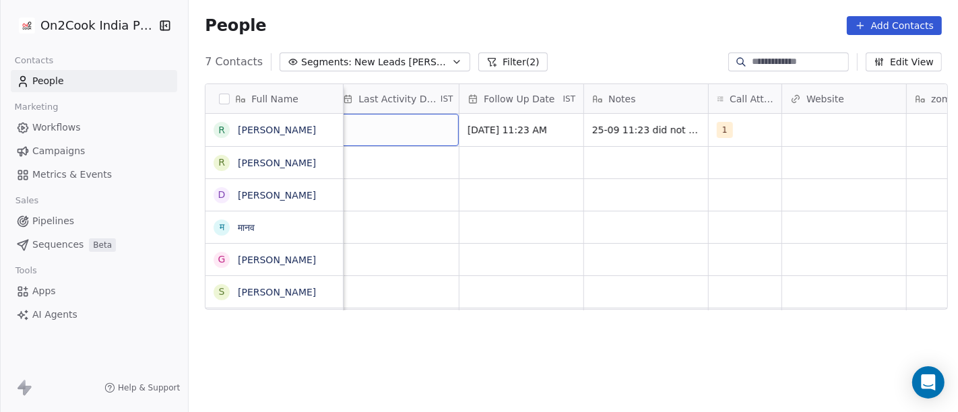
scroll to position [2, 853]
click at [423, 135] on div "grid" at bounding box center [406, 130] width 124 height 32
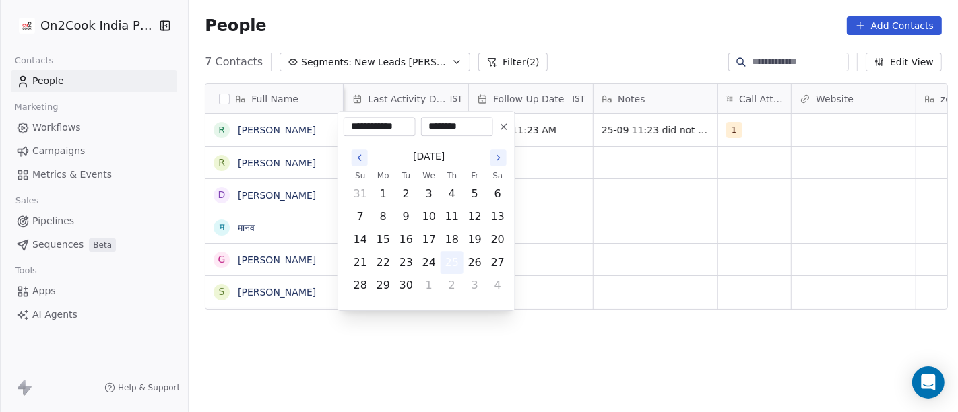
click at [445, 265] on button "25" at bounding box center [452, 263] width 22 height 22
click at [597, 235] on html "**********" at bounding box center [479, 206] width 958 height 412
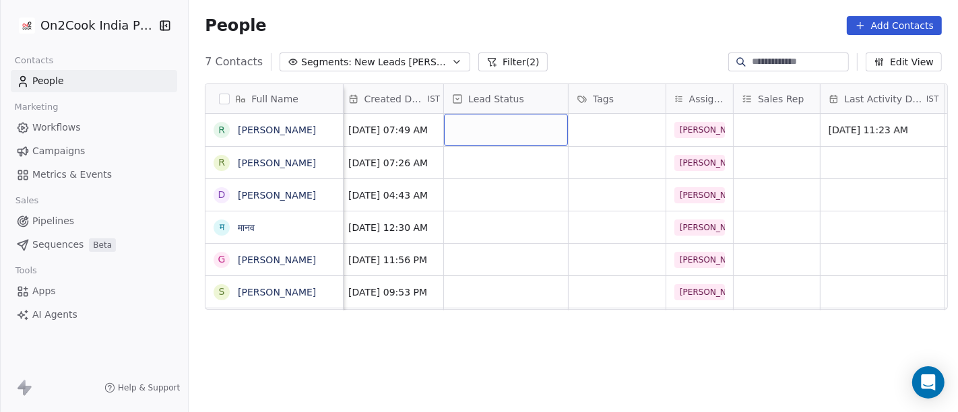
scroll to position [0, 375]
click at [517, 121] on div "grid" at bounding box center [507, 130] width 124 height 32
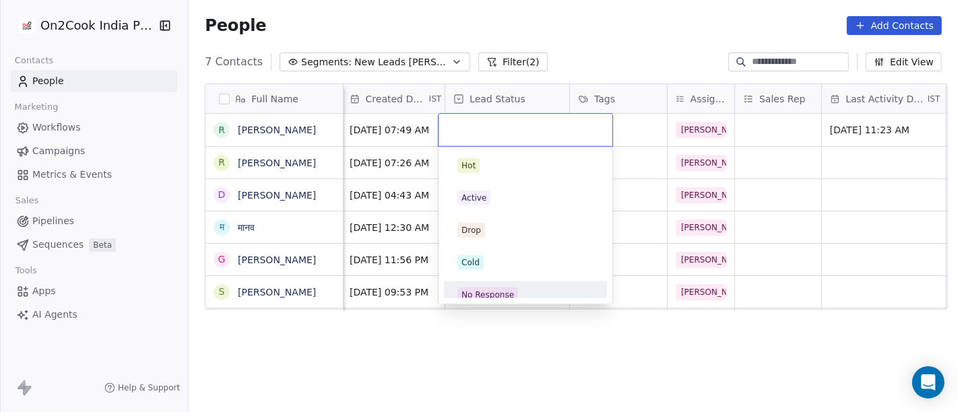
click at [524, 290] on div "No Response" at bounding box center [525, 295] width 136 height 15
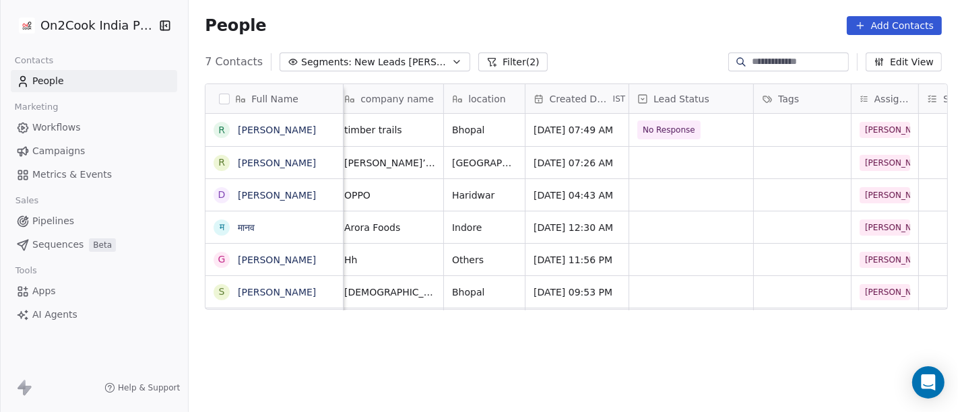
scroll to position [0, 139]
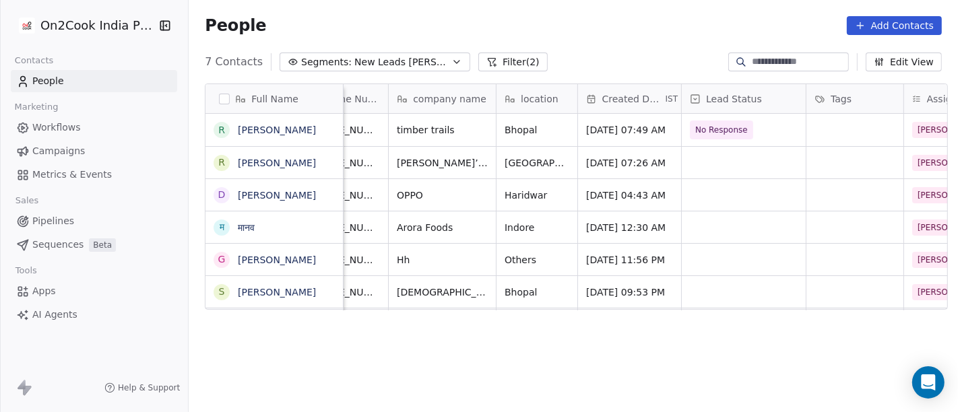
click at [374, 337] on div "Full Name r ratnadeep saxena R Rishi Raj Gupta D Dushyant Sharma म मानव G Ganes…" at bounding box center [573, 254] width 769 height 363
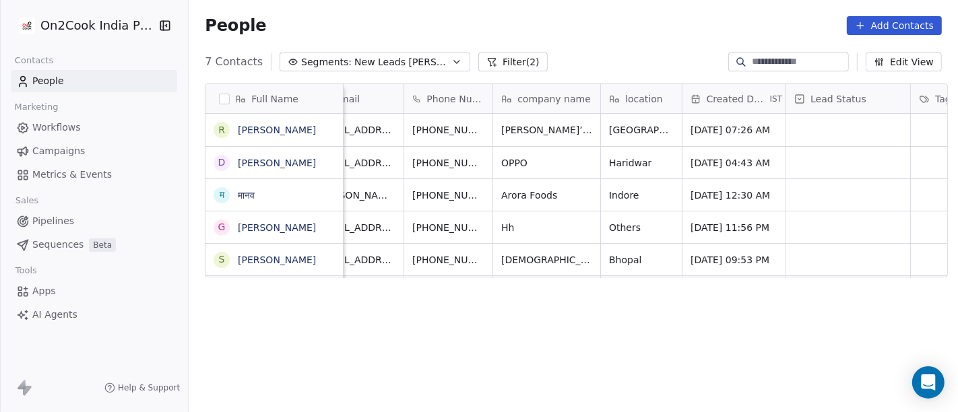
scroll to position [0, 0]
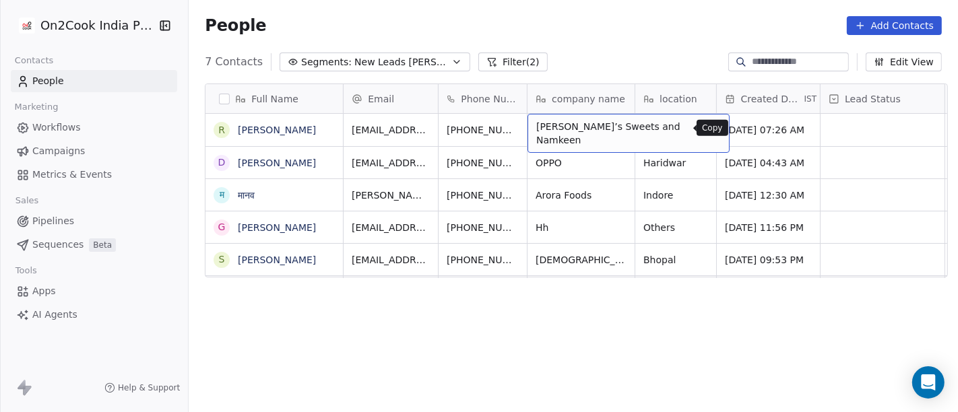
click at [707, 128] on icon "grid" at bounding box center [712, 128] width 11 height 11
click at [620, 64] on div "7 Contacts Segments: New Leads Salim Filter (2) Edit View" at bounding box center [573, 62] width 769 height 22
click at [659, 31] on div "People Add Contacts" at bounding box center [573, 25] width 737 height 19
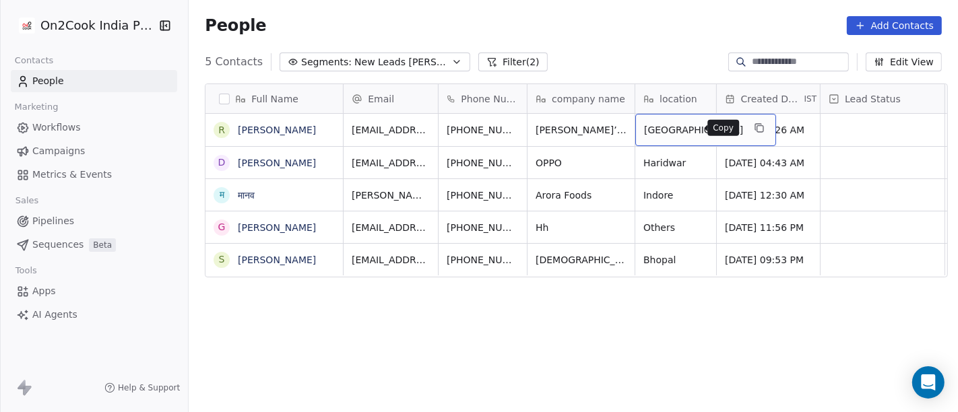
click at [755, 129] on icon "grid" at bounding box center [758, 127] width 6 height 6
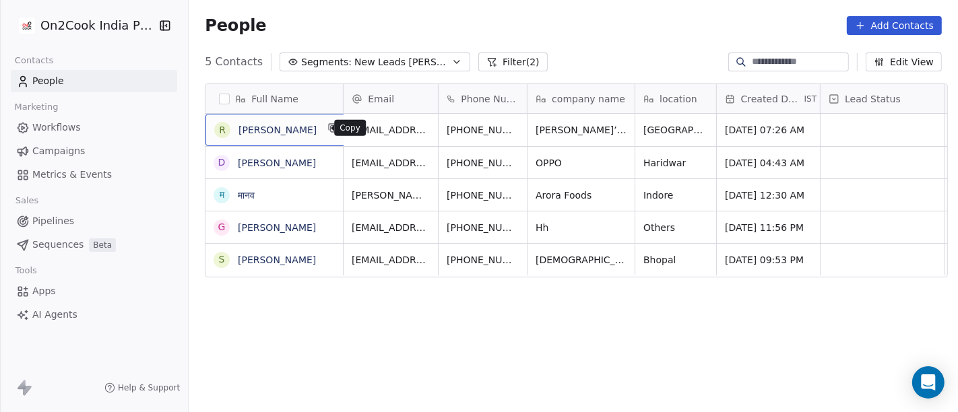
click at [325, 129] on button "grid" at bounding box center [333, 128] width 16 height 16
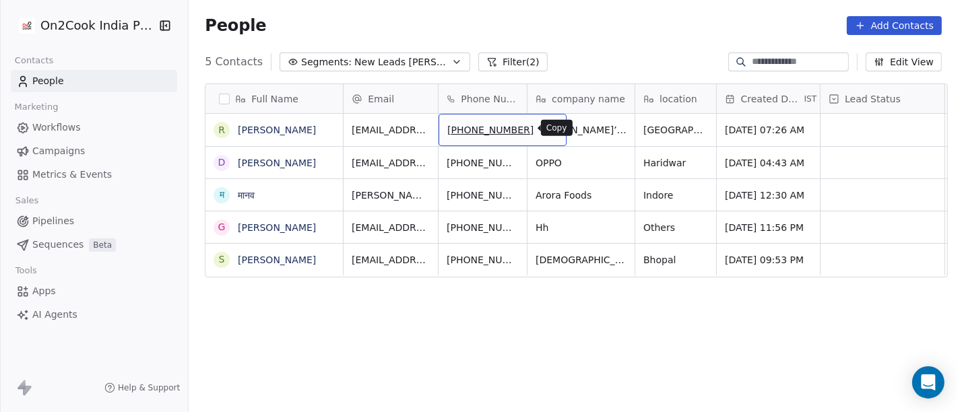
click at [544, 128] on icon "grid" at bounding box center [549, 128] width 11 height 11
click at [474, 132] on span "+918376832585" at bounding box center [490, 129] width 86 height 13
click at [454, 127] on input "**********" at bounding box center [487, 130] width 106 height 27
type input "**********"
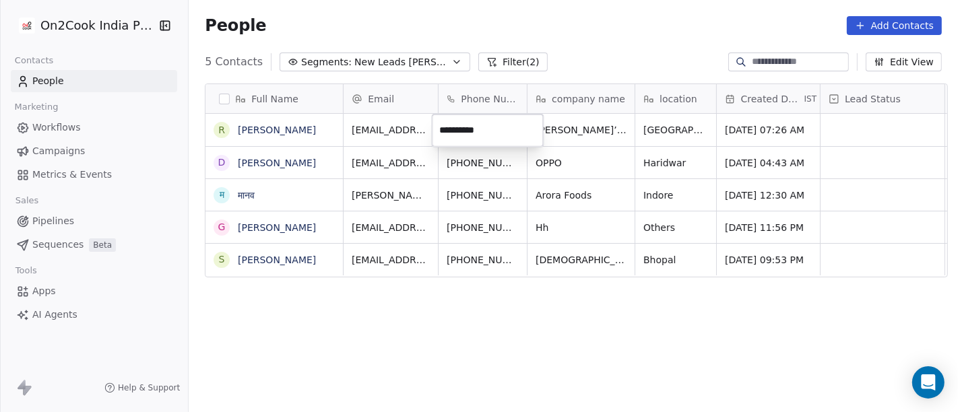
click at [608, 24] on html "**********" at bounding box center [479, 206] width 958 height 412
click at [517, 131] on div "8376832585" at bounding box center [490, 130] width 102 height 32
click at [518, 127] on icon "grid" at bounding box center [523, 128] width 11 height 11
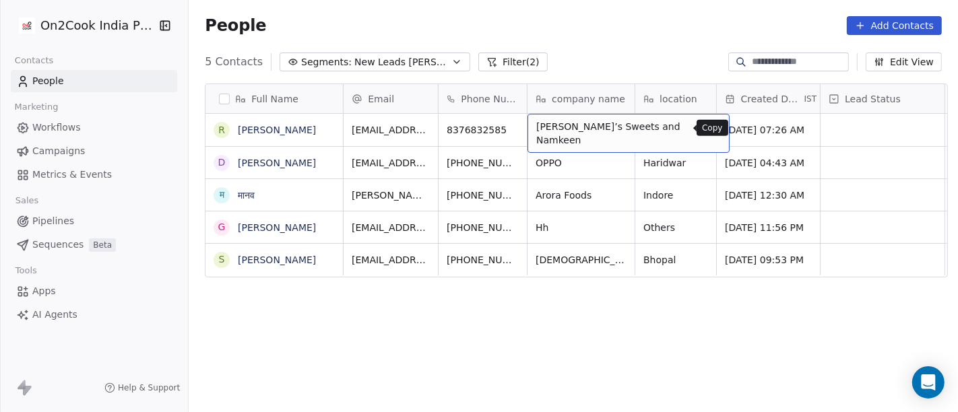
drag, startPoint x: 684, startPoint y: 127, endPoint x: 556, endPoint y: 79, distance: 137.0
click at [707, 128] on icon "grid" at bounding box center [712, 128] width 11 height 11
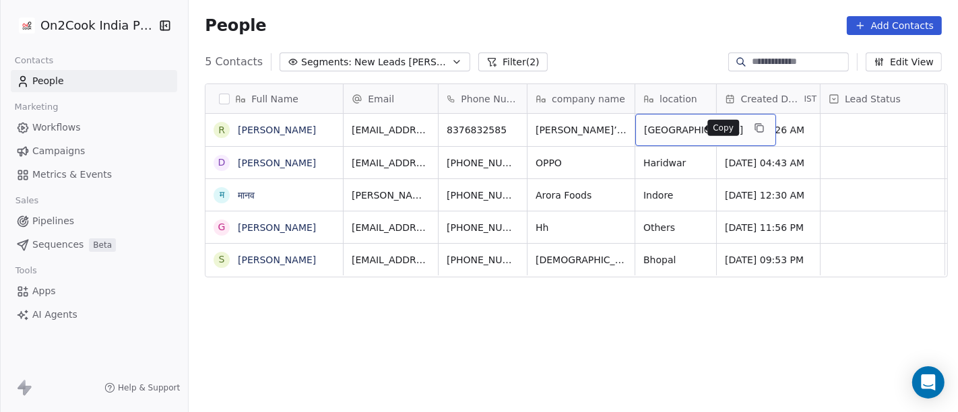
click at [751, 131] on button "grid" at bounding box center [759, 128] width 16 height 16
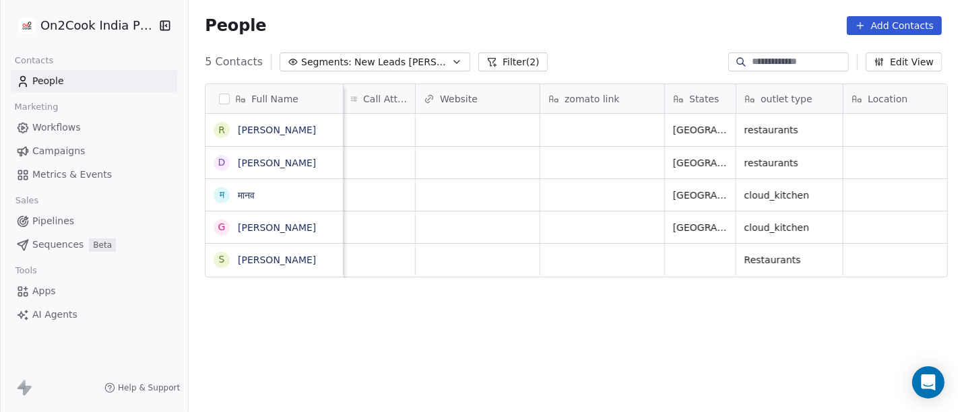
scroll to position [0, 1228]
click at [602, 135] on div "grid" at bounding box center [603, 130] width 124 height 32
type textarea "**********"
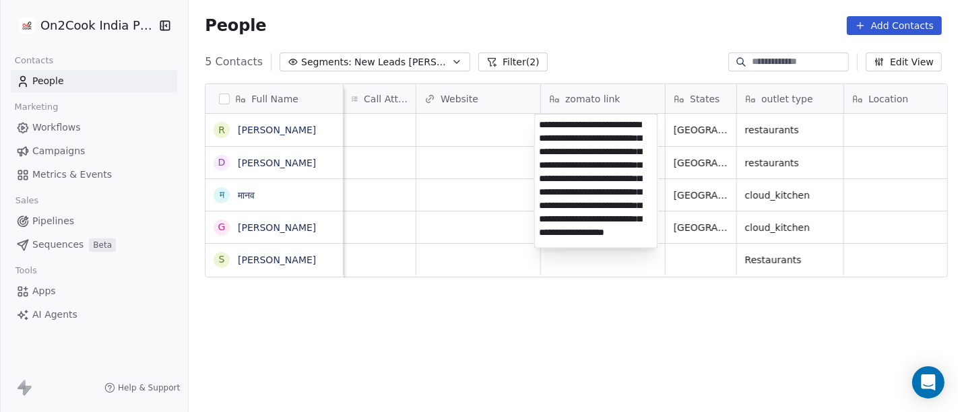
scroll to position [72, 0]
click at [610, 34] on html "On2Cook India Pvt. Ltd. Contacts People Marketing Workflows Campaigns Metrics &…" at bounding box center [479, 206] width 958 height 412
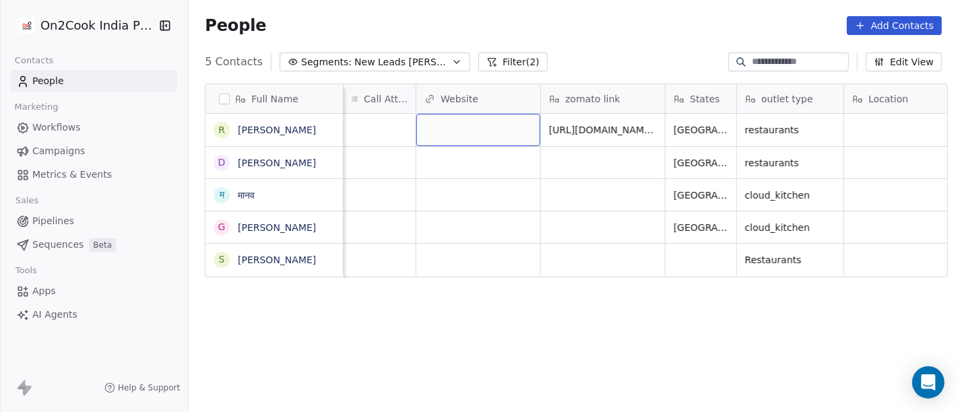
click at [428, 119] on div "grid" at bounding box center [478, 130] width 124 height 32
click at [523, 37] on html "On2Cook India Pvt. Ltd. Contacts People Marketing Workflows Campaigns Metrics &…" at bounding box center [479, 206] width 958 height 412
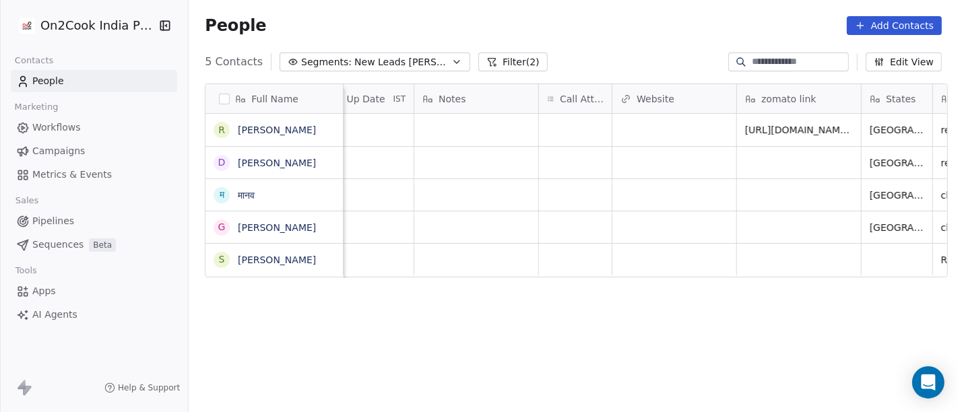
scroll to position [0, 1027]
click at [586, 119] on div "grid" at bounding box center [580, 130] width 73 height 32
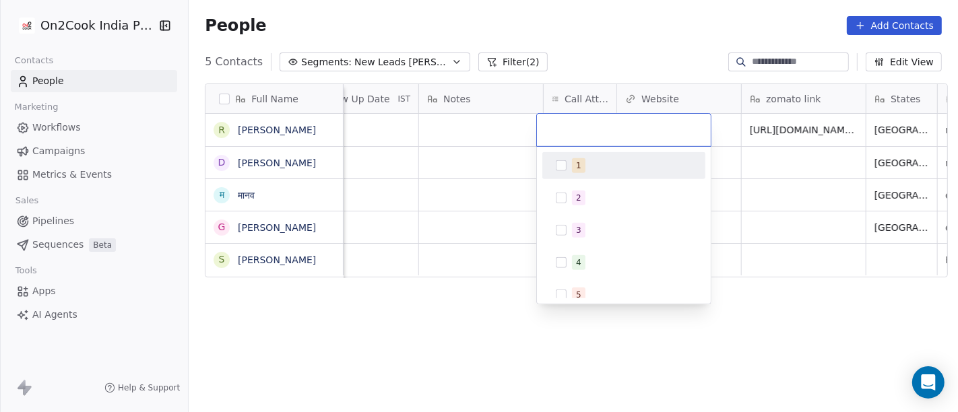
click at [570, 168] on div "1" at bounding box center [624, 166] width 152 height 22
click at [645, 26] on html "On2Cook India Pvt. Ltd. Contacts People Marketing Workflows Campaigns Metrics &…" at bounding box center [479, 206] width 958 height 412
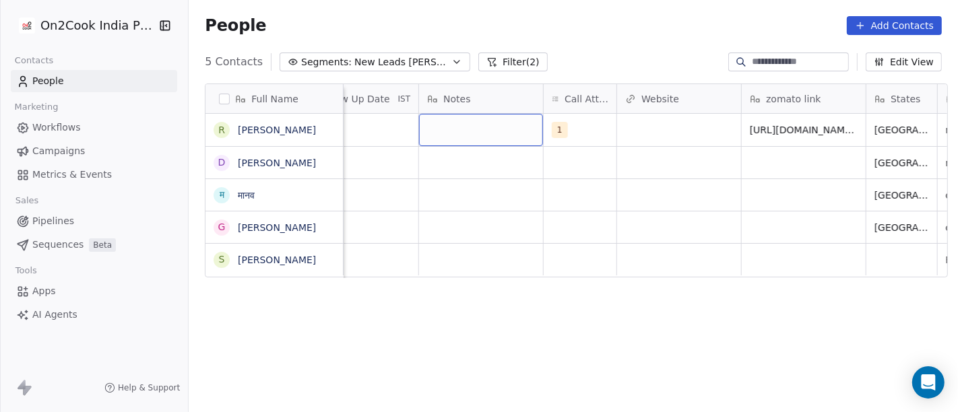
click at [463, 120] on div "grid" at bounding box center [481, 130] width 124 height 32
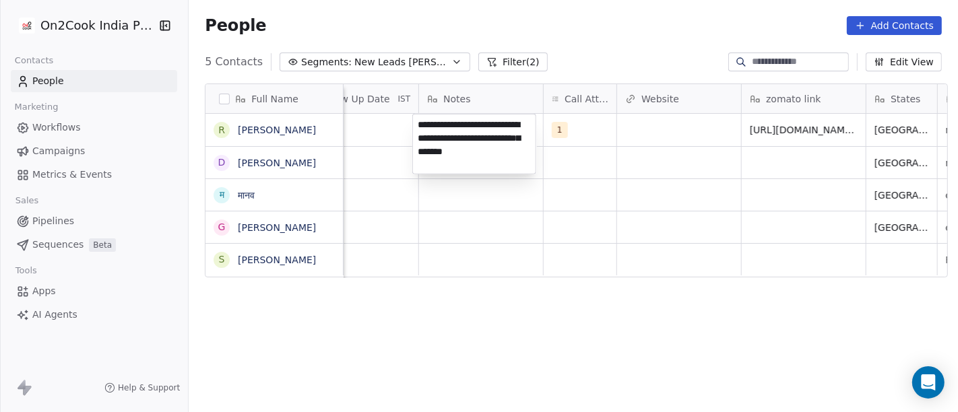
type textarea "**********"
click at [500, 356] on html "**********" at bounding box center [479, 206] width 958 height 412
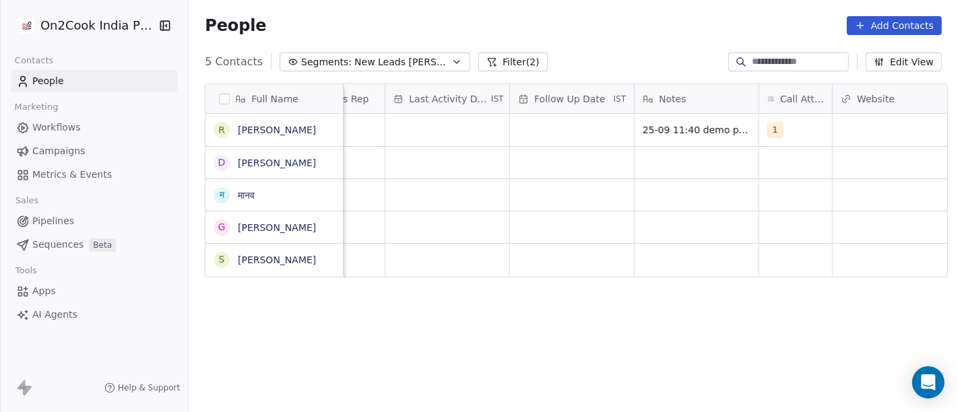
scroll to position [0, 804]
click at [540, 125] on div "grid" at bounding box center [579, 130] width 124 height 32
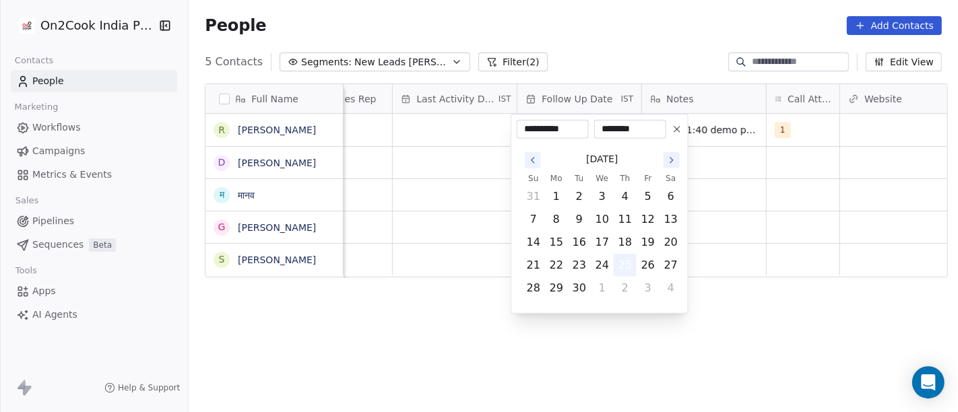
click at [620, 268] on button "25" at bounding box center [625, 266] width 22 height 22
click at [729, 245] on html "**********" at bounding box center [479, 206] width 958 height 412
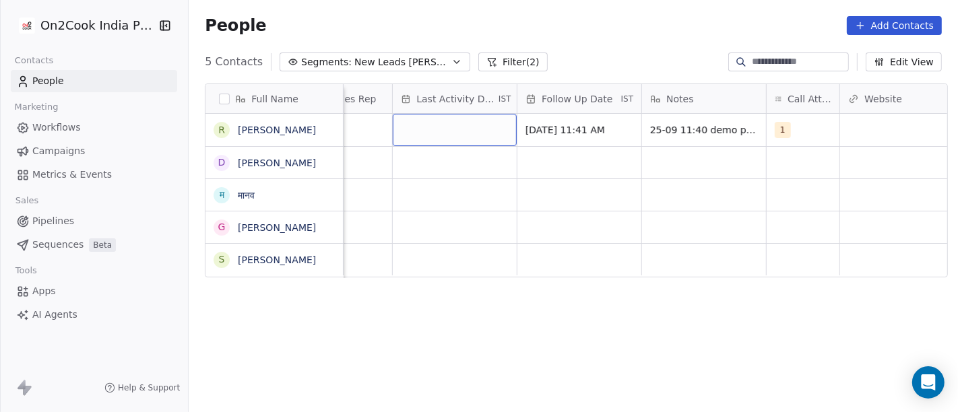
click at [447, 131] on div "grid" at bounding box center [455, 130] width 124 height 32
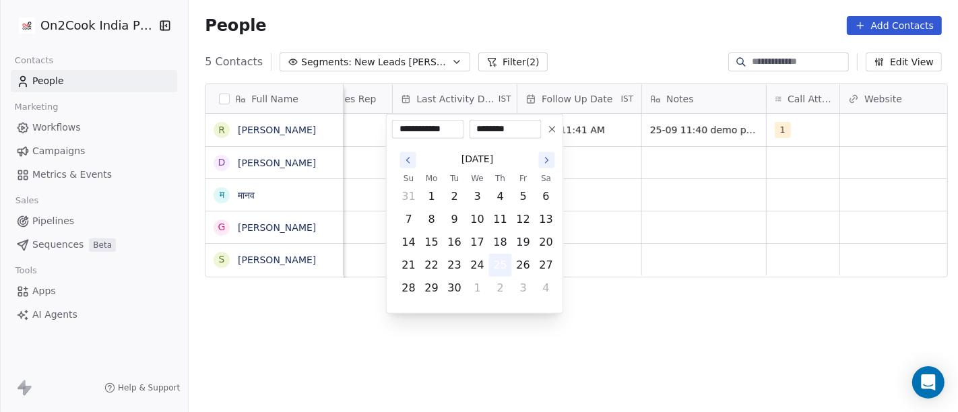
click at [501, 270] on button "25" at bounding box center [501, 266] width 22 height 22
click at [660, 220] on html "**********" at bounding box center [479, 206] width 958 height 412
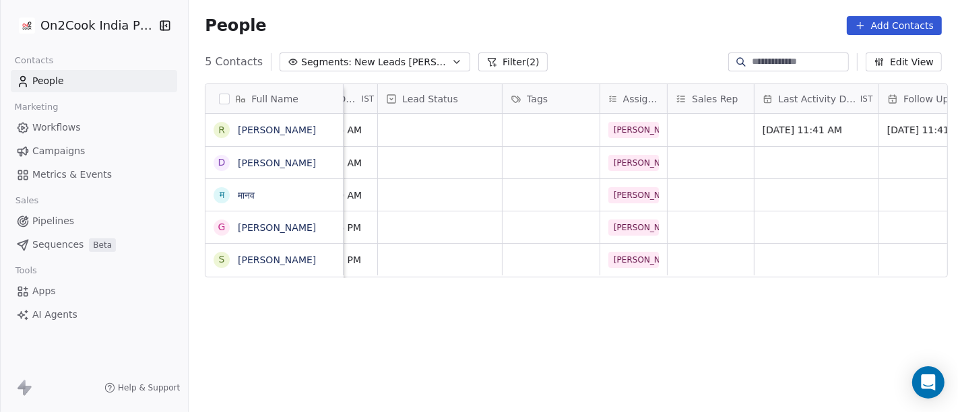
scroll to position [0, 443]
click at [706, 126] on div "grid" at bounding box center [711, 130] width 86 height 32
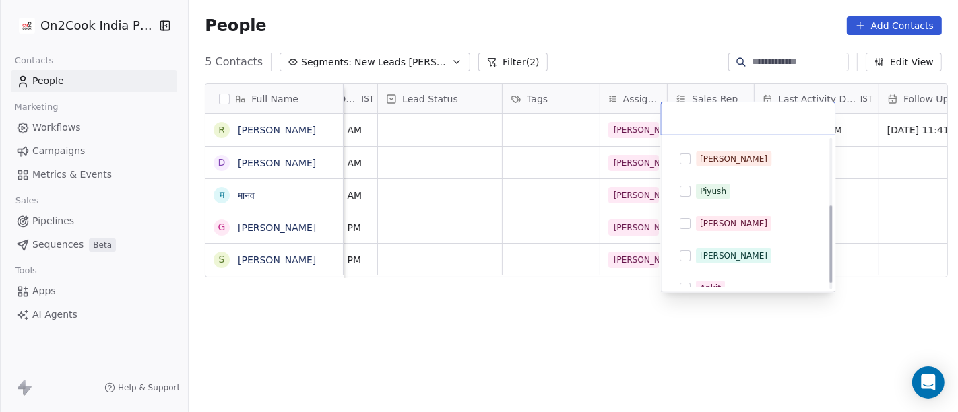
scroll to position [139, 0]
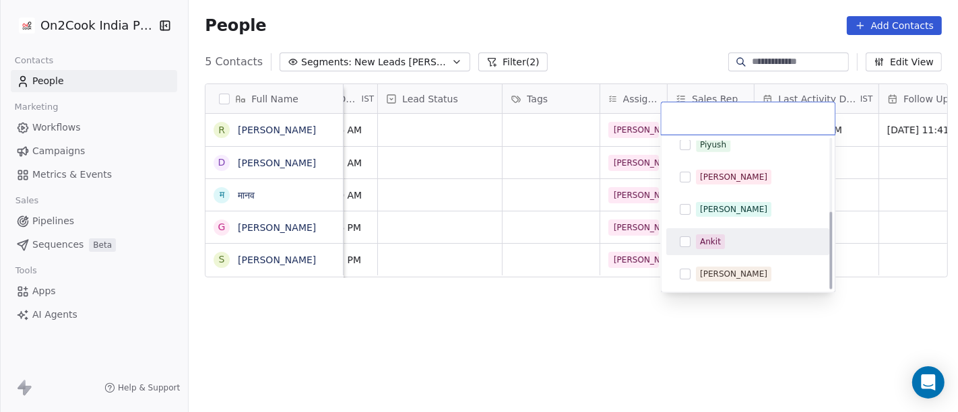
click at [720, 238] on span "Ankit" at bounding box center [710, 241] width 29 height 15
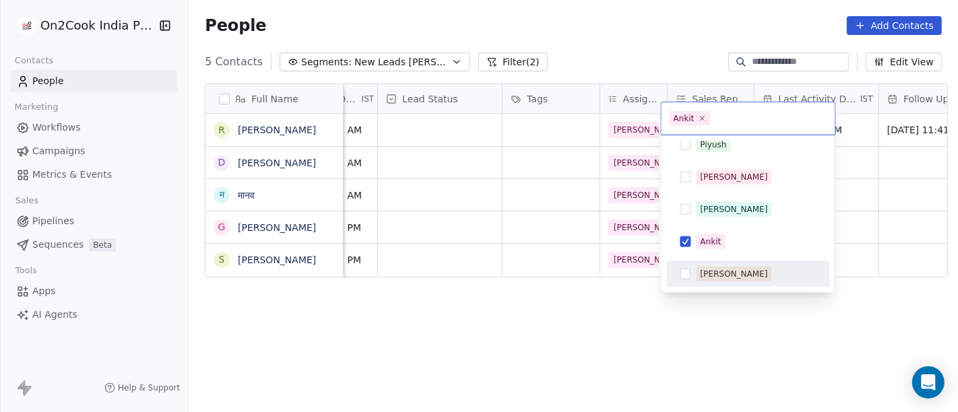
click at [645, 324] on html "On2Cook India Pvt. Ltd. Contacts People Marketing Workflows Campaigns Metrics &…" at bounding box center [479, 206] width 958 height 412
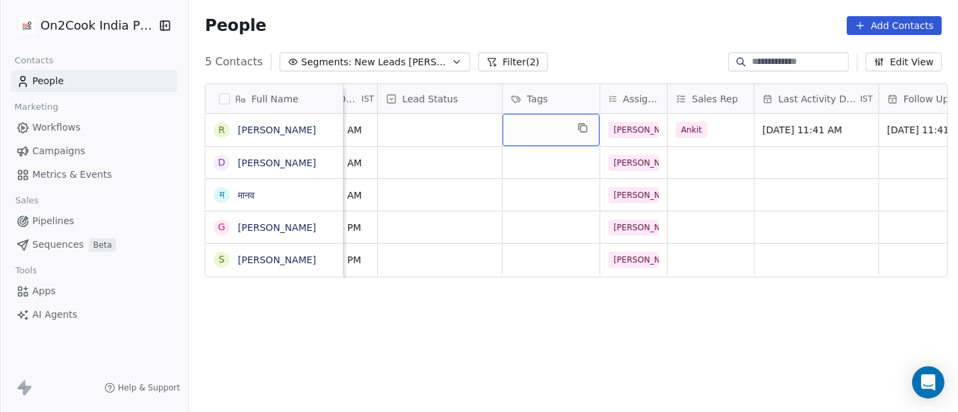
click at [549, 115] on div "grid" at bounding box center [551, 130] width 97 height 32
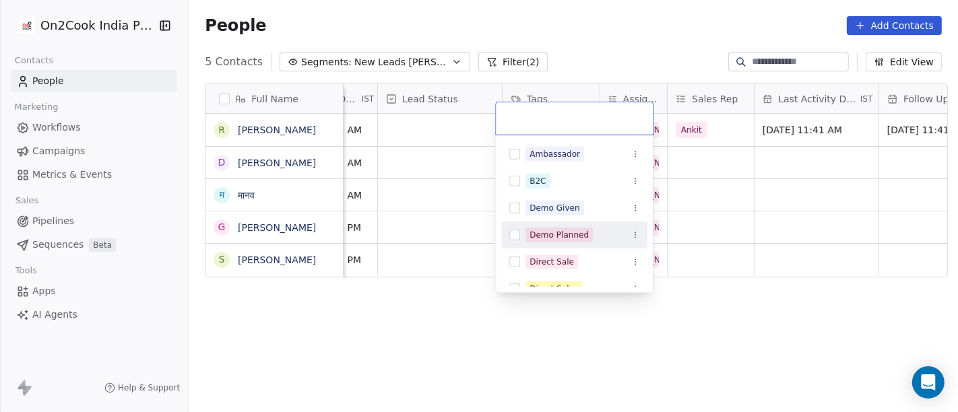
click at [571, 236] on div "Demo Planned" at bounding box center [558, 235] width 59 height 12
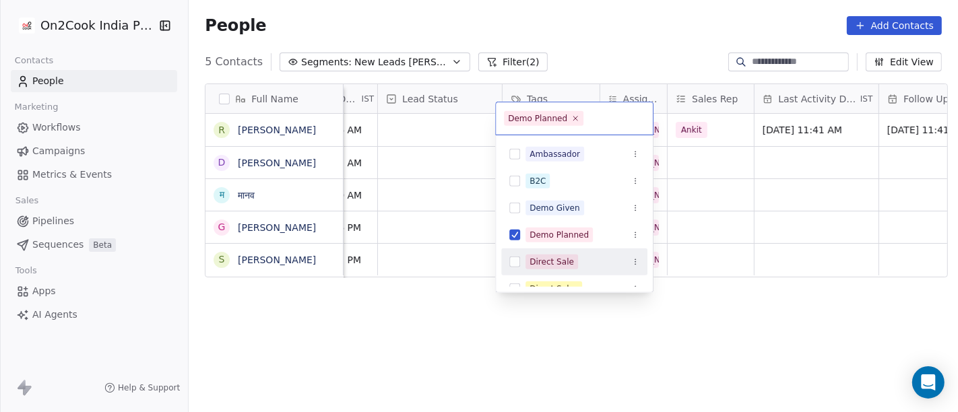
click at [411, 312] on html "On2Cook India Pvt. Ltd. Contacts People Marketing Workflows Campaigns Metrics &…" at bounding box center [479, 206] width 958 height 412
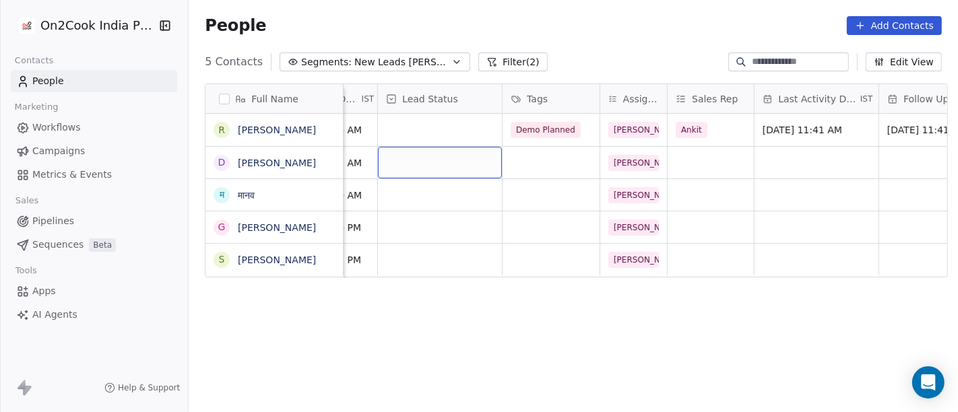
click at [427, 147] on div "grid" at bounding box center [440, 163] width 124 height 32
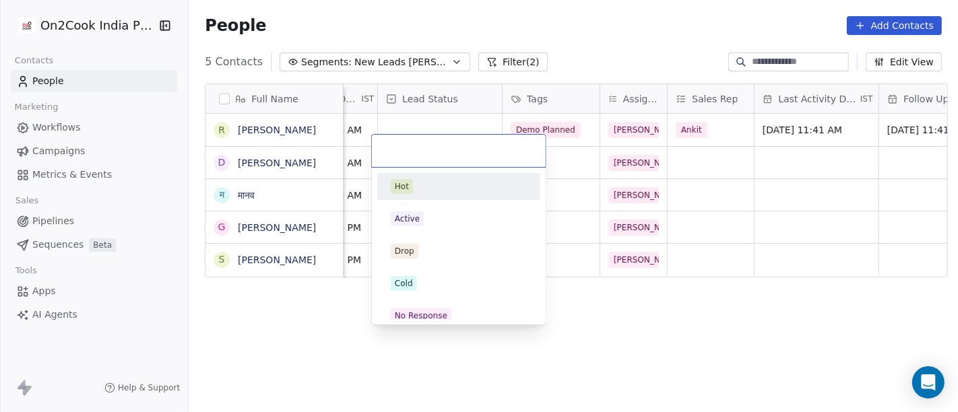
click at [434, 113] on html "On2Cook India Pvt. Ltd. Contacts People Marketing Workflows Campaigns Metrics &…" at bounding box center [479, 206] width 958 height 412
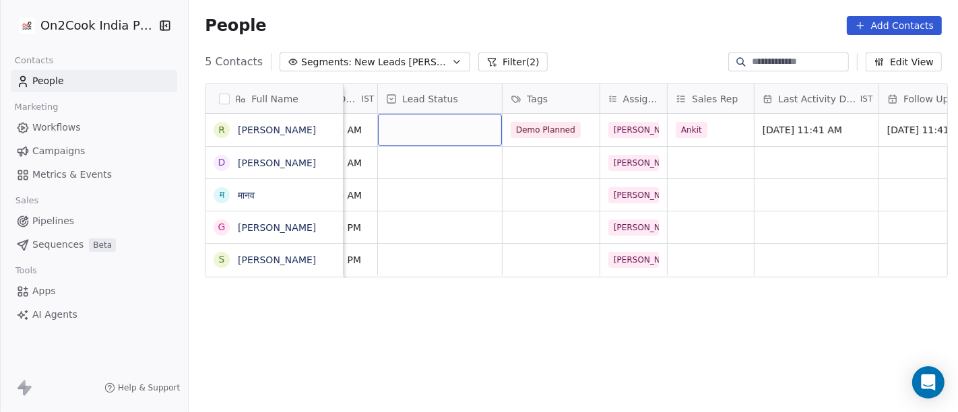
click at [434, 114] on div "grid" at bounding box center [440, 130] width 124 height 32
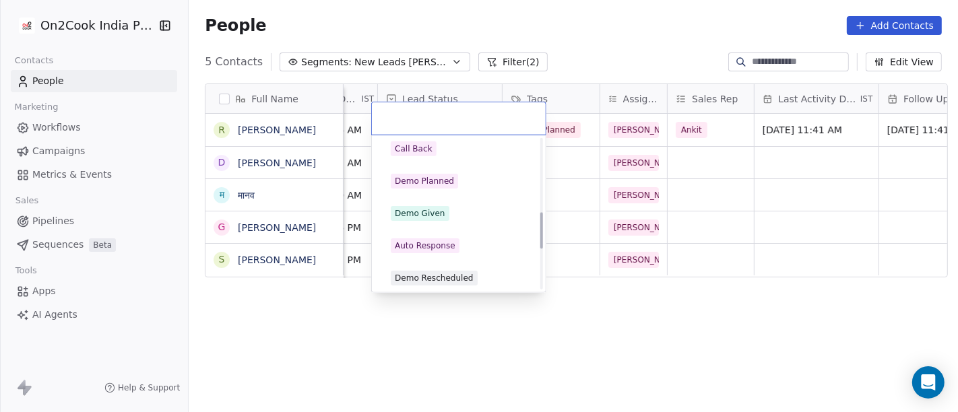
scroll to position [299, 0]
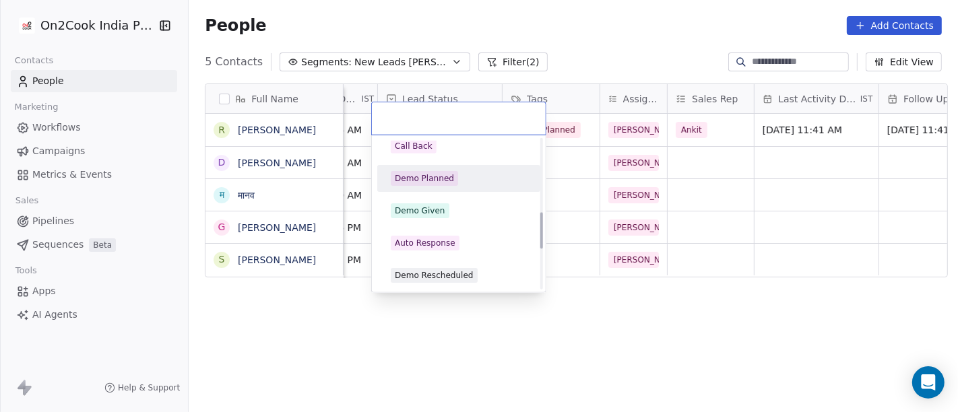
click at [452, 187] on div "Demo Planned" at bounding box center [459, 179] width 152 height 22
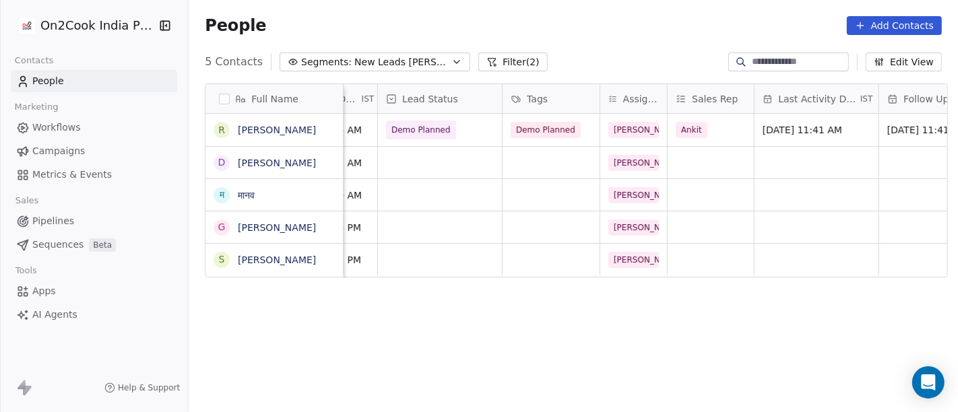
click at [566, 368] on div "Full Name R Rishi Raj Gupta D Dushyant Sharma म मानव G Ganesh Sharma S SHRENIK …" at bounding box center [573, 254] width 769 height 363
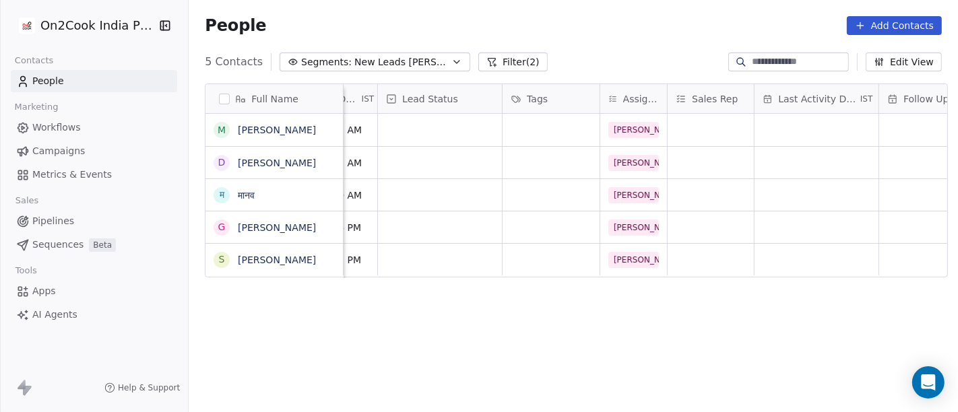
click at [409, 331] on div "Full Name M Manish bapna D Dushyant Sharma म मानव G Ganesh Sharma S SHRENIK MEH…" at bounding box center [573, 254] width 769 height 363
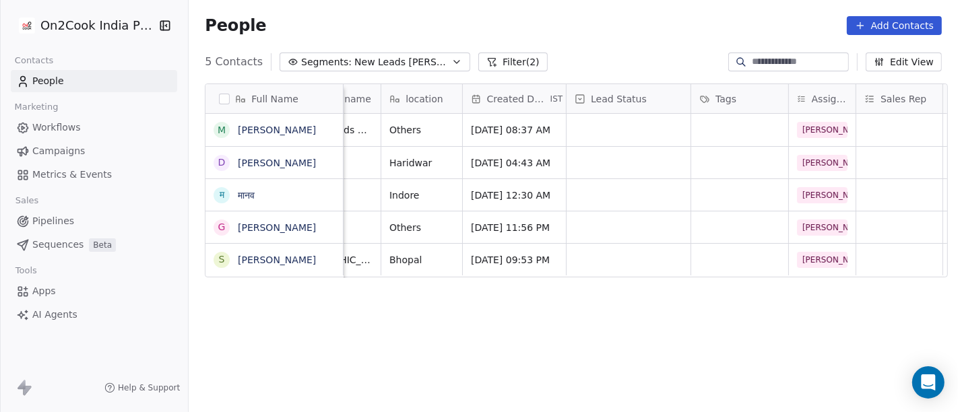
scroll to position [0, 0]
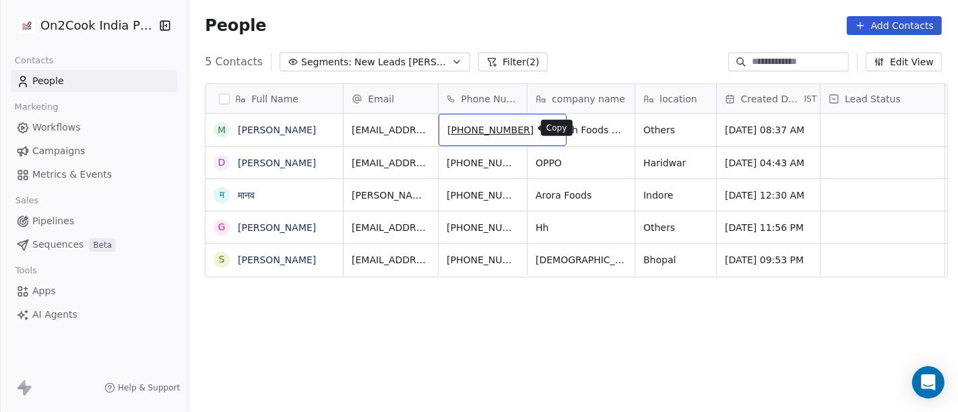
click at [544, 128] on icon "grid" at bounding box center [549, 128] width 11 height 11
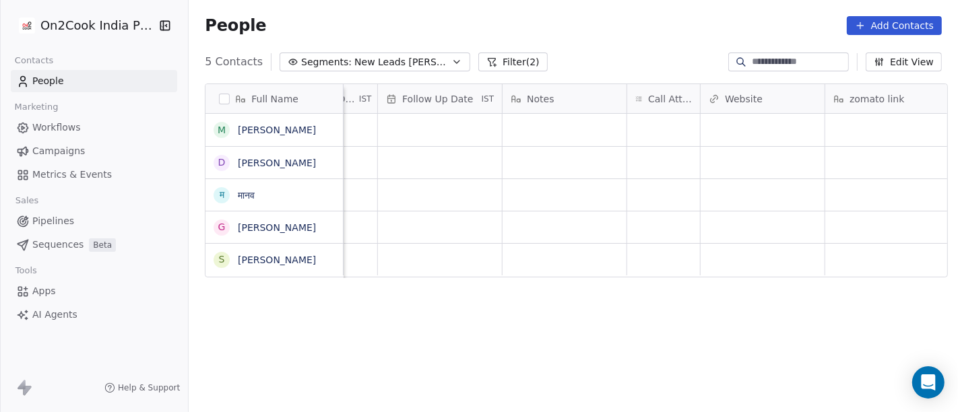
scroll to position [0, 944]
click at [626, 126] on div "grid" at bounding box center [662, 130] width 73 height 32
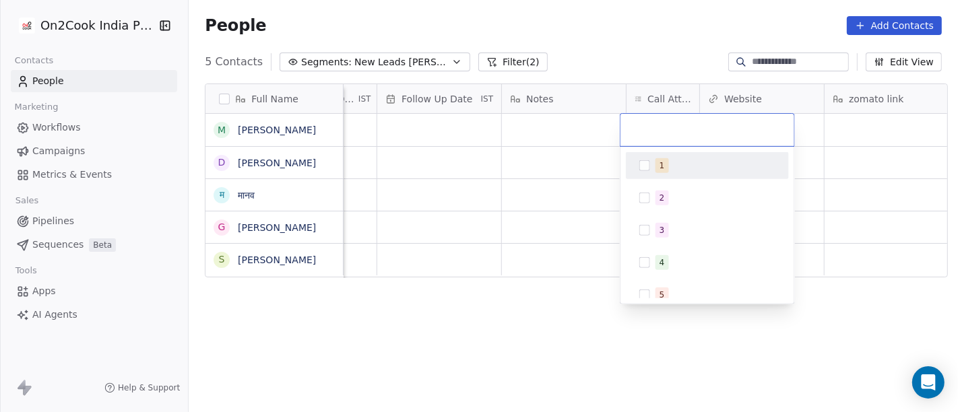
click at [650, 161] on div "1" at bounding box center [707, 166] width 152 height 22
click at [521, 192] on html "On2Cook India Pvt. Ltd. Contacts People Marketing Workflows Campaigns Metrics &…" at bounding box center [479, 206] width 958 height 412
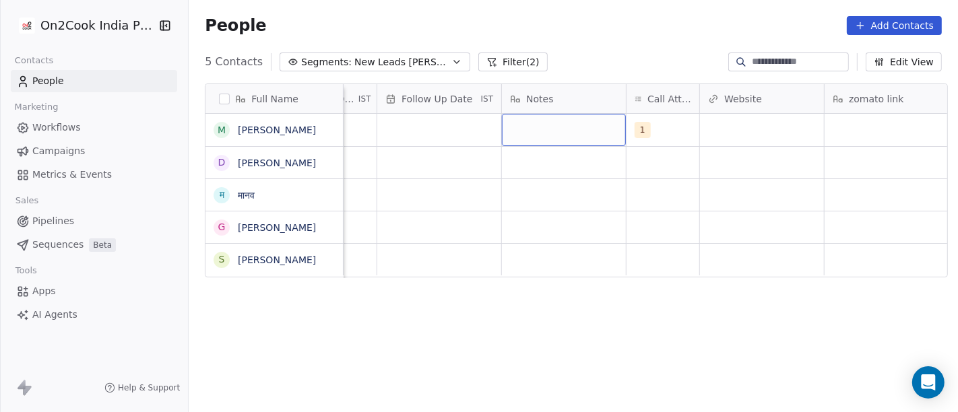
click at [537, 134] on div "grid" at bounding box center [564, 130] width 124 height 32
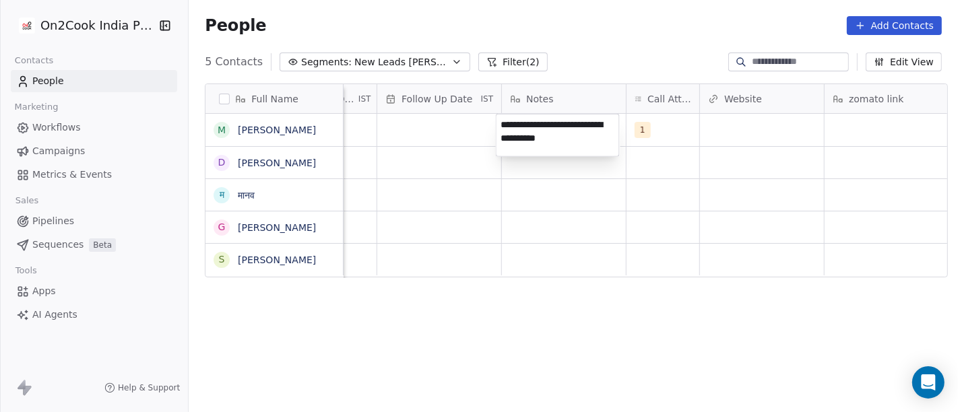
type textarea "**********"
click at [583, 218] on html "**********" at bounding box center [479, 206] width 958 height 412
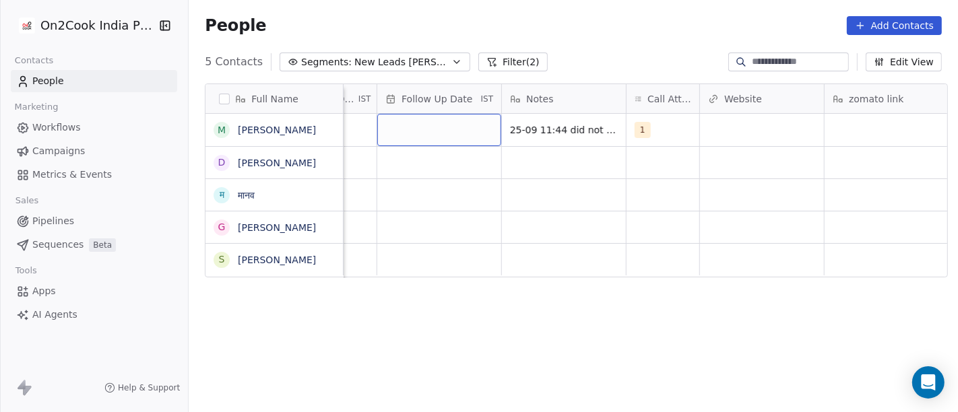
click at [439, 133] on div "grid" at bounding box center [439, 130] width 124 height 32
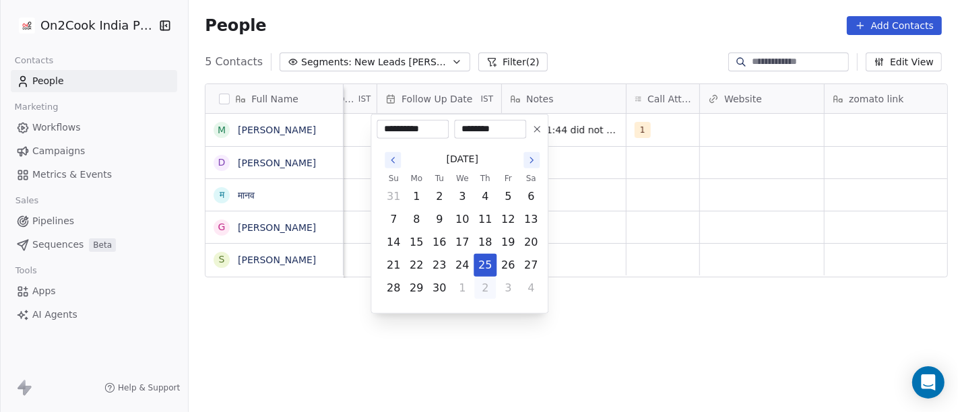
click at [488, 290] on button "2" at bounding box center [485, 289] width 22 height 22
type input "**********"
click at [622, 259] on html "**********" at bounding box center [479, 206] width 958 height 412
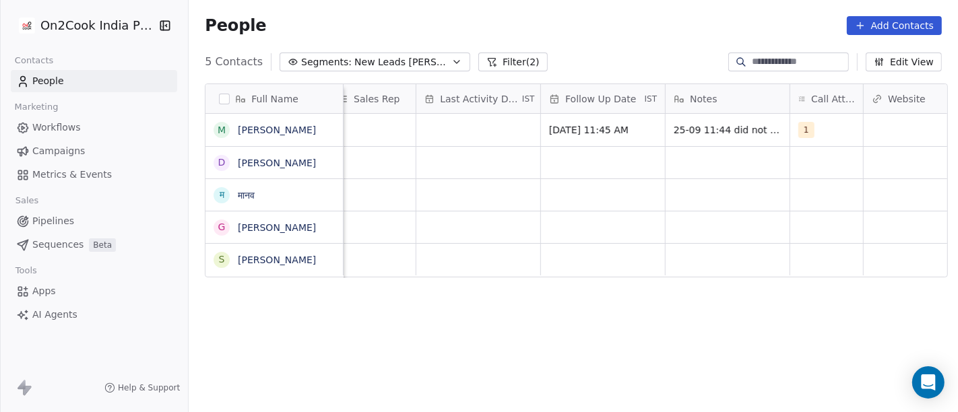
scroll to position [0, 766]
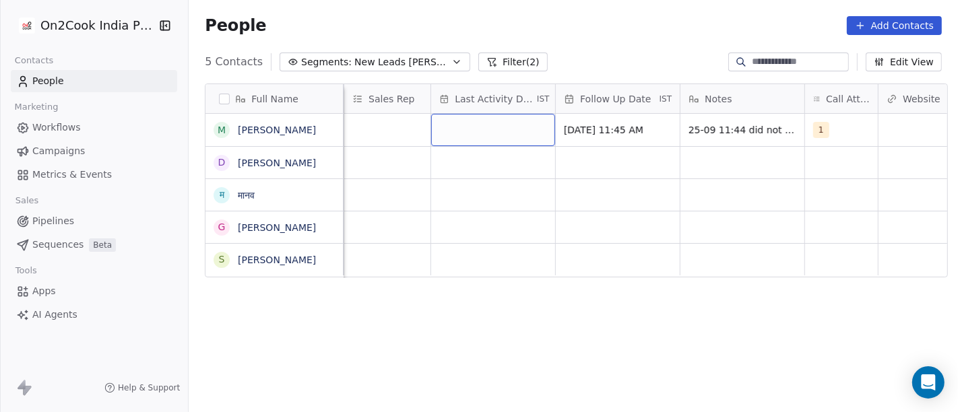
click at [472, 141] on div "grid" at bounding box center [493, 130] width 124 height 32
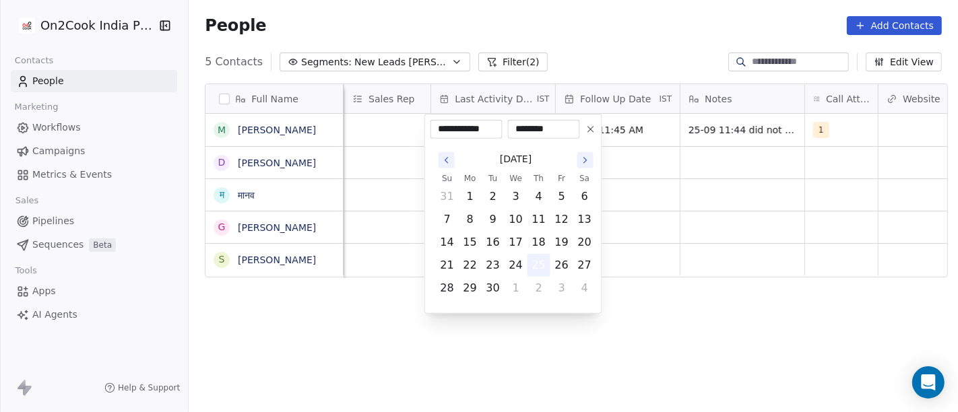
click at [536, 266] on button "25" at bounding box center [539, 266] width 22 height 22
click at [681, 213] on html "**********" at bounding box center [479, 206] width 958 height 412
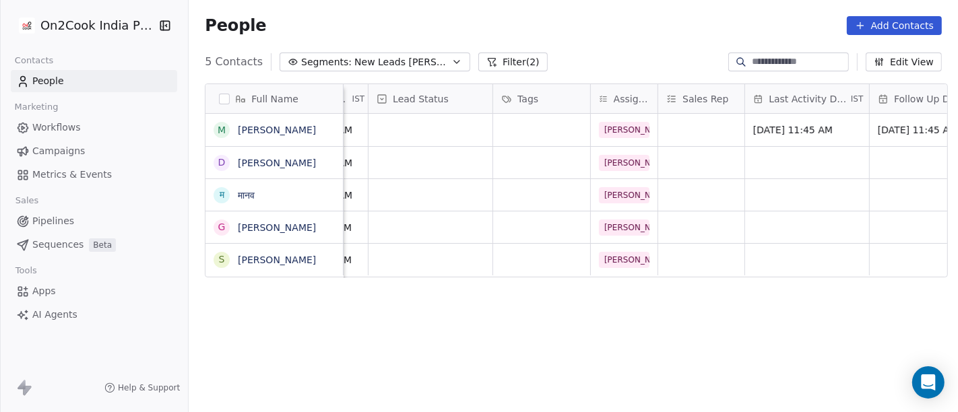
scroll to position [0, 450]
click at [448, 119] on div "grid" at bounding box center [432, 130] width 124 height 32
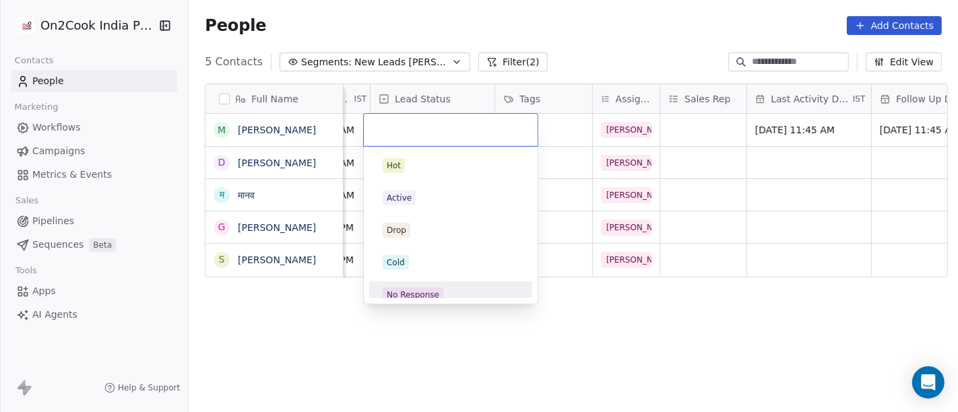
click at [442, 290] on div "No Response" at bounding box center [451, 295] width 136 height 15
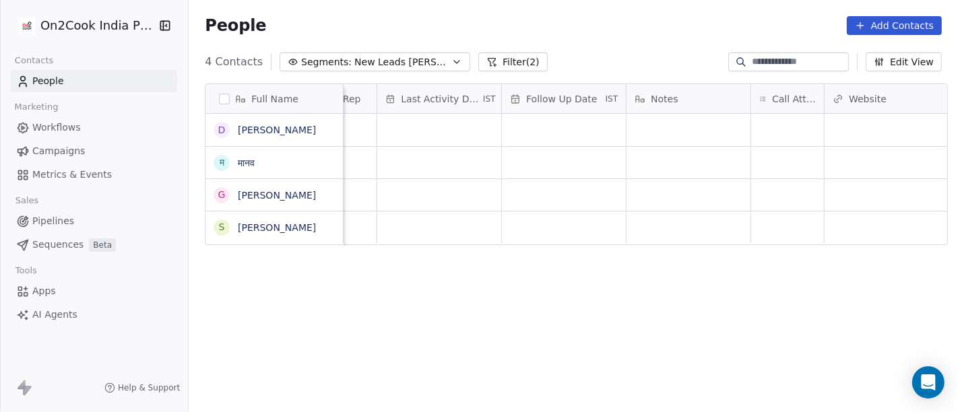
scroll to position [0, 820]
click at [779, 129] on div "grid" at bounding box center [787, 130] width 73 height 32
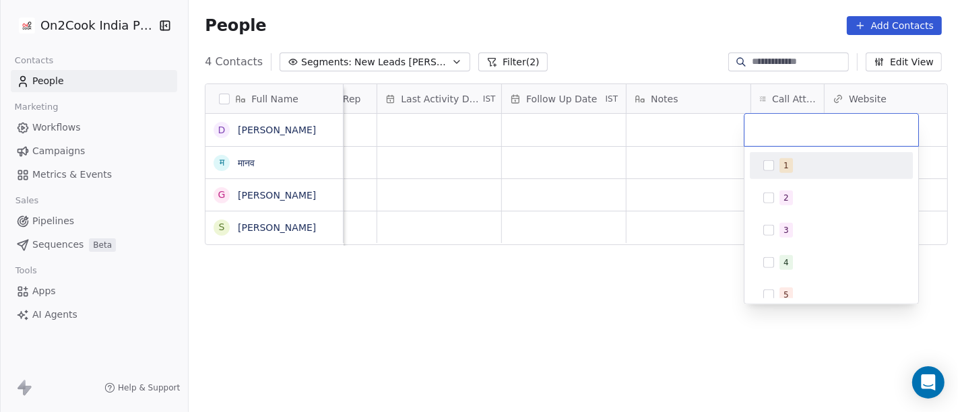
click at [774, 175] on div "1" at bounding box center [831, 166] width 152 height 22
click at [701, 189] on html "On2Cook India Pvt. Ltd. Contacts People Marketing Workflows Campaigns Metrics &…" at bounding box center [479, 206] width 958 height 412
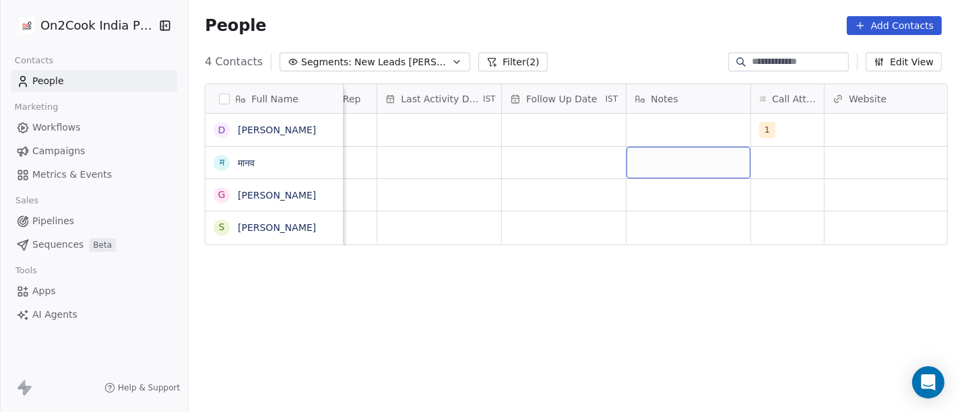
click at [681, 147] on div "grid" at bounding box center [688, 163] width 124 height 32
click at [676, 131] on html "On2Cook India Pvt. Ltd. Contacts People Marketing Workflows Campaigns Metrics &…" at bounding box center [479, 206] width 958 height 412
click at [676, 131] on div "grid" at bounding box center [688, 130] width 124 height 32
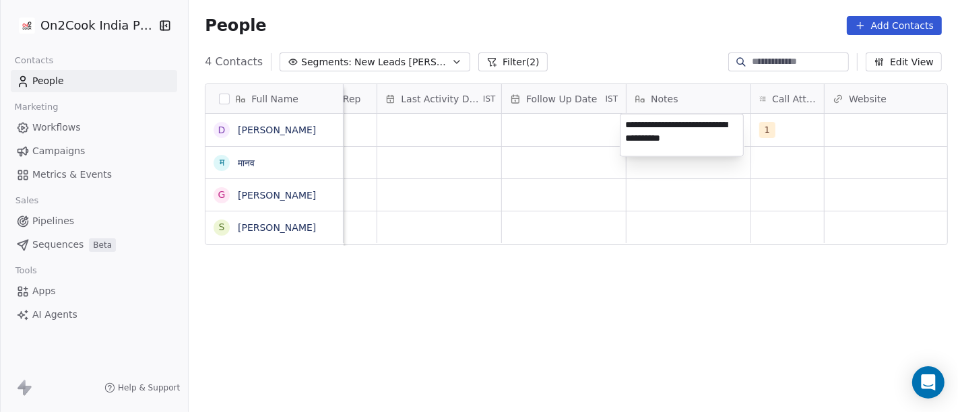
type textarea "**********"
click at [537, 240] on html "**********" at bounding box center [479, 206] width 958 height 412
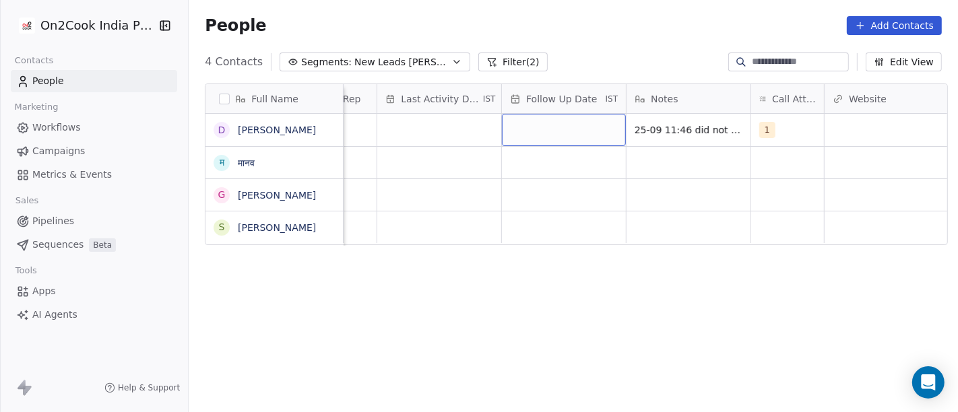
click at [562, 131] on div "grid" at bounding box center [564, 130] width 124 height 32
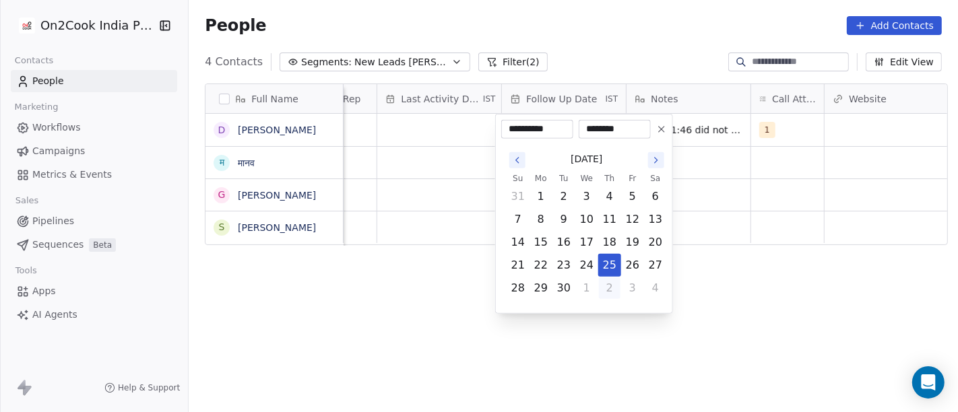
click at [610, 286] on button "2" at bounding box center [610, 289] width 22 height 22
type input "**********"
click at [736, 309] on html "**********" at bounding box center [479, 206] width 958 height 412
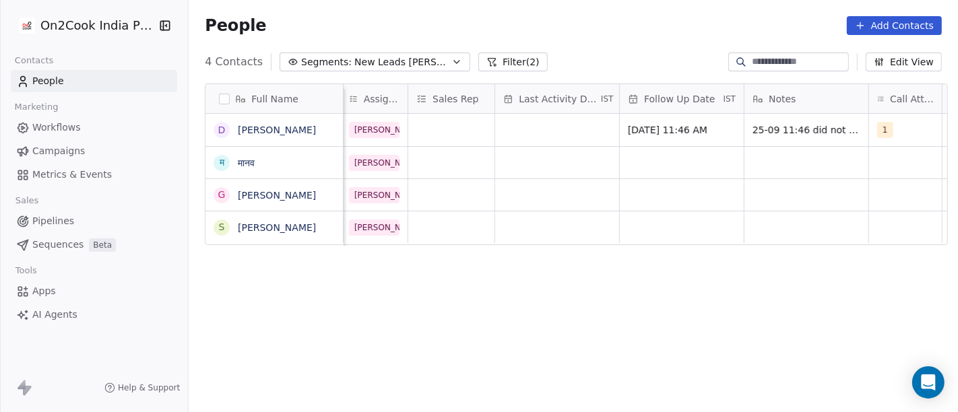
scroll to position [0, 701]
click at [579, 120] on div "grid" at bounding box center [558, 130] width 124 height 32
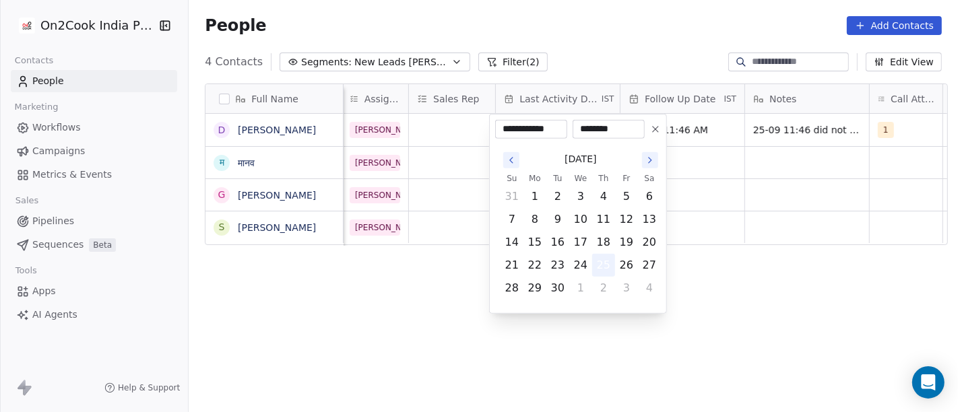
click at [602, 266] on button "25" at bounding box center [604, 266] width 22 height 22
click at [781, 275] on html "**********" at bounding box center [479, 206] width 958 height 412
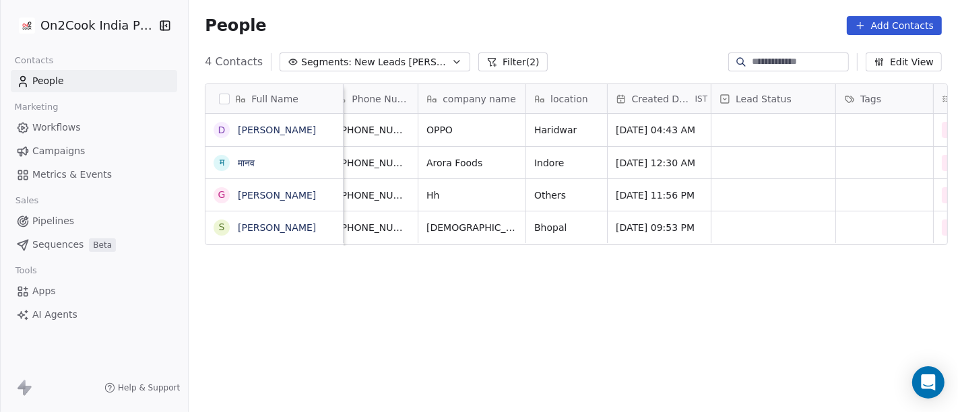
scroll to position [0, 94]
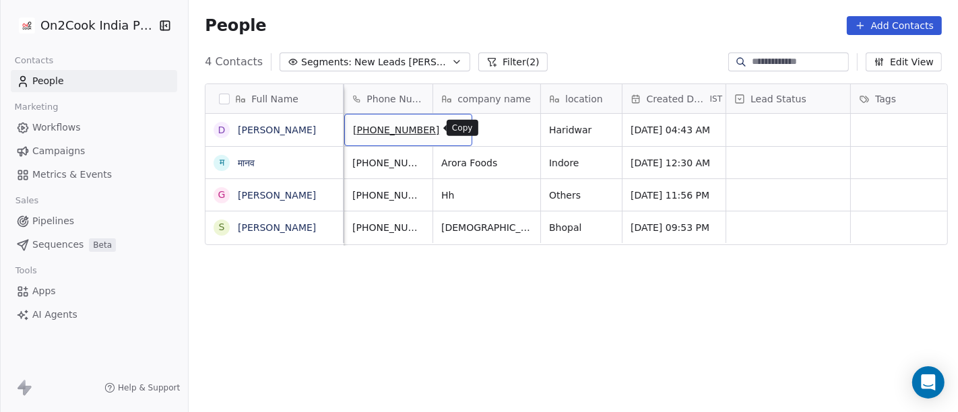
click at [450, 126] on icon "grid" at bounding box center [455, 128] width 11 height 11
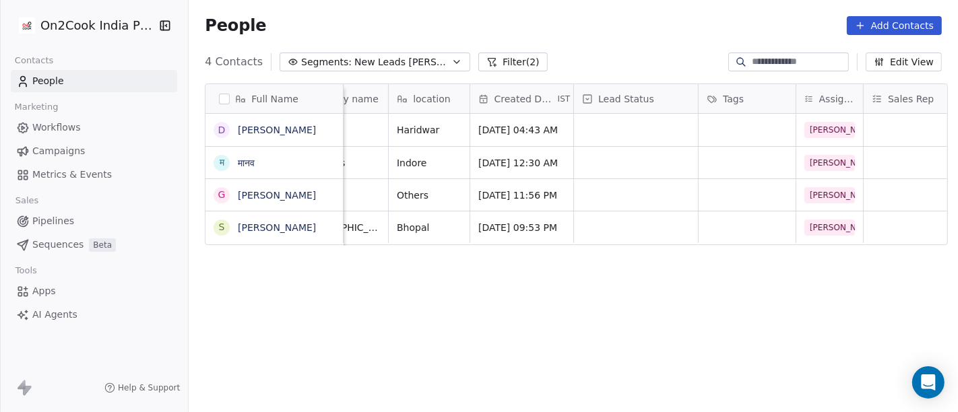
scroll to position [0, 247]
click at [635, 137] on div "grid" at bounding box center [635, 130] width 124 height 32
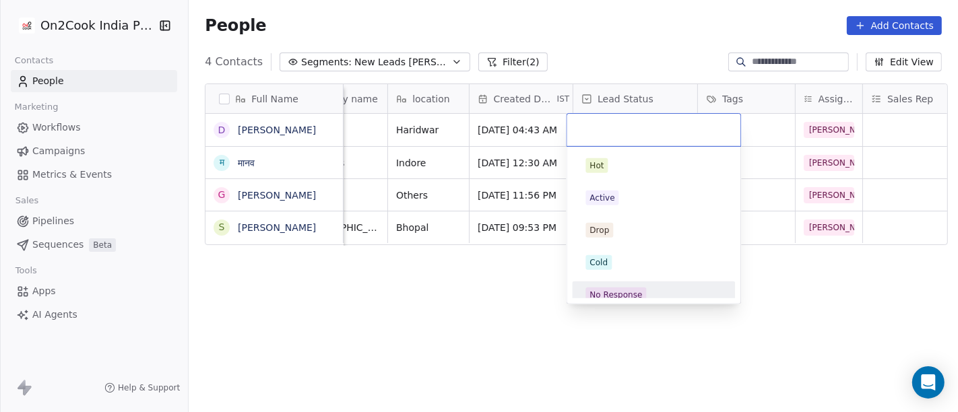
click at [640, 297] on span "No Response" at bounding box center [615, 295] width 61 height 15
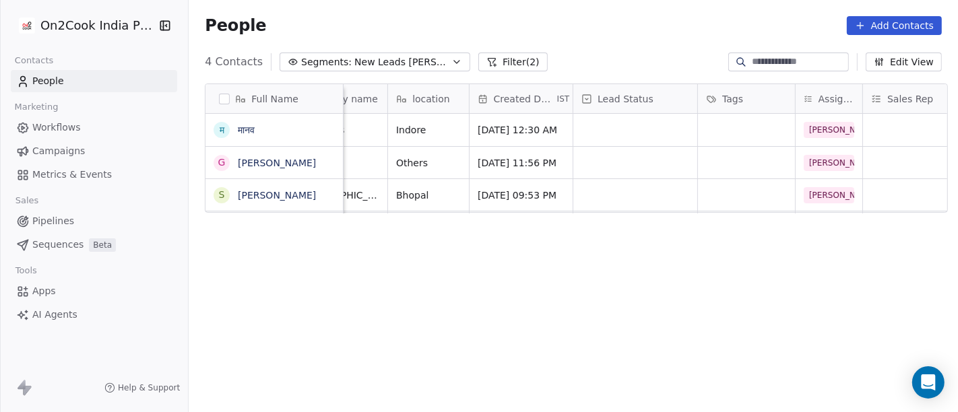
scroll to position [0, 0]
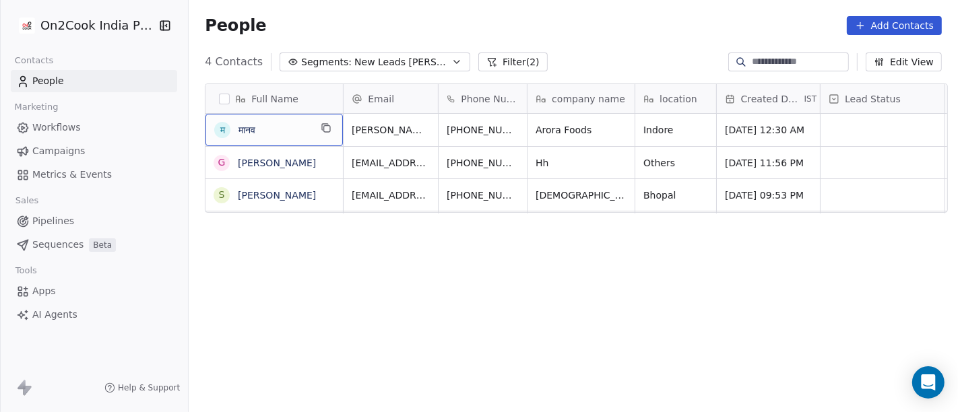
click at [273, 124] on span "मानव" at bounding box center [273, 129] width 71 height 13
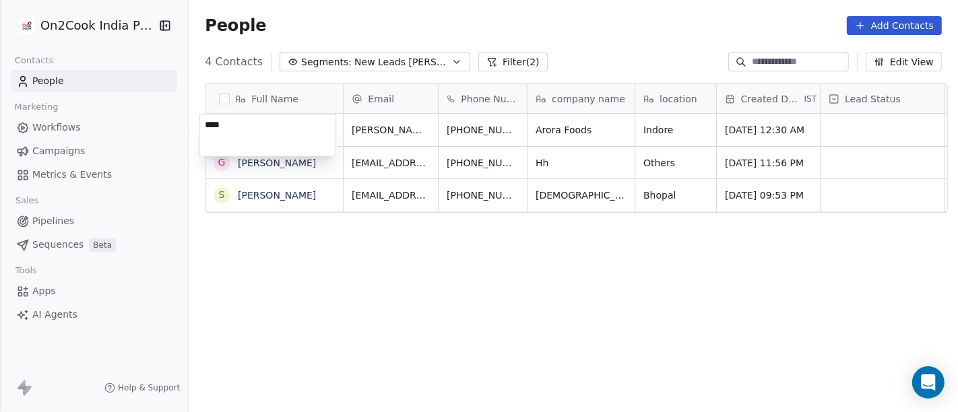
click at [273, 124] on textarea "****" at bounding box center [268, 136] width 136 height 42
type textarea "**********"
click at [298, 306] on html "**********" at bounding box center [479, 206] width 958 height 412
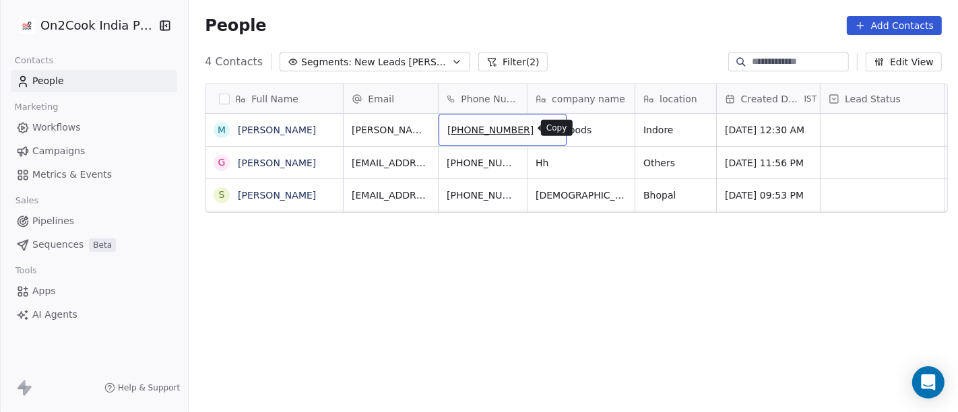
click at [548, 126] on icon "grid" at bounding box center [551, 129] width 6 height 6
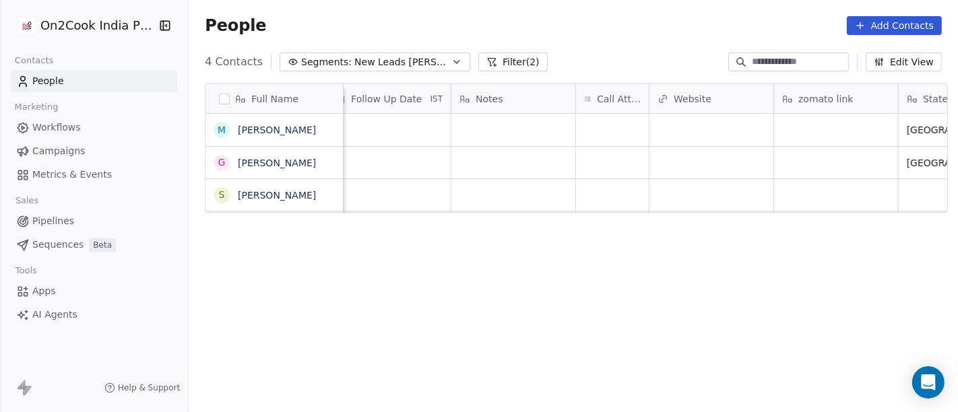
scroll to position [0, 994]
click at [614, 116] on div "grid" at bounding box center [613, 130] width 73 height 32
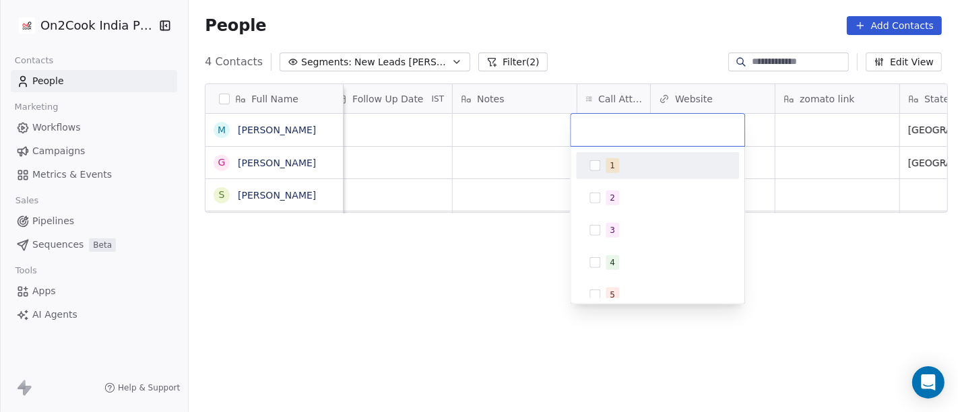
click at [635, 162] on div "1" at bounding box center [666, 165] width 120 height 15
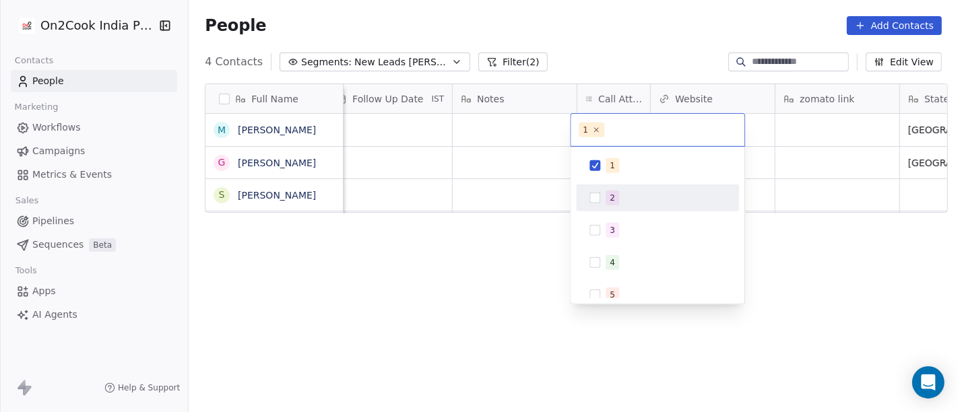
click at [511, 318] on html "On2Cook India Pvt. Ltd. Contacts People Marketing Workflows Campaigns Metrics &…" at bounding box center [479, 206] width 958 height 412
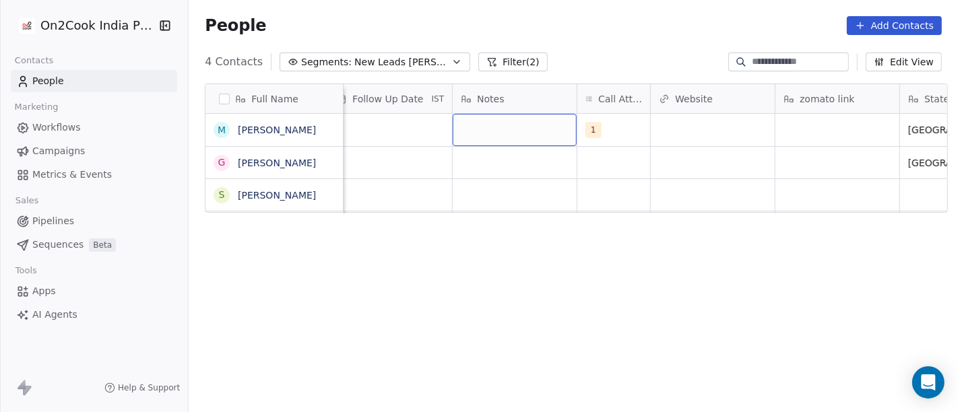
click at [507, 125] on div "grid" at bounding box center [515, 130] width 124 height 32
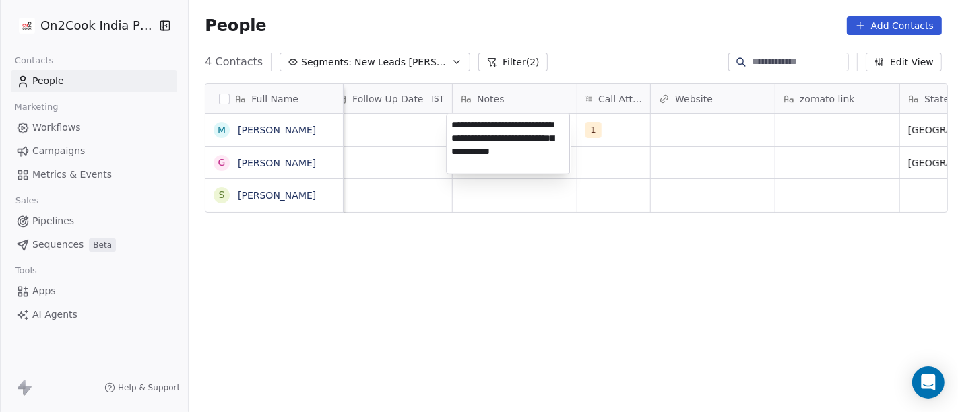
type textarea "**********"
click at [502, 292] on html "**********" at bounding box center [479, 206] width 958 height 412
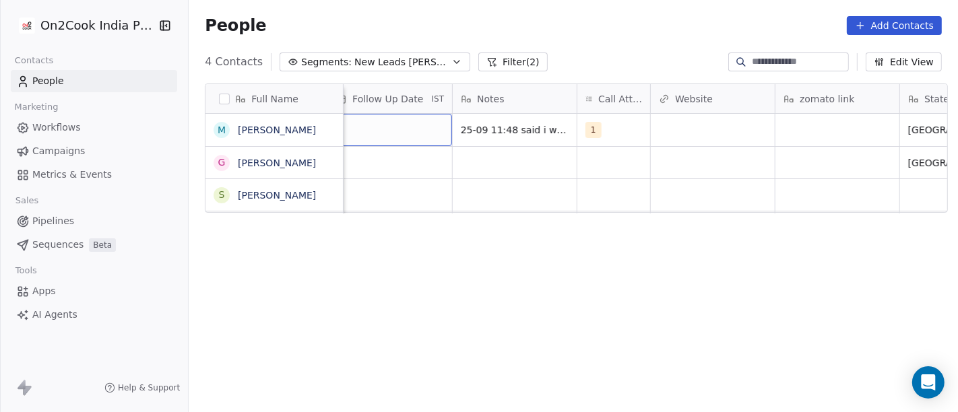
scroll to position [0, 977]
click at [391, 123] on div "grid" at bounding box center [406, 130] width 124 height 32
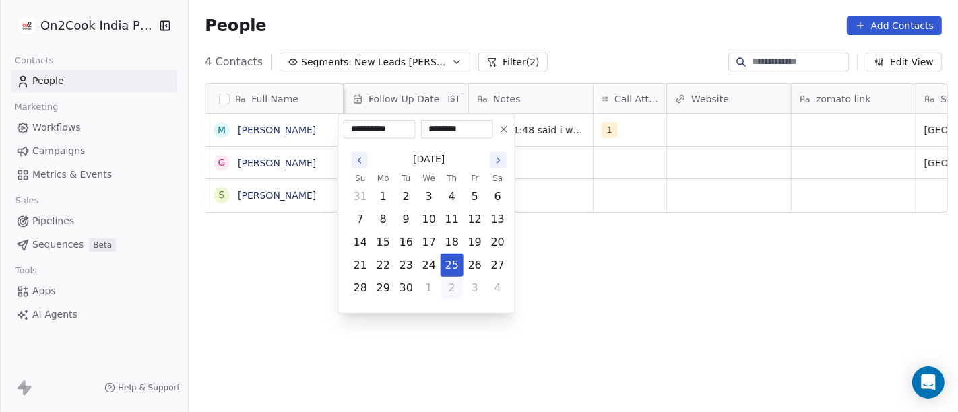
click at [453, 282] on button "2" at bounding box center [452, 289] width 22 height 22
type input "**********"
click at [602, 251] on html "**********" at bounding box center [479, 206] width 958 height 412
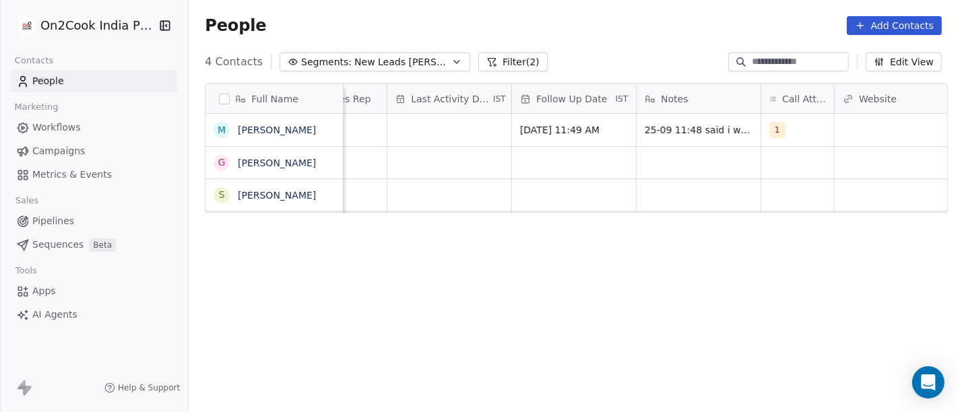
scroll to position [0, 808]
click at [441, 133] on div "grid" at bounding box center [451, 130] width 124 height 32
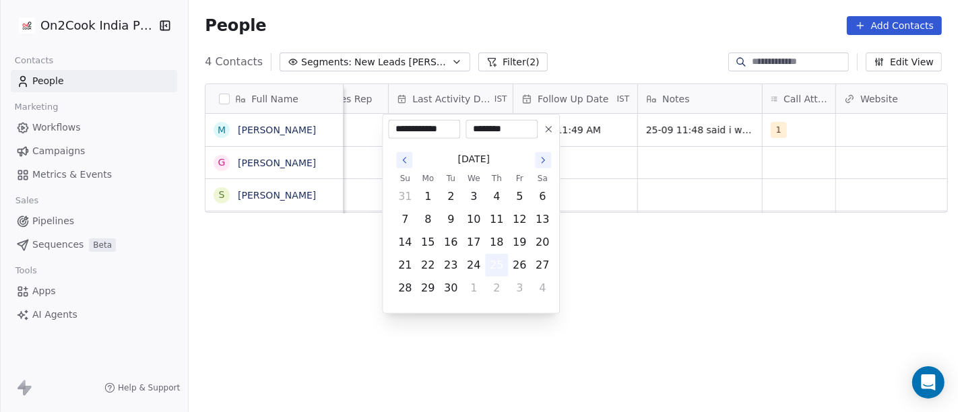
click at [492, 266] on button "25" at bounding box center [497, 266] width 22 height 22
click at [620, 256] on html "**********" at bounding box center [479, 206] width 958 height 412
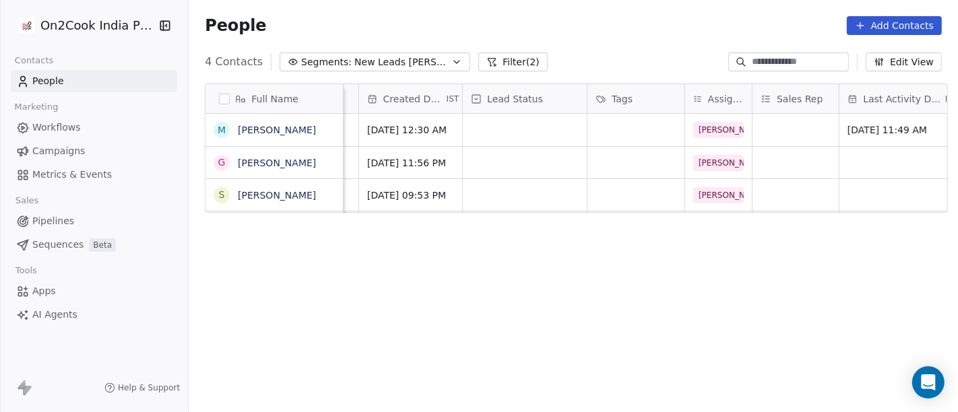
scroll to position [0, 356]
click at [523, 118] on div "grid" at bounding box center [526, 130] width 124 height 32
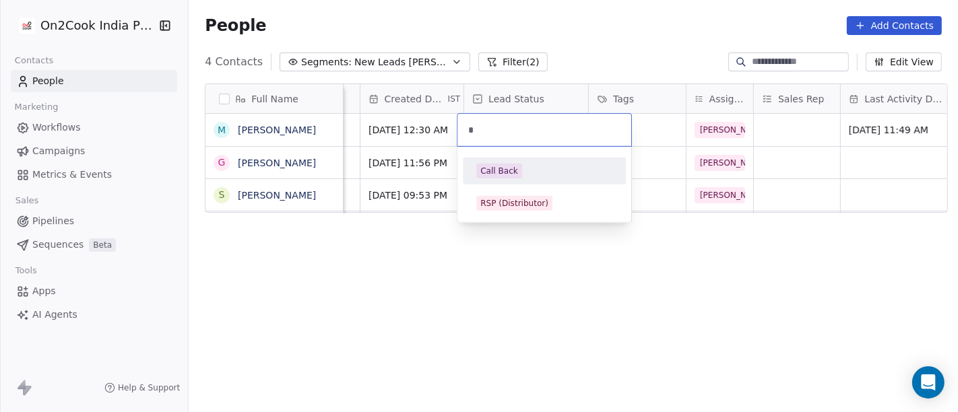
type input "*"
click at [492, 176] on div "Call Back" at bounding box center [499, 171] width 38 height 12
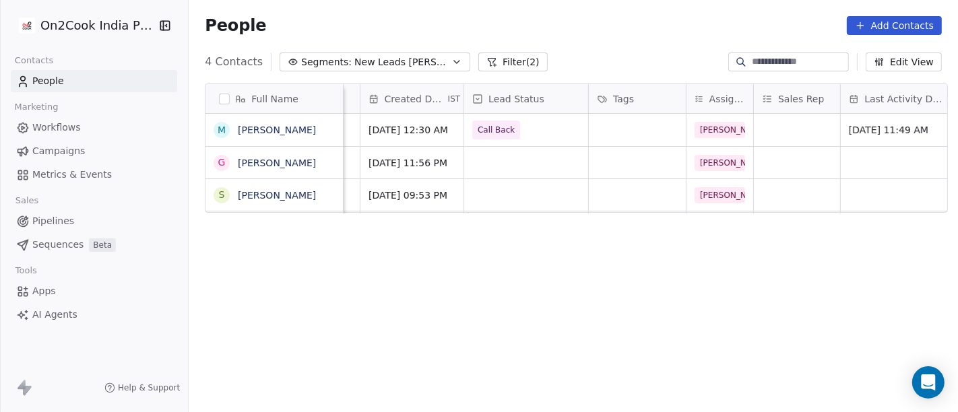
click at [488, 295] on div "Full Name M Manav Arora G Ganesh Sharma S SHRENIK MEHTA Email Phone Number comp…" at bounding box center [573, 254] width 769 height 363
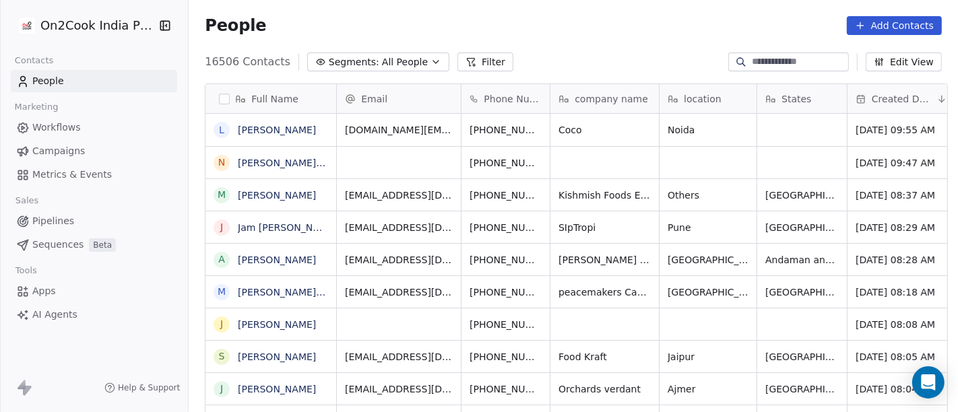
scroll to position [352, 764]
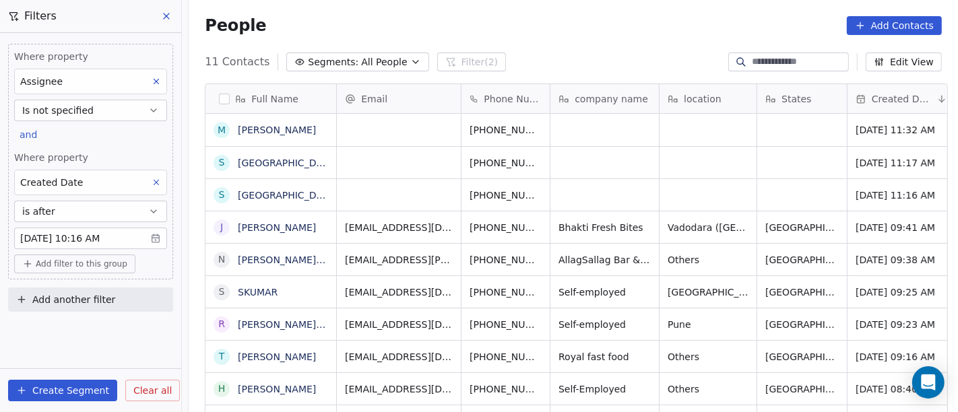
click at [339, 59] on button "Segments: All People" at bounding box center [357, 62] width 142 height 19
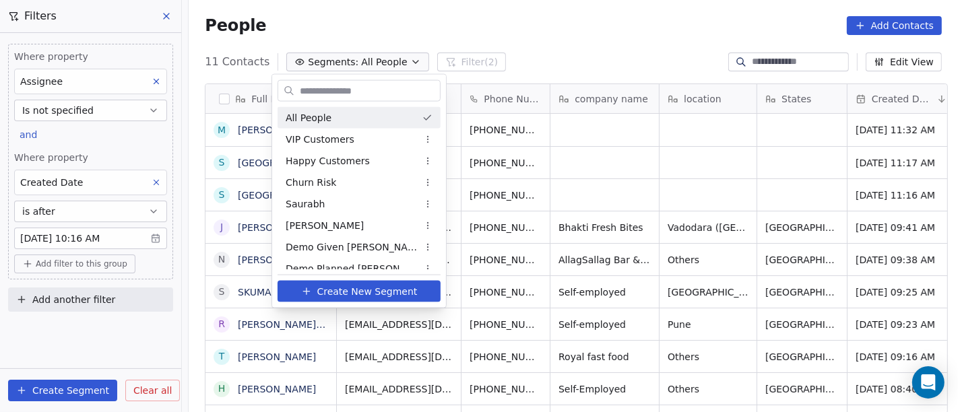
click at [626, 9] on html "On2Cook India Pvt. Ltd. Contacts People Marketing Workflows Campaigns Metrics &…" at bounding box center [479, 206] width 958 height 412
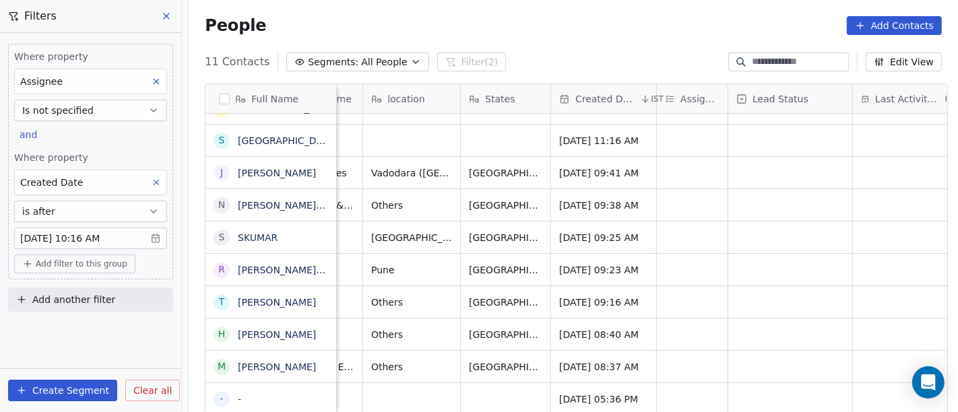
scroll to position [11, 297]
click at [668, 351] on div "grid" at bounding box center [691, 367] width 71 height 32
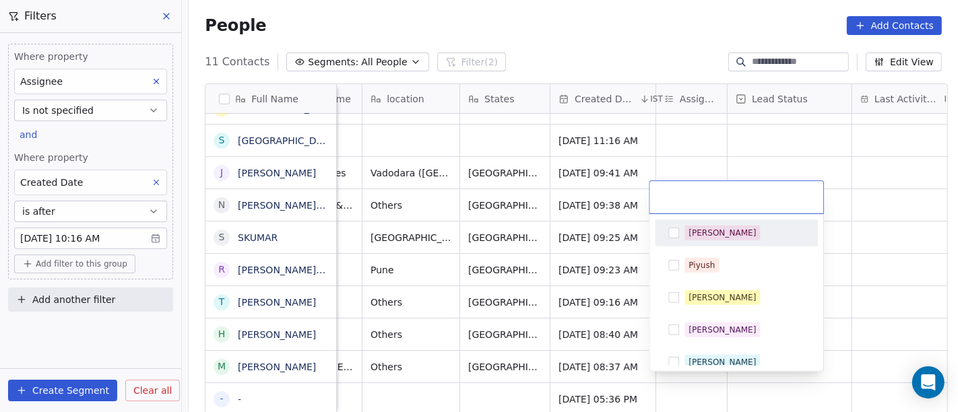
click at [701, 242] on div "[PERSON_NAME]" at bounding box center [736, 233] width 152 height 22
click at [616, 48] on html "On2Cook India Pvt. Ltd. Contacts People Marketing Workflows Campaigns Metrics &…" at bounding box center [479, 206] width 958 height 412
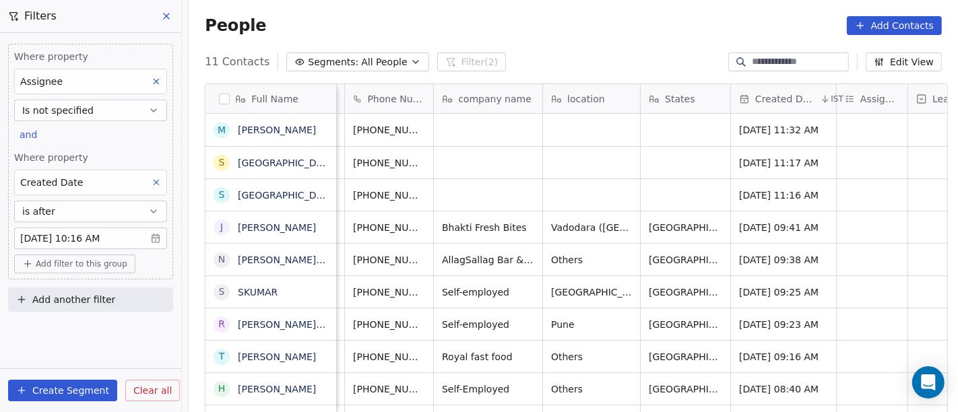
scroll to position [5, 116]
click at [326, 69] on button "Segments: All People" at bounding box center [357, 62] width 142 height 19
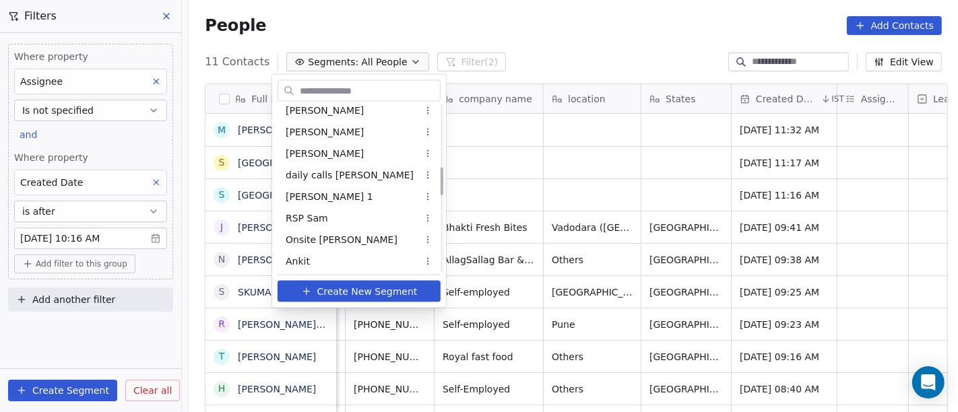
scroll to position [299, 0]
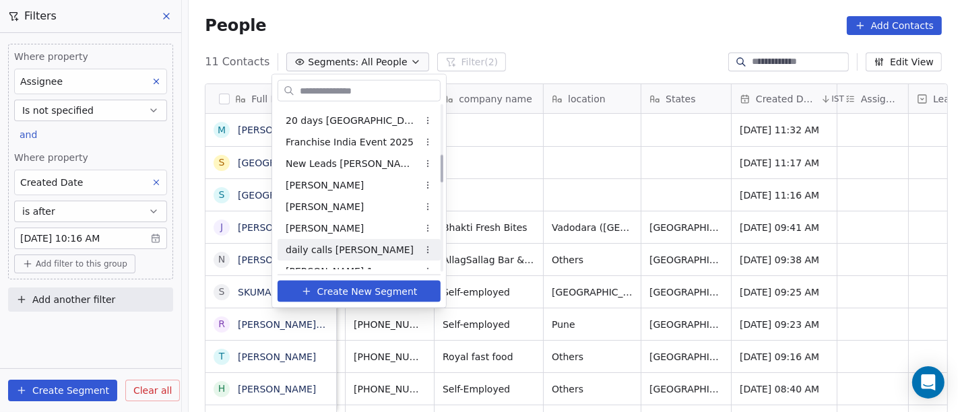
click at [346, 247] on span "daily calls [PERSON_NAME]" at bounding box center [350, 249] width 128 height 14
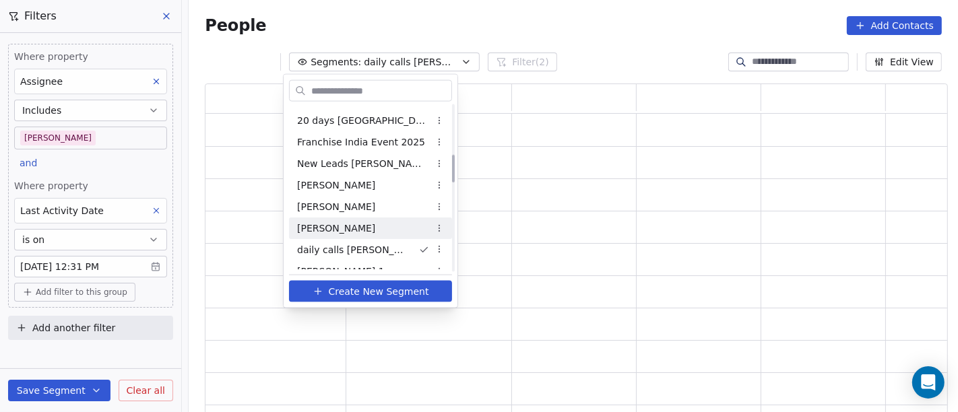
scroll to position [319, 732]
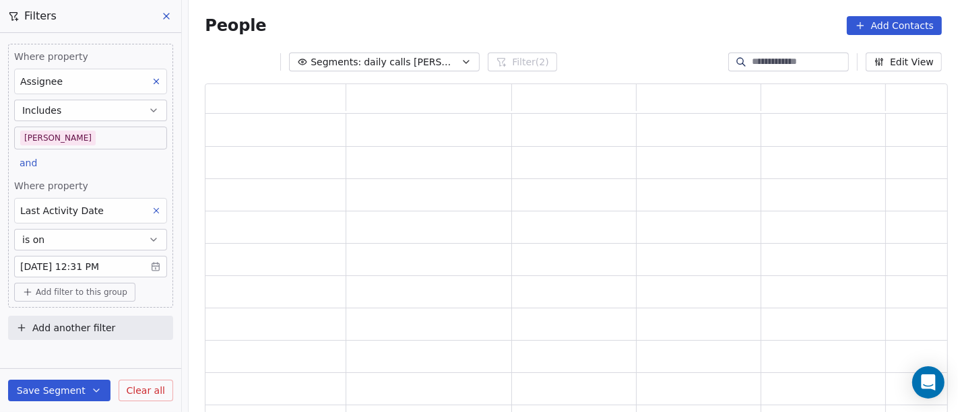
click at [73, 270] on body "On2Cook India Pvt. Ltd. Contacts People Marketing Workflows Campaigns Metrics &…" at bounding box center [479, 206] width 958 height 412
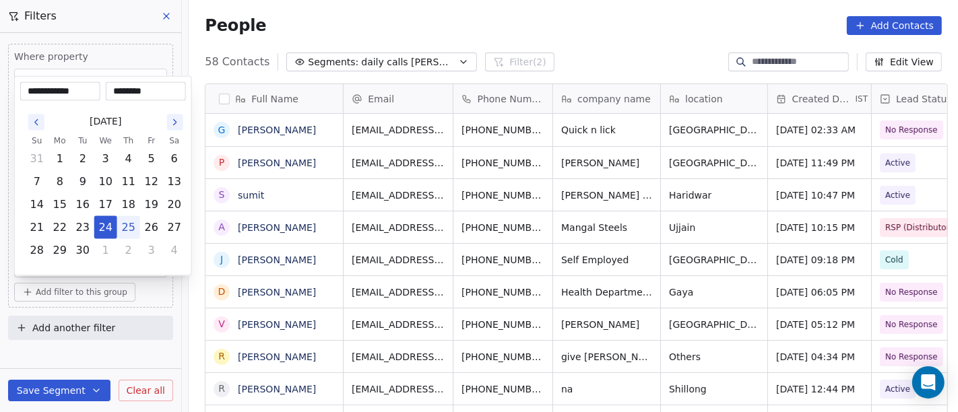
scroll to position [352, 764]
click at [126, 234] on button "25" at bounding box center [129, 228] width 22 height 22
type input "**********"
click at [545, 40] on html "On2Cook India Pvt. Ltd. Contacts People Marketing Workflows Campaigns Metrics &…" at bounding box center [479, 206] width 958 height 412
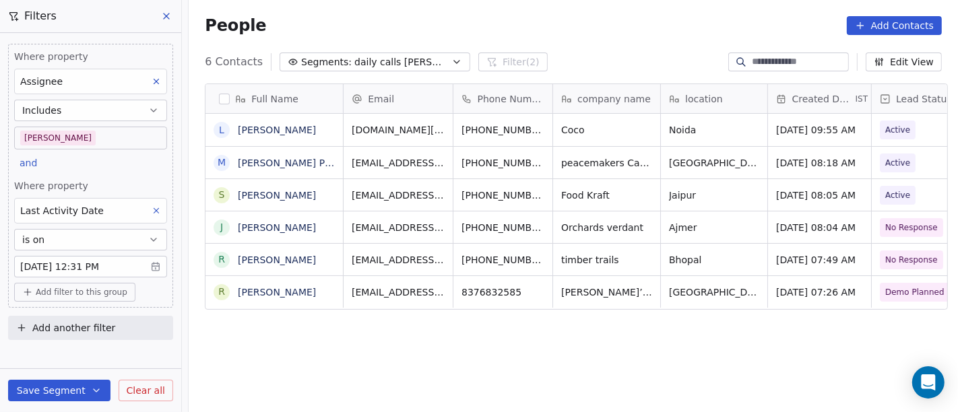
drag, startPoint x: 379, startPoint y: 387, endPoint x: 366, endPoint y: 385, distance: 12.3
click at [378, 387] on div "Full Name [PERSON_NAME] M [PERSON_NAME] PEACEKEEPERS FOOD COURT S [PERSON_NAME]…" at bounding box center [573, 254] width 769 height 363
click at [74, 387] on button "Save Segment" at bounding box center [59, 391] width 102 height 22
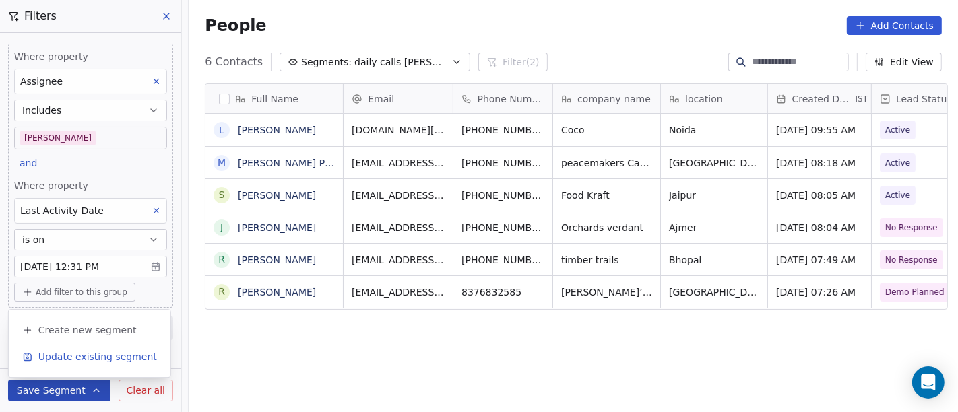
click at [110, 364] on button "Update existing segment" at bounding box center [89, 357] width 151 height 24
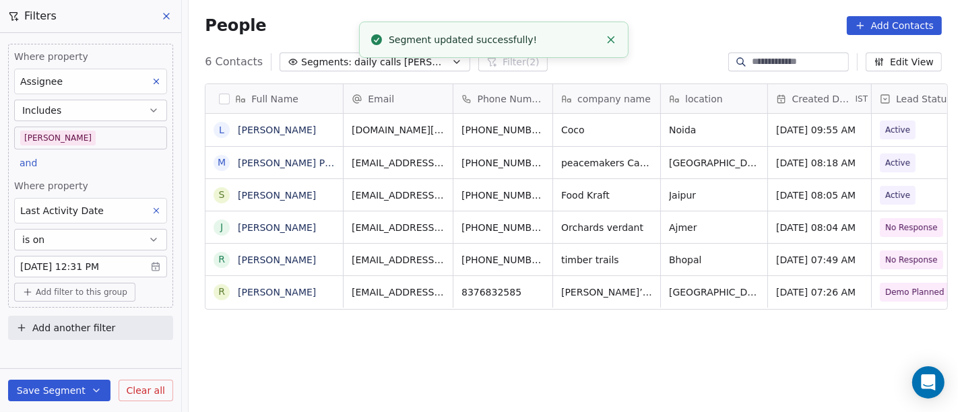
click at [436, 358] on div "Full Name [PERSON_NAME] M [PERSON_NAME] PEACEKEEPERS FOOD COURT S [PERSON_NAME]…" at bounding box center [573, 254] width 769 height 363
